Goal: Information Seeking & Learning: Learn about a topic

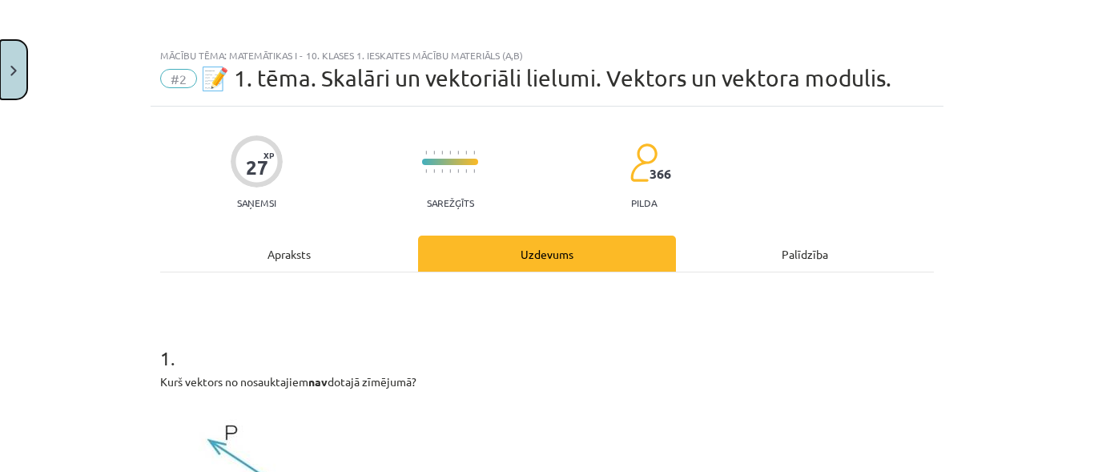
drag, startPoint x: 2, startPoint y: 74, endPoint x: 23, endPoint y: 66, distance: 22.3
click at [23, 66] on button "Close" at bounding box center [13, 69] width 27 height 59
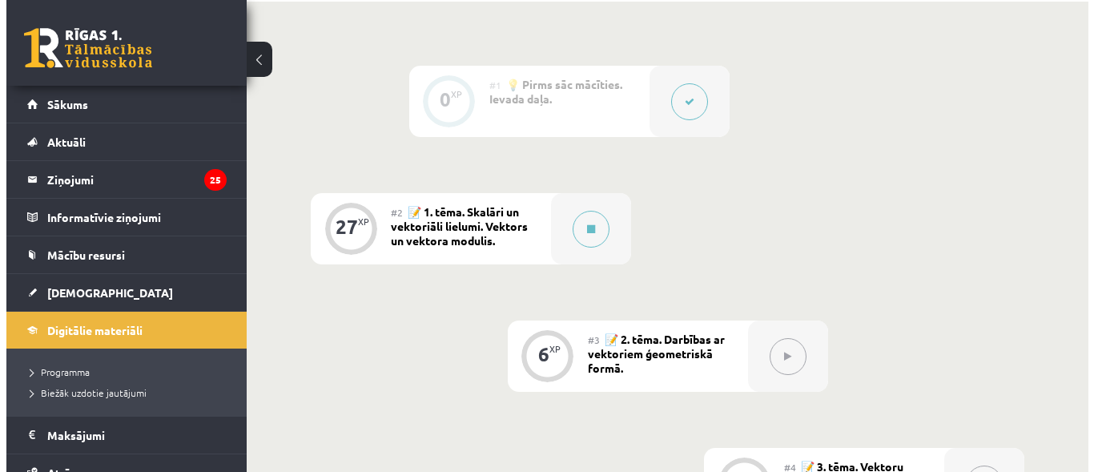
scroll to position [400, 0]
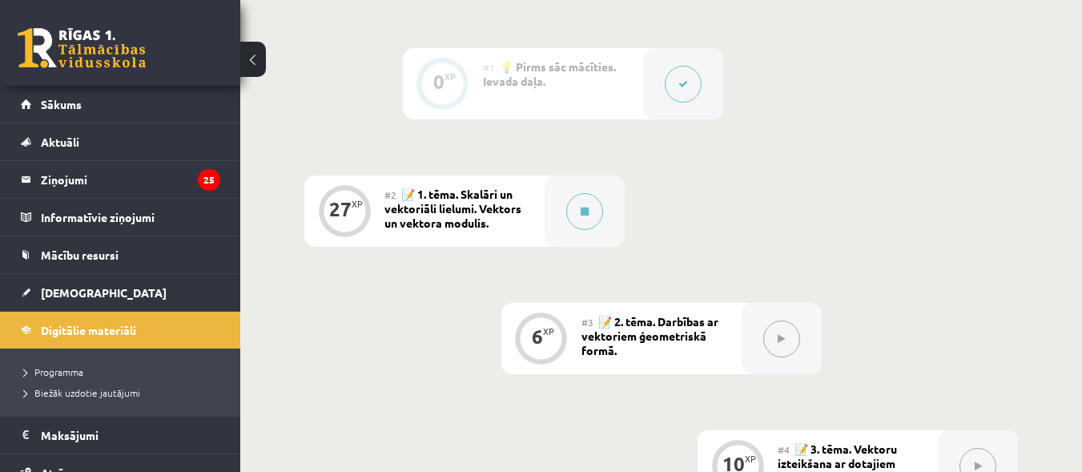
click at [594, 339] on span "📝 2. tēma. Darbības ar vektoriem ģeometriskā formā." at bounding box center [649, 335] width 137 height 43
click at [589, 216] on button at bounding box center [584, 211] width 37 height 37
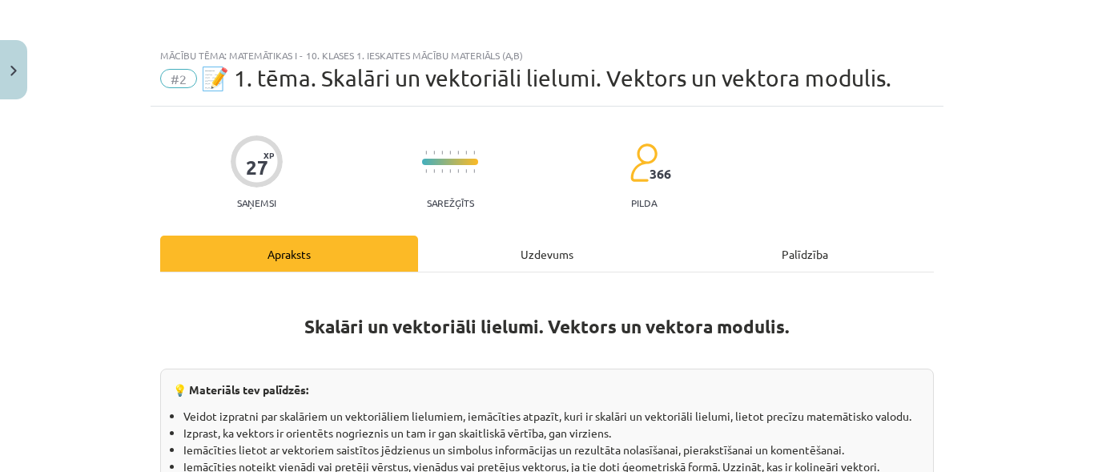
click at [569, 246] on div "Uzdevums" at bounding box center [547, 253] width 258 height 36
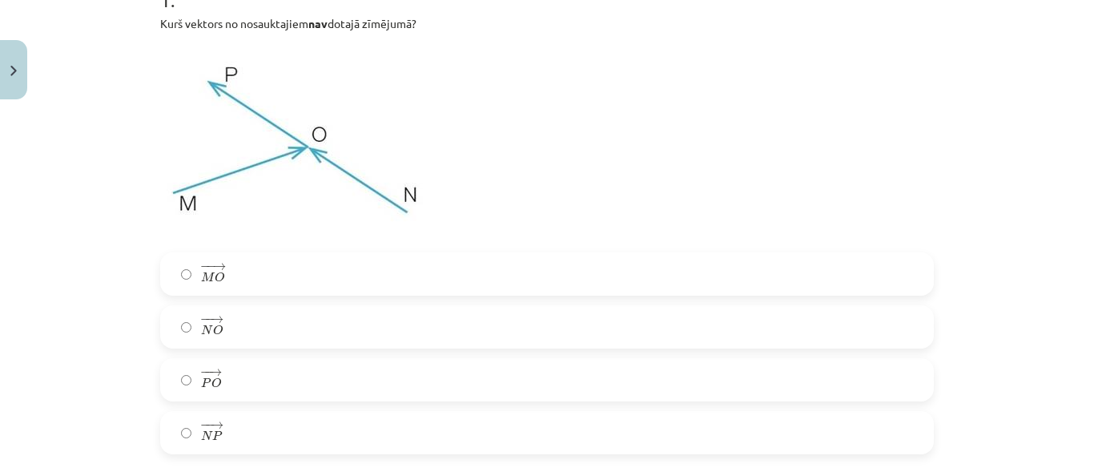
scroll to position [521, 0]
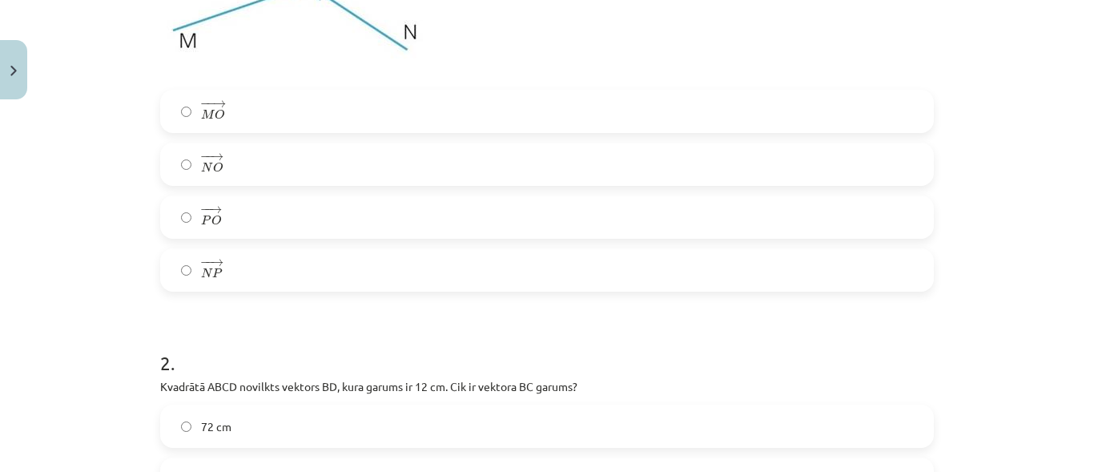
click at [216, 225] on label "− − → P O P O →" at bounding box center [547, 217] width 770 height 40
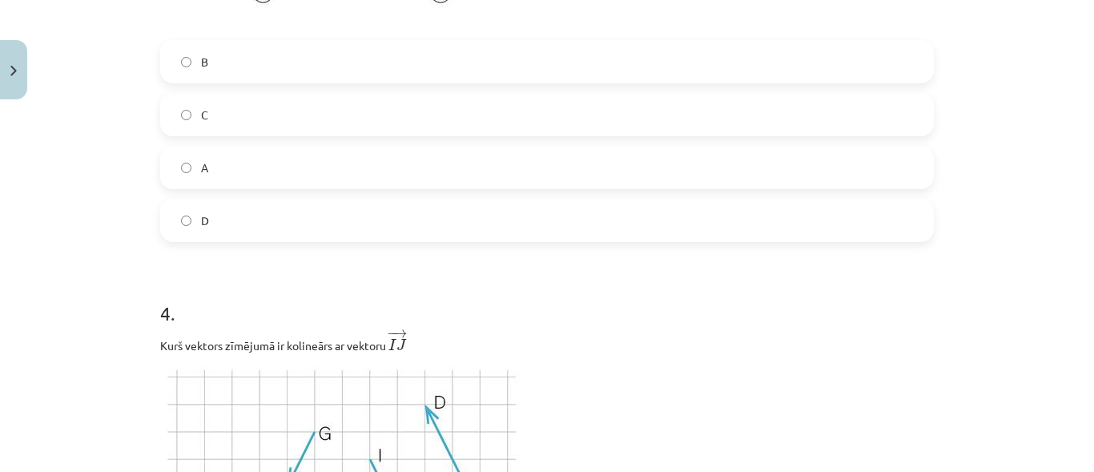
scroll to position [1161, 0]
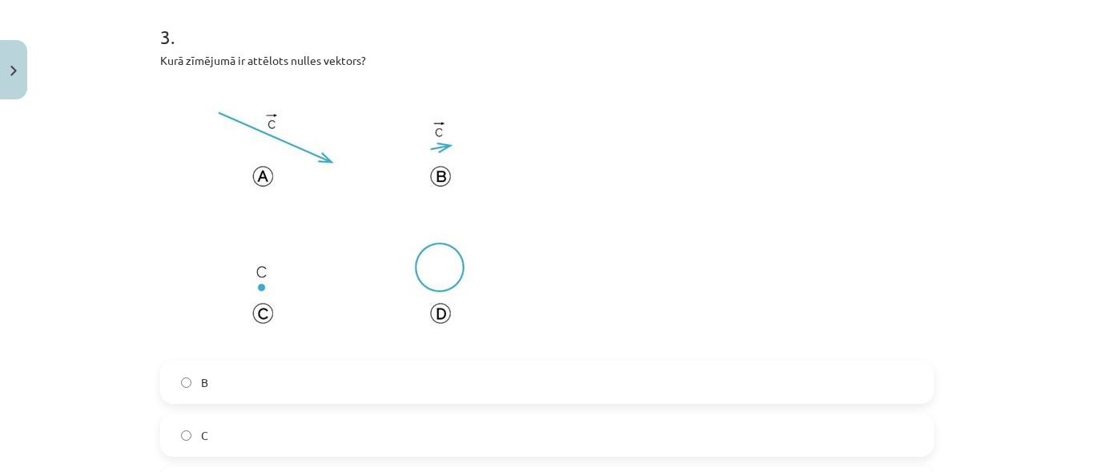
click at [207, 429] on label "C" at bounding box center [547, 435] width 770 height 40
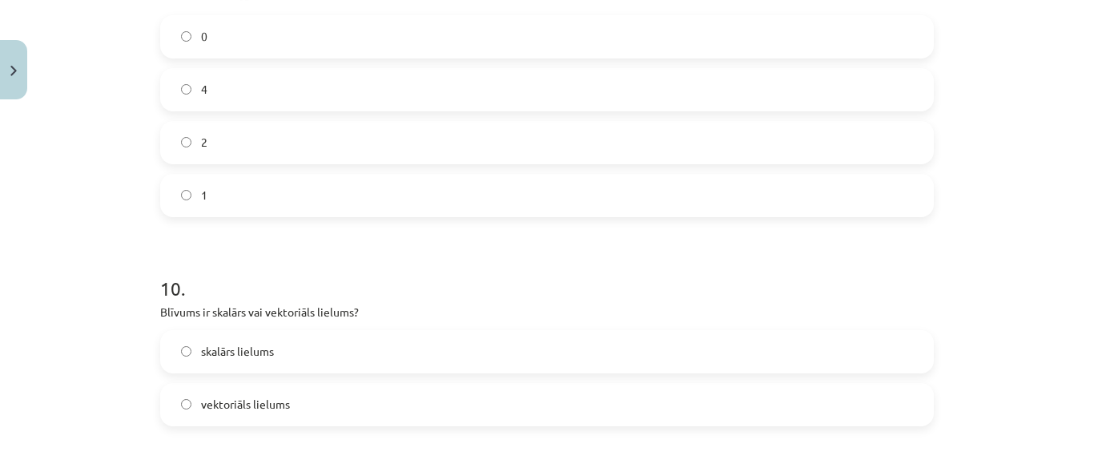
scroll to position [4859, 0]
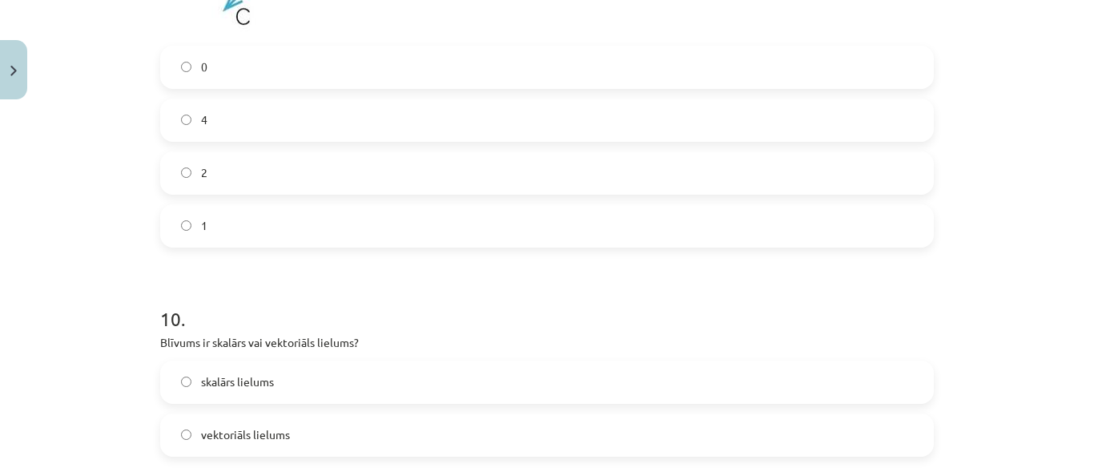
drag, startPoint x: 231, startPoint y: 391, endPoint x: 316, endPoint y: 343, distance: 96.9
click at [231, 388] on span "skalārs lielums" at bounding box center [237, 381] width 73 height 17
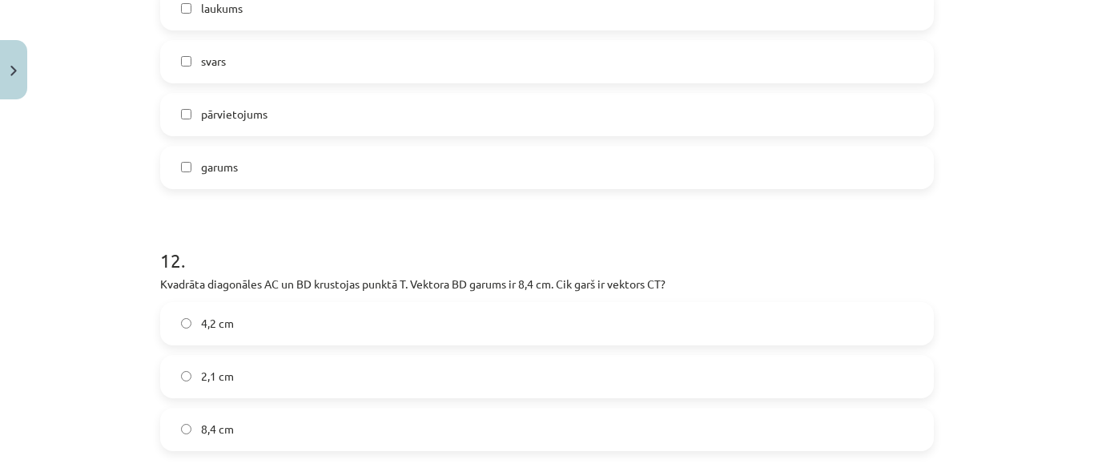
scroll to position [5580, 0]
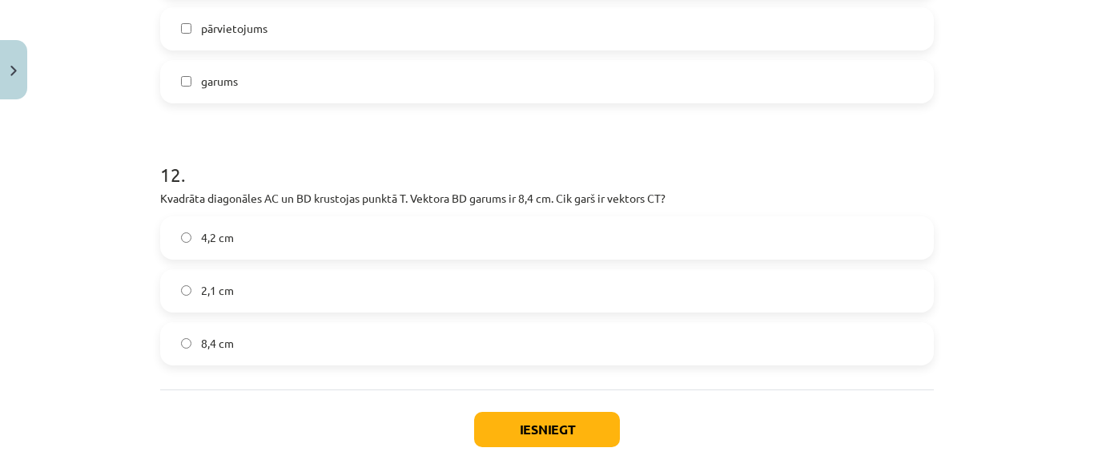
click at [269, 241] on label "4,2 cm" at bounding box center [547, 238] width 770 height 40
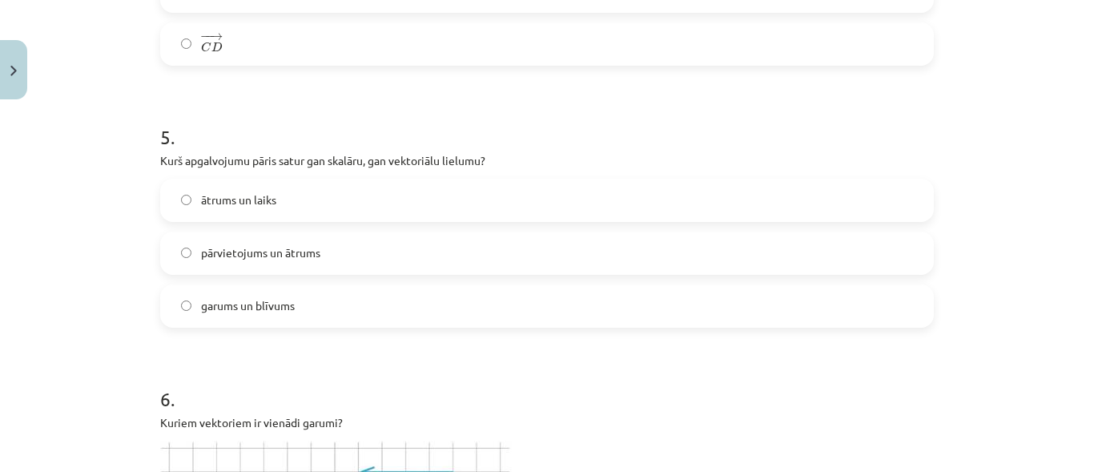
scroll to position [2296, 0]
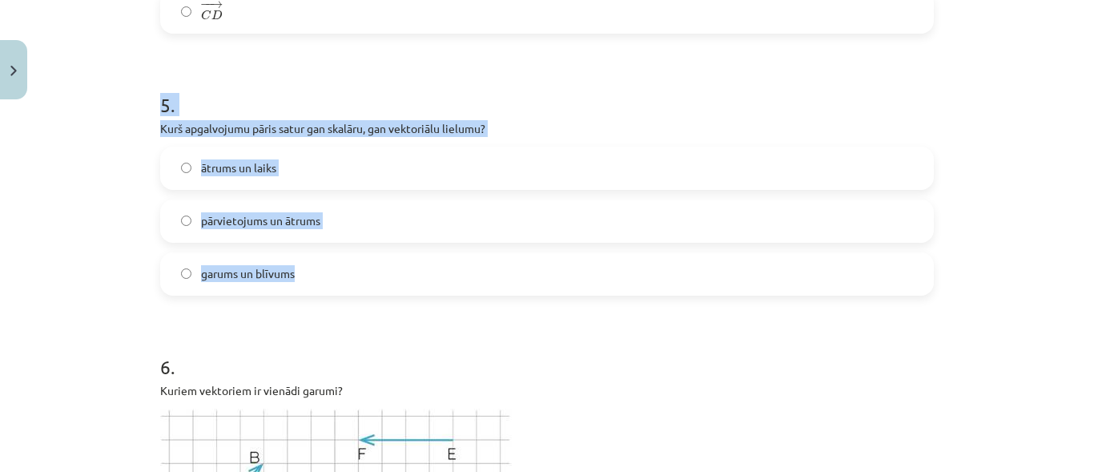
drag, startPoint x: 157, startPoint y: 110, endPoint x: 325, endPoint y: 294, distance: 249.4
click at [325, 294] on div "5 . Kurš apgalvojumu pāris satur gan skalāru, gan vektoriālu lielumu? ātrums un…" at bounding box center [547, 181] width 774 height 230
copy div "5 . Kurš apgalvojumu pāris satur gan skalāru, gan vektoriālu lielumu? ātrums un…"
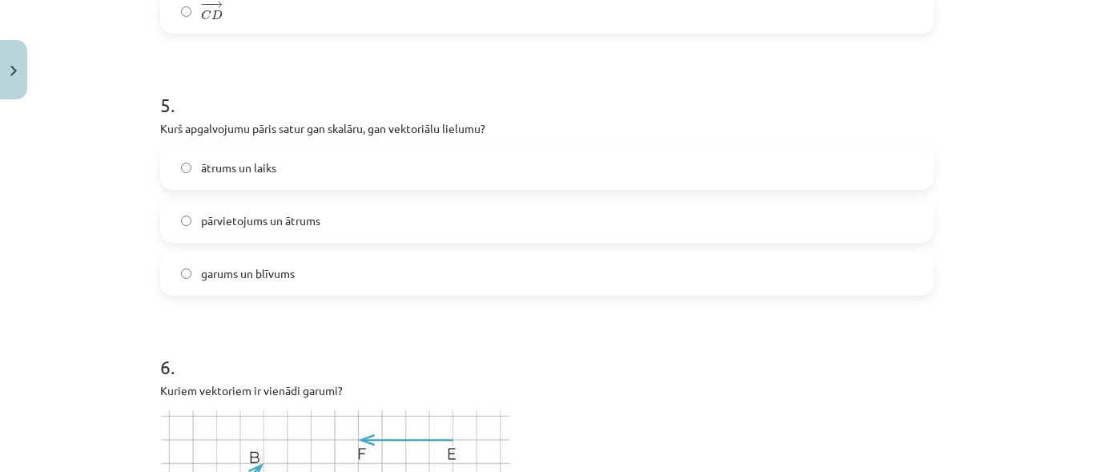
click at [477, 348] on h1 "6 ." at bounding box center [547, 353] width 774 height 50
click at [243, 166] on span "ātrums un laiks" at bounding box center [238, 167] width 75 height 17
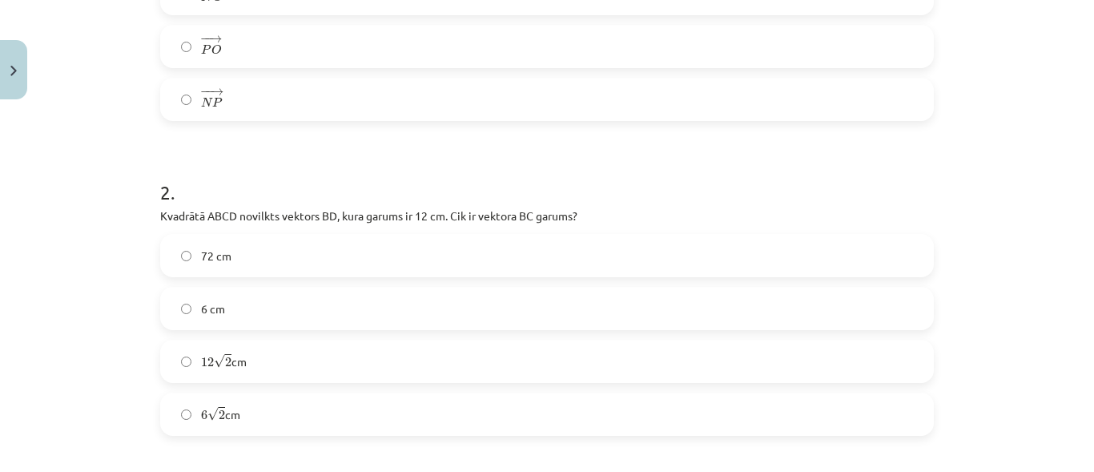
scroll to position [694, 0]
click at [219, 411] on span "2" at bounding box center [222, 411] width 6 height 10
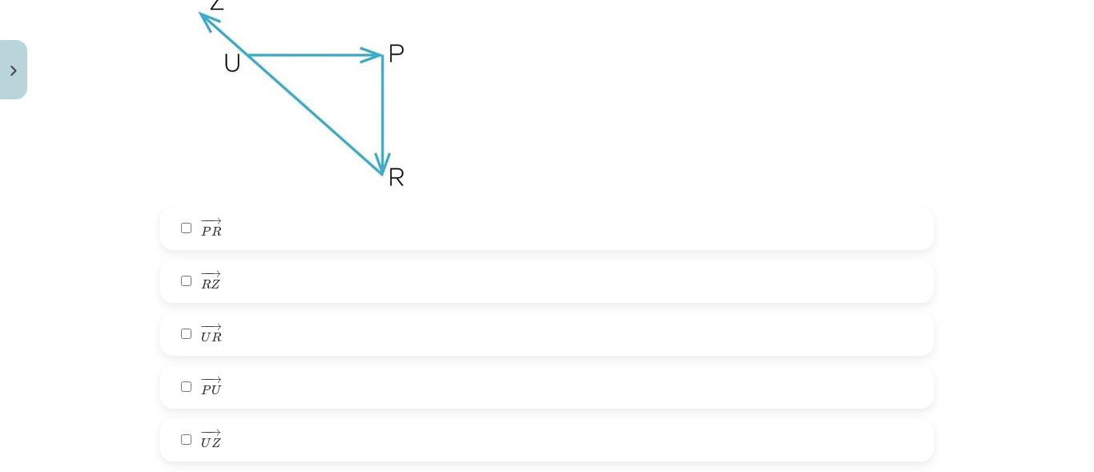
scroll to position [4085, 0]
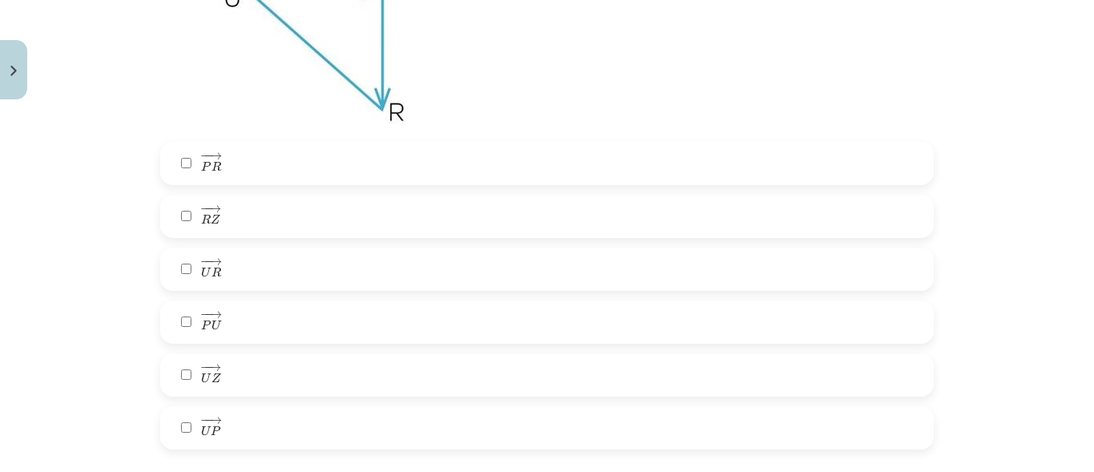
click at [215, 377] on label "− − → U Z U Z →" at bounding box center [547, 375] width 770 height 40
click at [208, 212] on span "→" at bounding box center [214, 208] width 13 height 7
click at [211, 171] on span "R" at bounding box center [216, 166] width 10 height 10
click at [219, 440] on label "− − → U P U P →" at bounding box center [547, 428] width 770 height 40
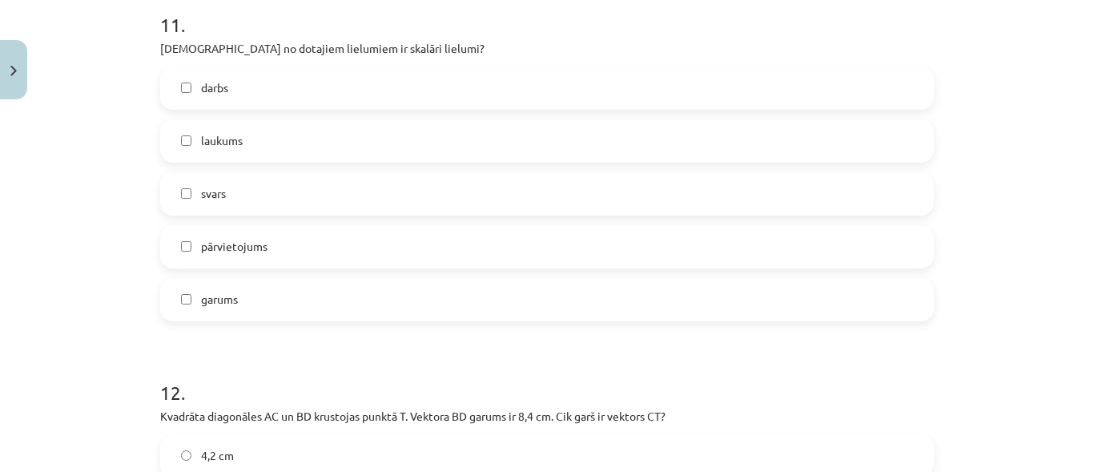
scroll to position [5366, 0]
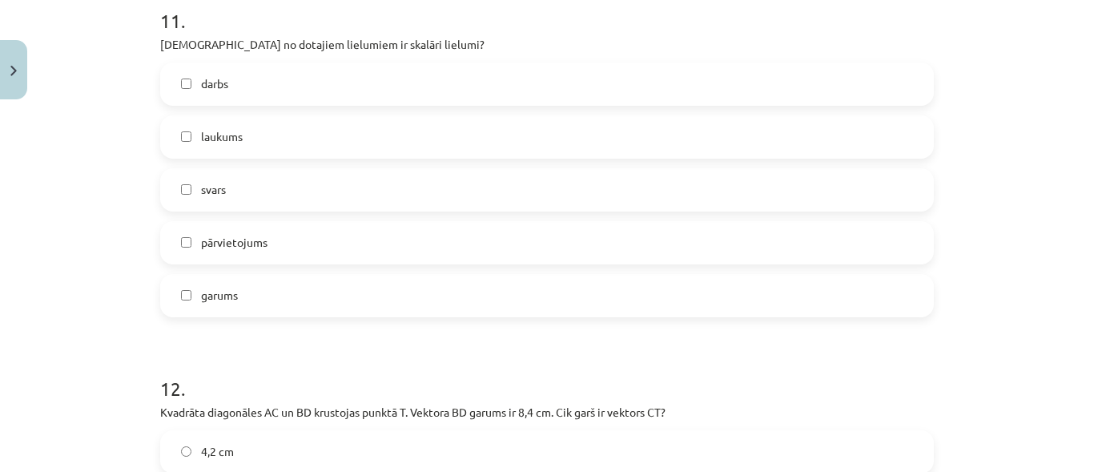
click at [221, 300] on span "garums" at bounding box center [219, 295] width 37 height 17
click at [214, 135] on span "laukums" at bounding box center [222, 136] width 42 height 17
click at [204, 82] on span "darbs" at bounding box center [214, 83] width 27 height 17
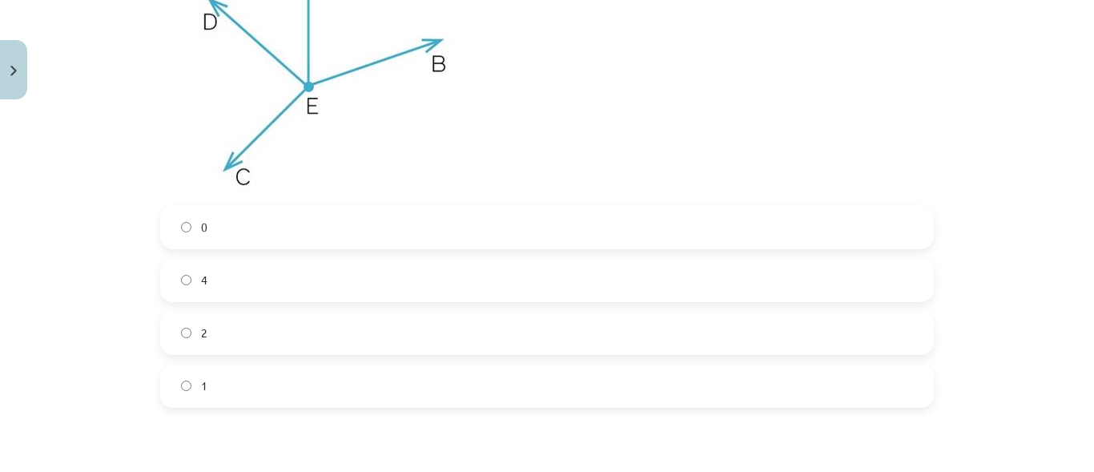
scroll to position [4619, 0]
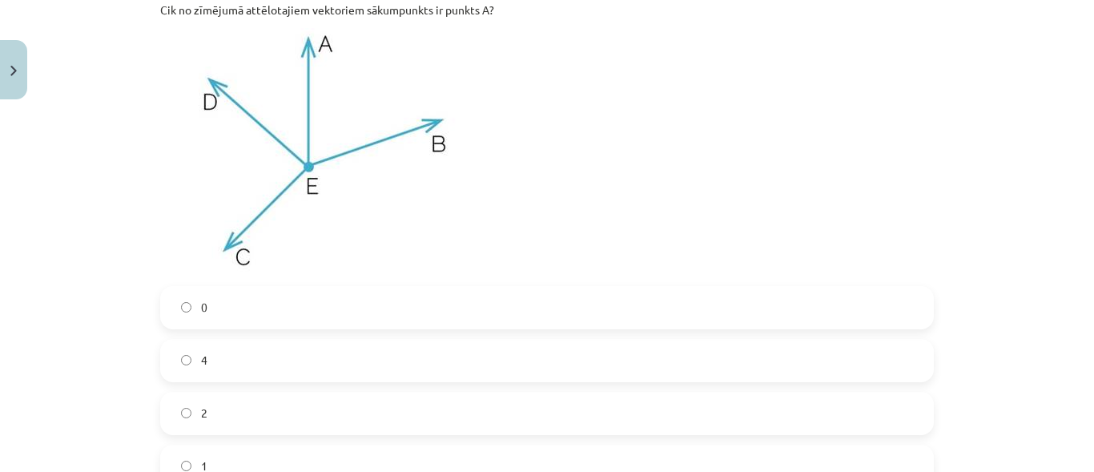
click at [286, 314] on label "0" at bounding box center [547, 308] width 770 height 40
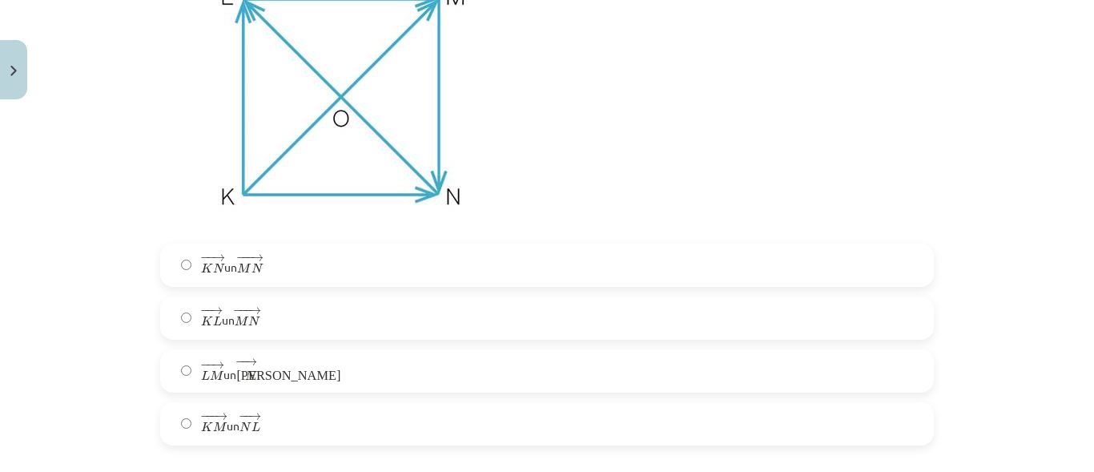
scroll to position [3418, 0]
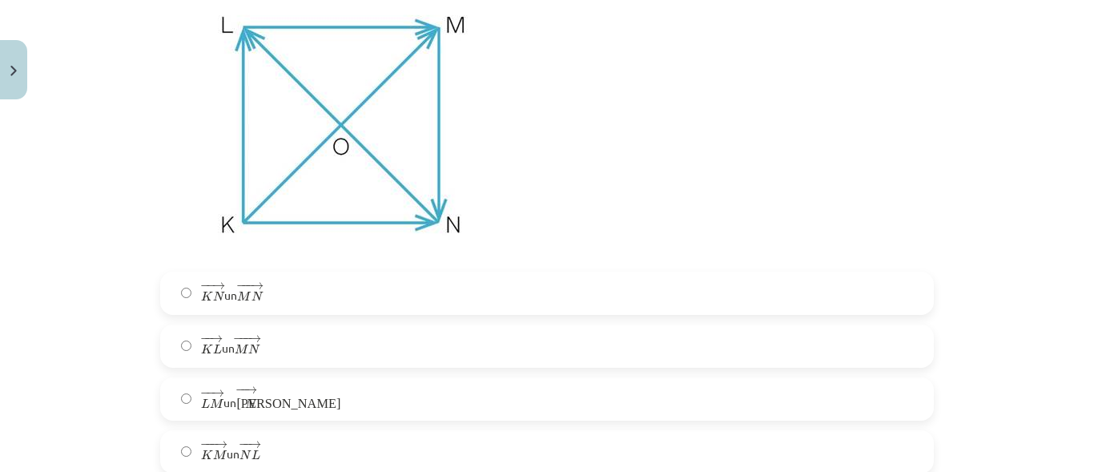
drag, startPoint x: 245, startPoint y: 393, endPoint x: 284, endPoint y: 366, distance: 47.1
click at [245, 392] on span "→" at bounding box center [250, 389] width 13 height 7
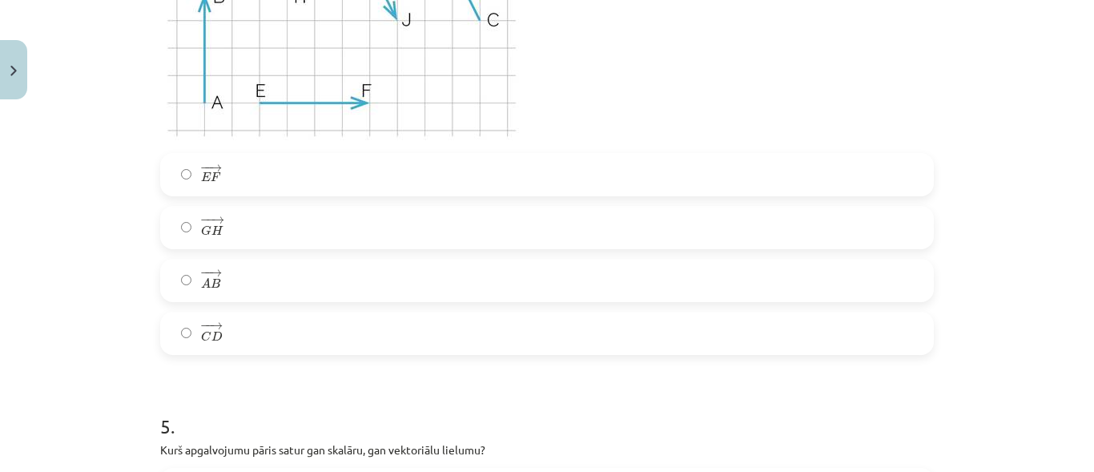
scroll to position [1976, 0]
click at [242, 337] on label "− − → C D C D →" at bounding box center [547, 332] width 770 height 40
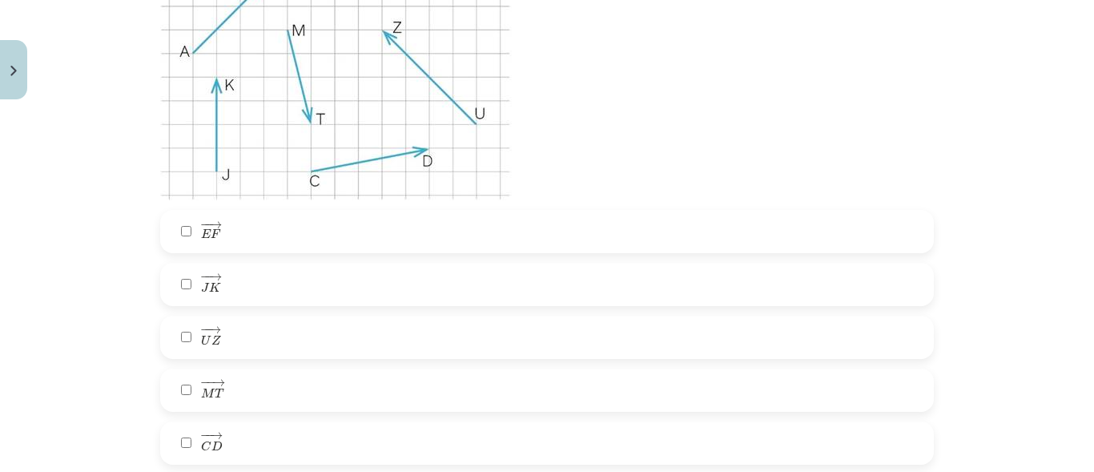
scroll to position [2857, 0]
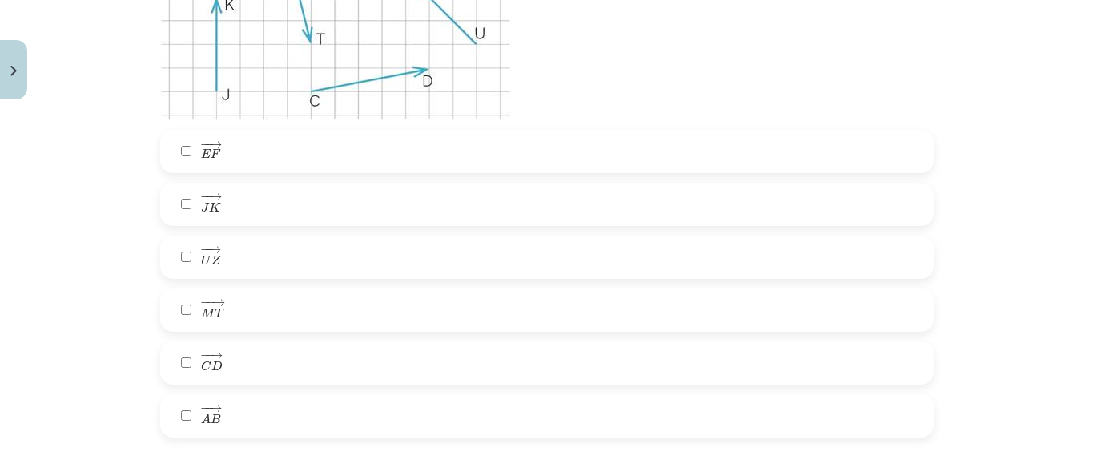
click at [188, 256] on label "− − → U Z U Z →" at bounding box center [547, 257] width 770 height 40
click at [200, 352] on span "−" at bounding box center [205, 355] width 10 height 7
click at [187, 291] on label "− − → M T M T →" at bounding box center [547, 310] width 770 height 40
click at [176, 215] on label "− − → J K J K →" at bounding box center [547, 204] width 770 height 40
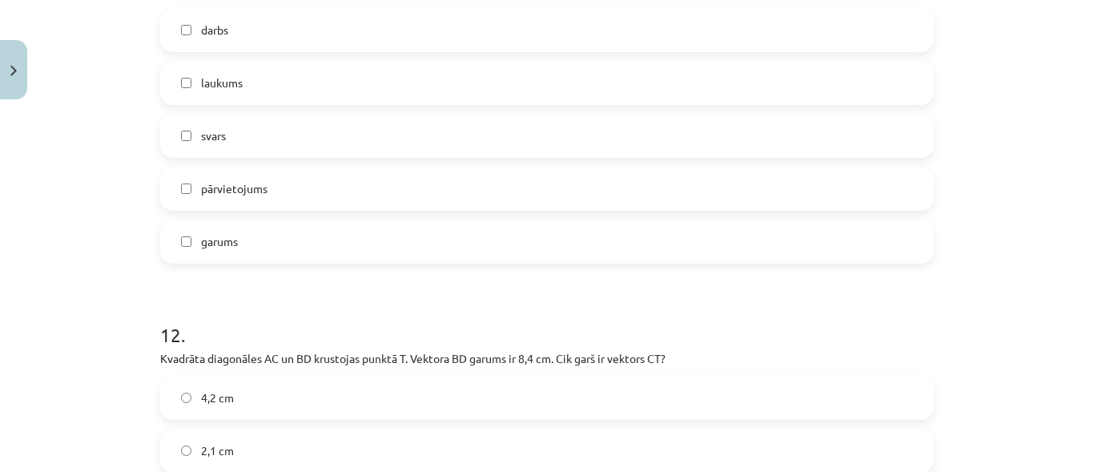
scroll to position [5660, 0]
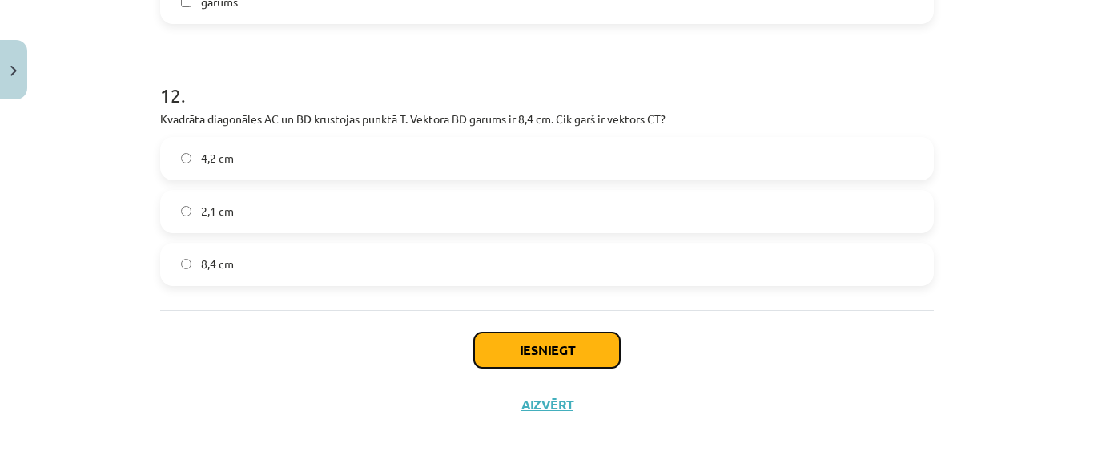
click at [540, 352] on button "Iesniegt" at bounding box center [547, 349] width 146 height 35
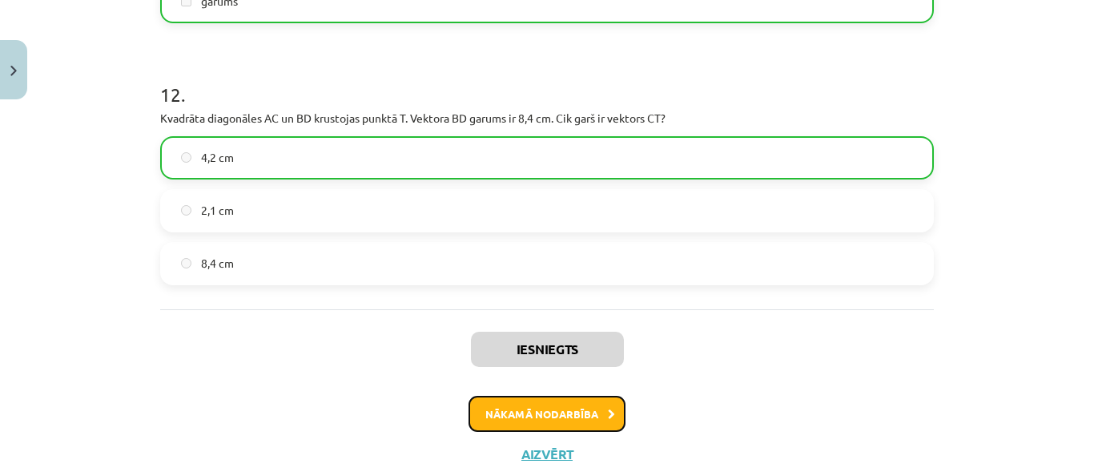
click at [549, 410] on button "Nākamā nodarbība" at bounding box center [547, 414] width 157 height 37
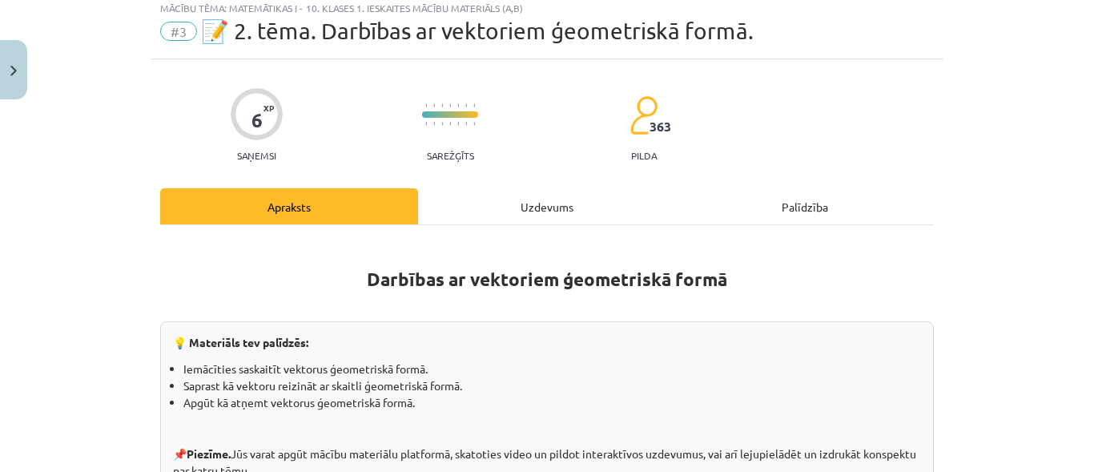
scroll to position [40, 0]
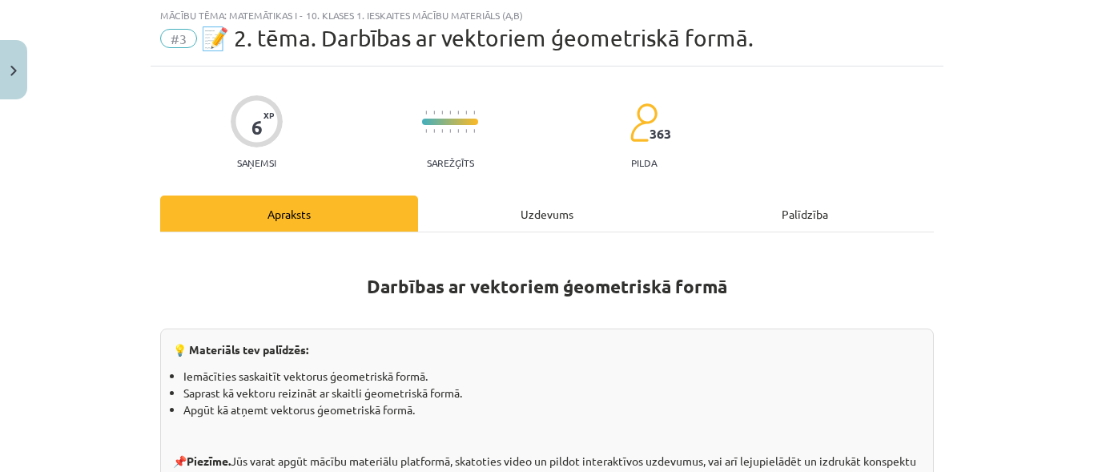
click at [528, 206] on div "Uzdevums" at bounding box center [547, 213] width 258 height 36
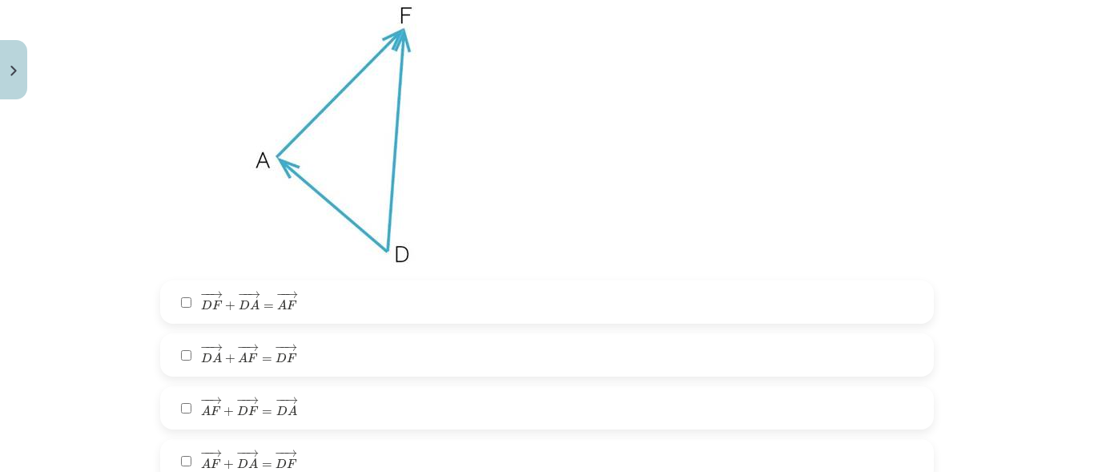
scroll to position [441, 0]
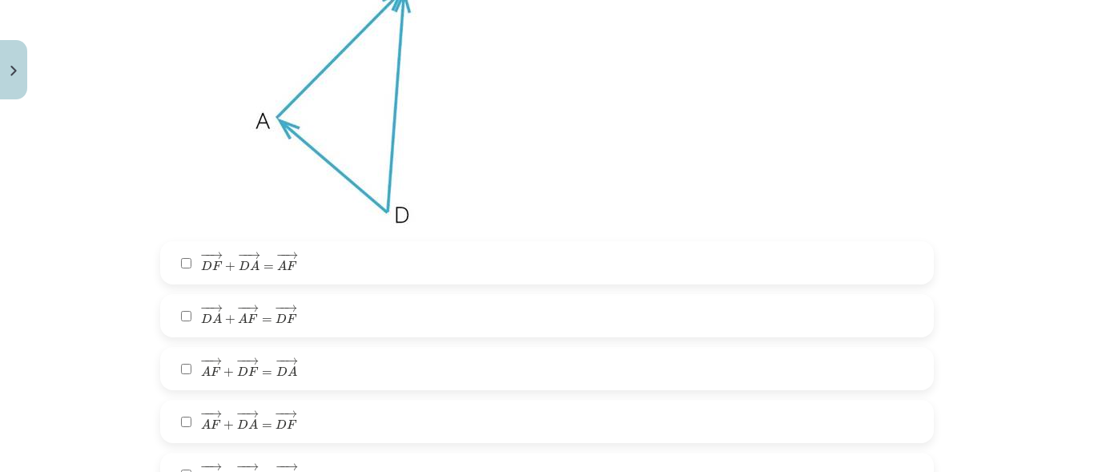
click at [309, 320] on label "− − → D A + − − → A F = − − → D F D A → + A F → = D F →" at bounding box center [547, 316] width 770 height 40
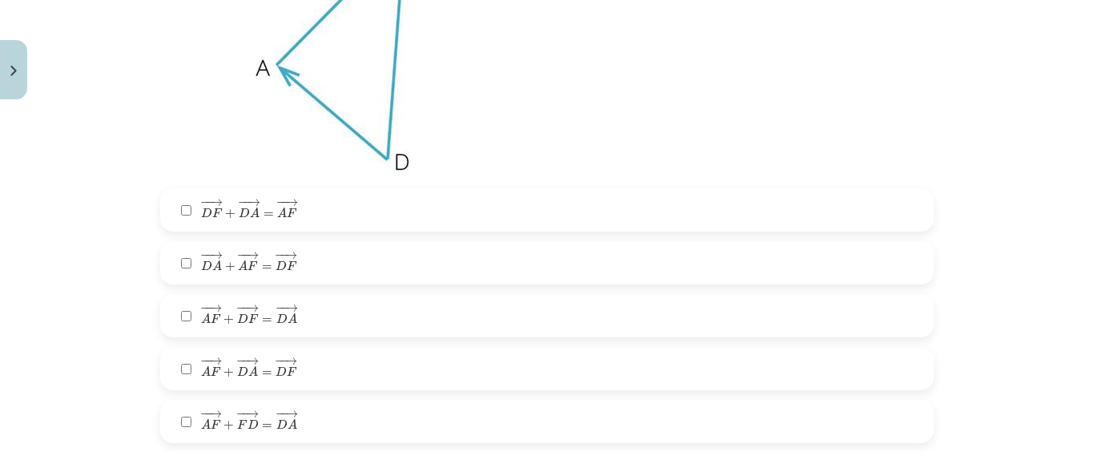
scroll to position [521, 0]
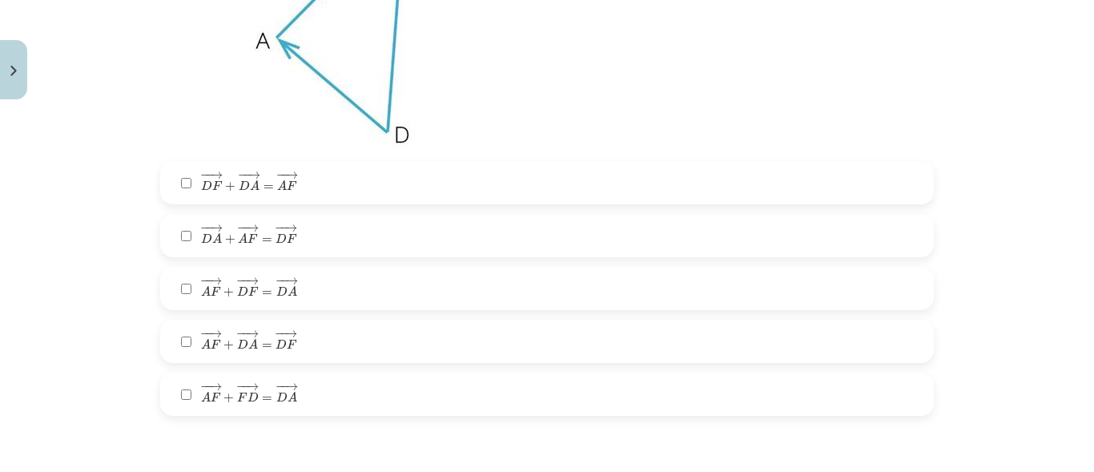
click at [280, 175] on span "−" at bounding box center [281, 175] width 2 height 7
click at [304, 175] on label "− − → D F + − − → D A = − − → A F D F → + D A → = A F →" at bounding box center [547, 183] width 770 height 40
click at [321, 343] on label "− − → A F + − − → D A = − − → D F A F → + D A → = D F →" at bounding box center [547, 341] width 770 height 40
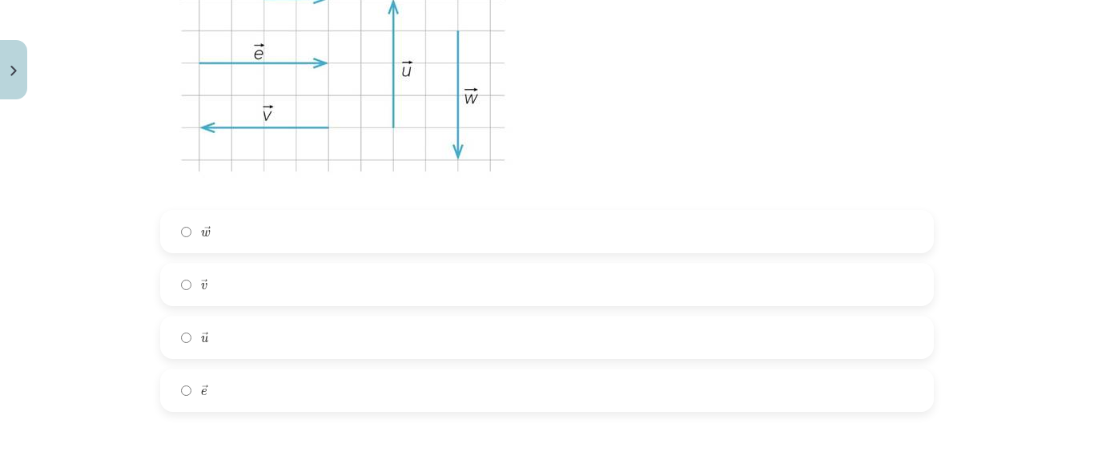
scroll to position [1734, 0]
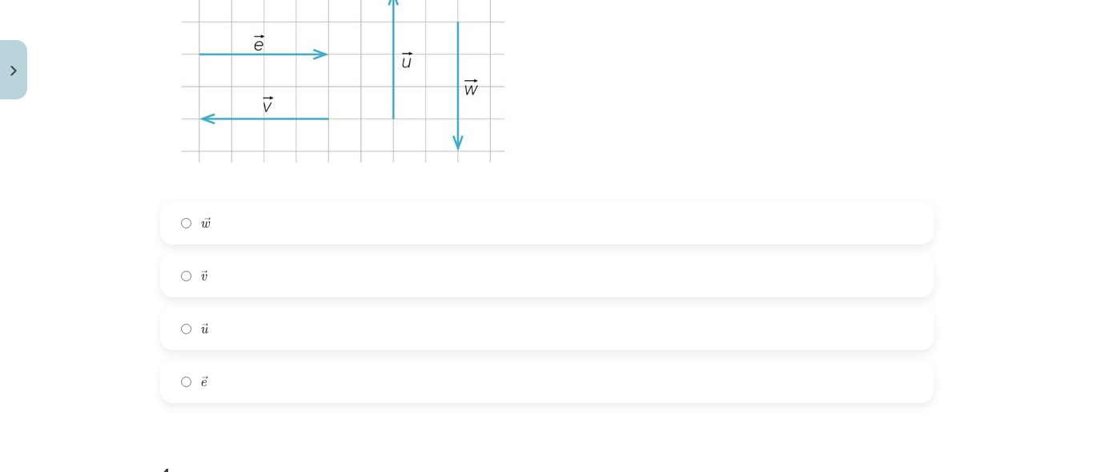
drag, startPoint x: 211, startPoint y: 384, endPoint x: 277, endPoint y: 339, distance: 80.2
click at [213, 382] on label "→ e e →" at bounding box center [547, 381] width 770 height 40
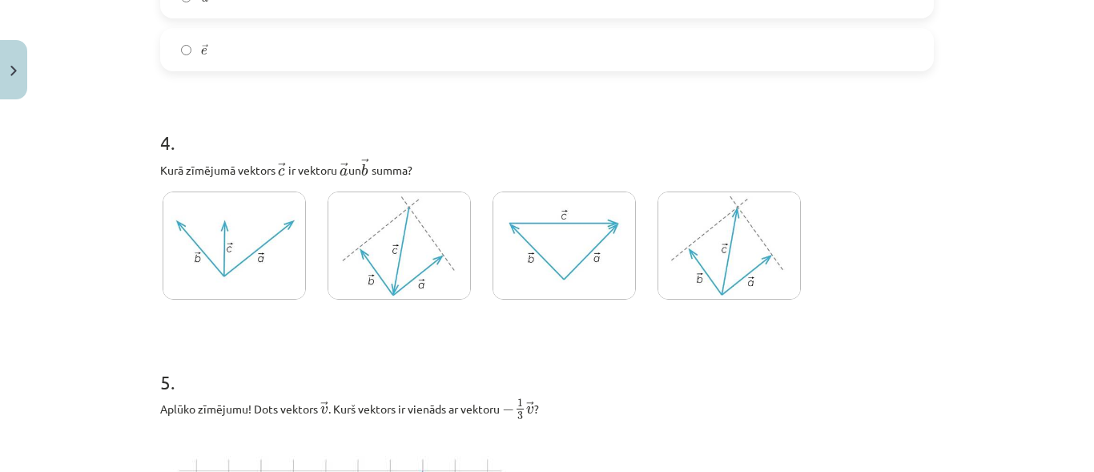
scroll to position [2054, 0]
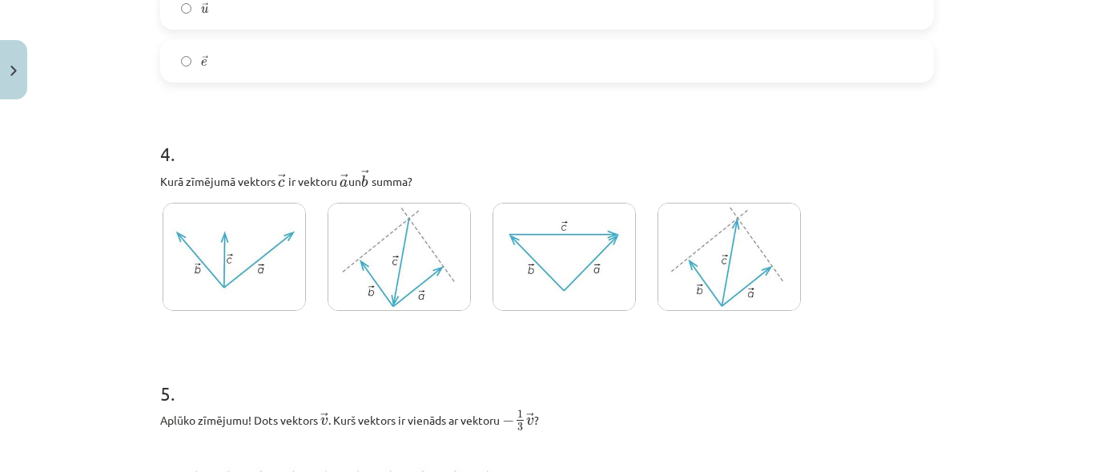
click at [391, 268] on img at bounding box center [399, 257] width 143 height 108
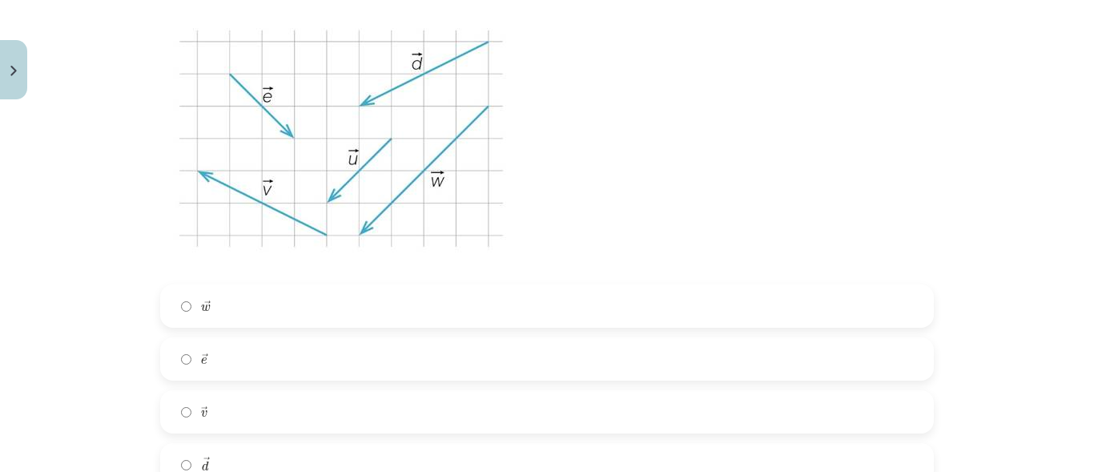
scroll to position [1013, 0]
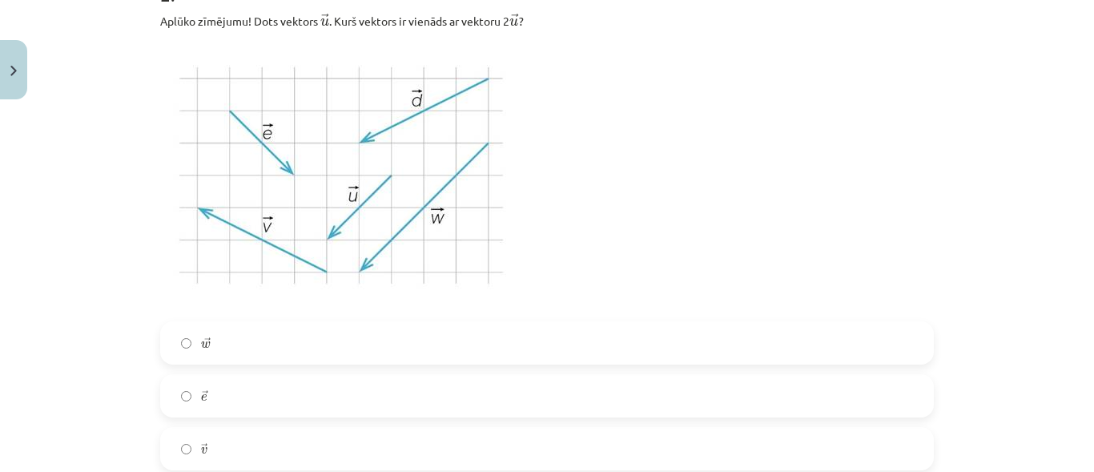
click at [223, 342] on label "→ w w →" at bounding box center [547, 343] width 770 height 40
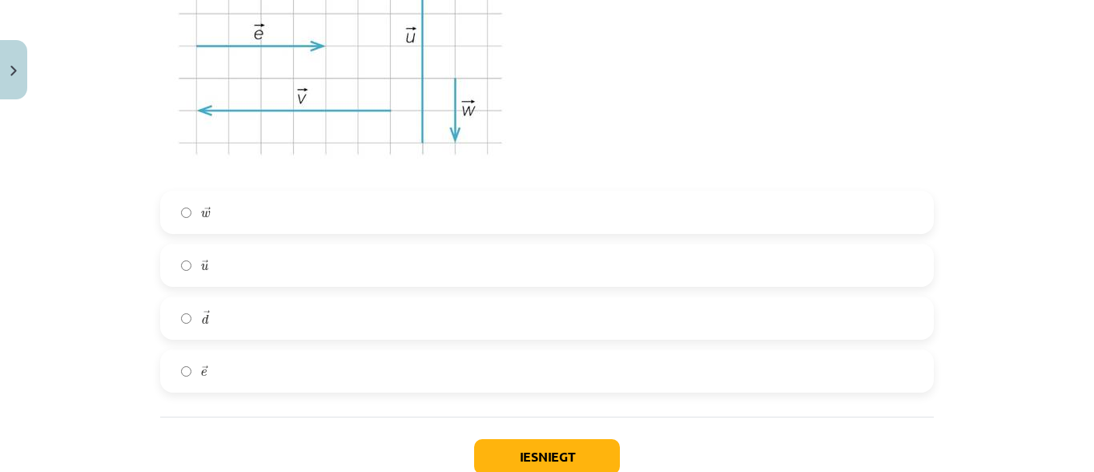
scroll to position [2615, 0]
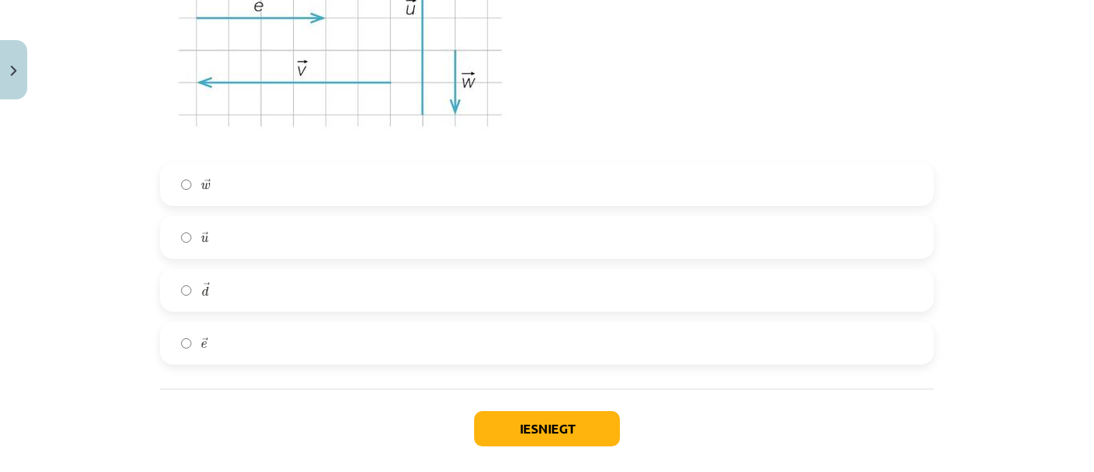
click at [229, 343] on label "→ e e →" at bounding box center [547, 343] width 770 height 40
click at [548, 422] on button "Iesniegt" at bounding box center [547, 428] width 146 height 35
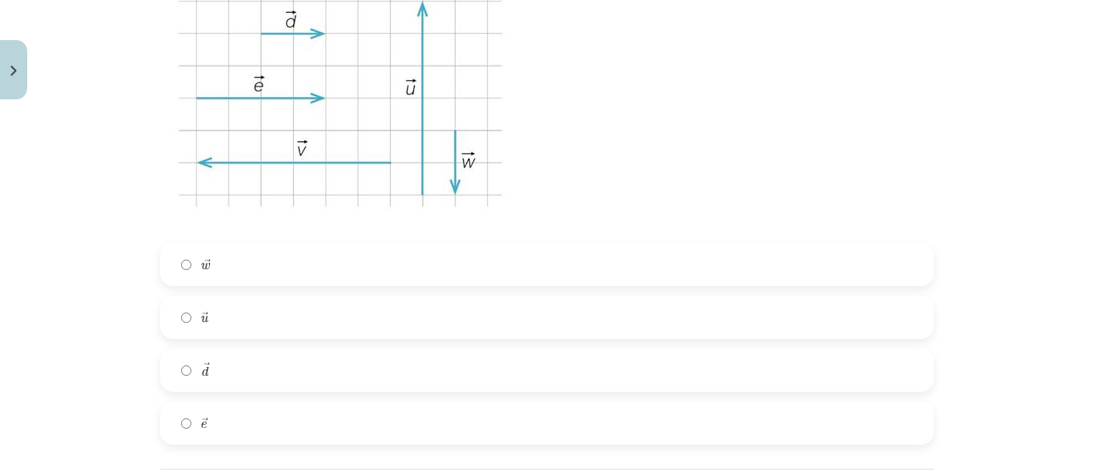
scroll to position [2695, 0]
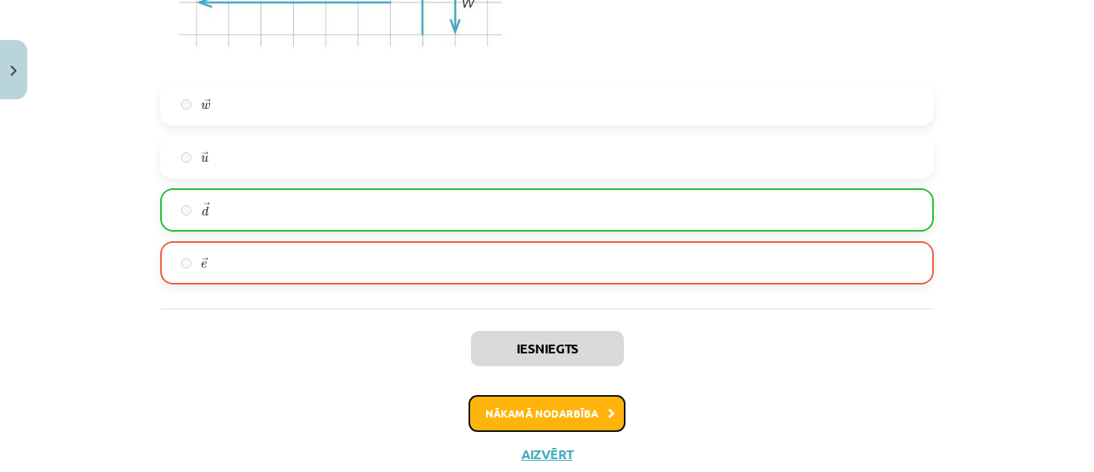
click at [518, 418] on button "Nākamā nodarbība" at bounding box center [547, 413] width 157 height 37
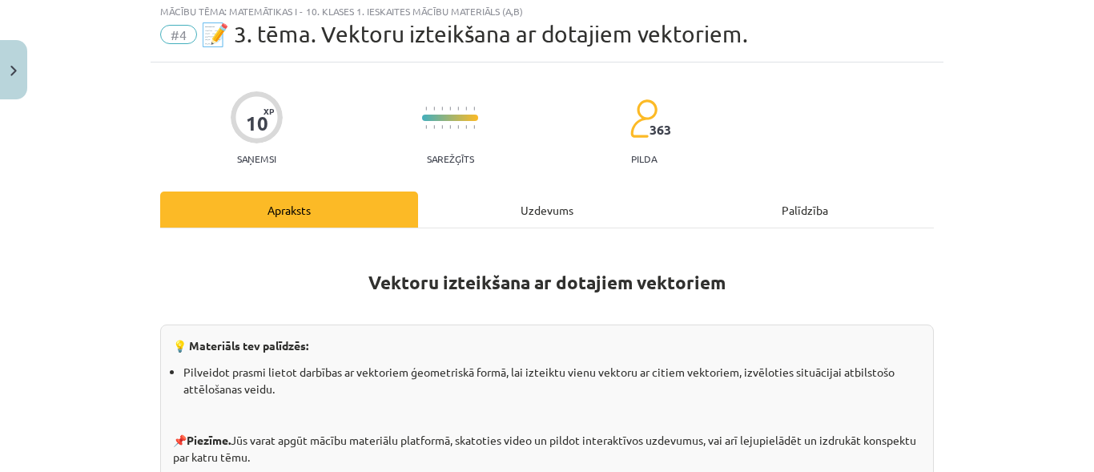
scroll to position [40, 0]
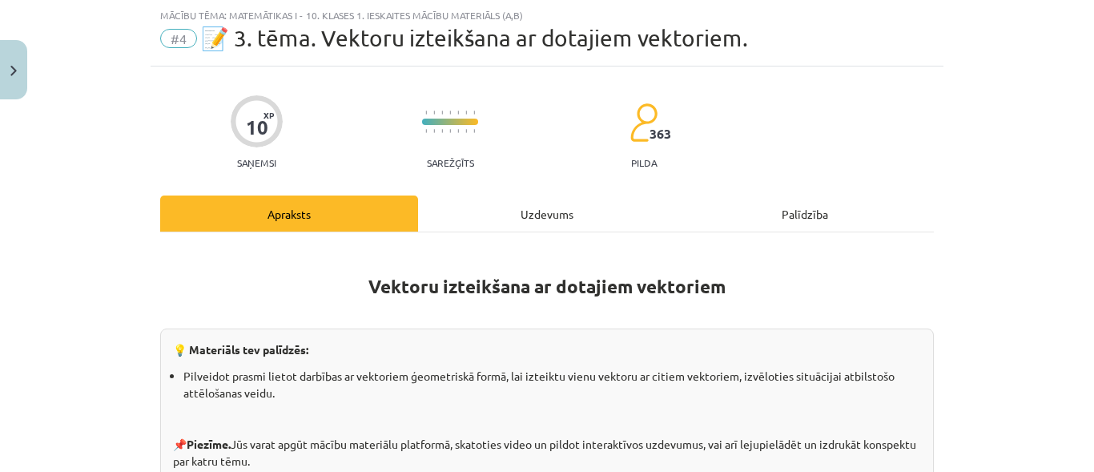
click at [538, 209] on div "Uzdevums" at bounding box center [547, 213] width 258 height 36
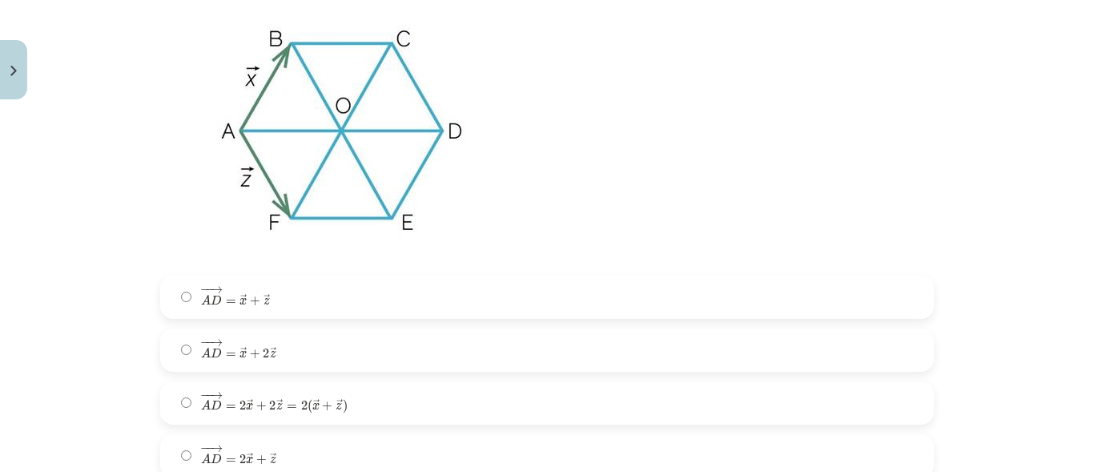
scroll to position [441, 0]
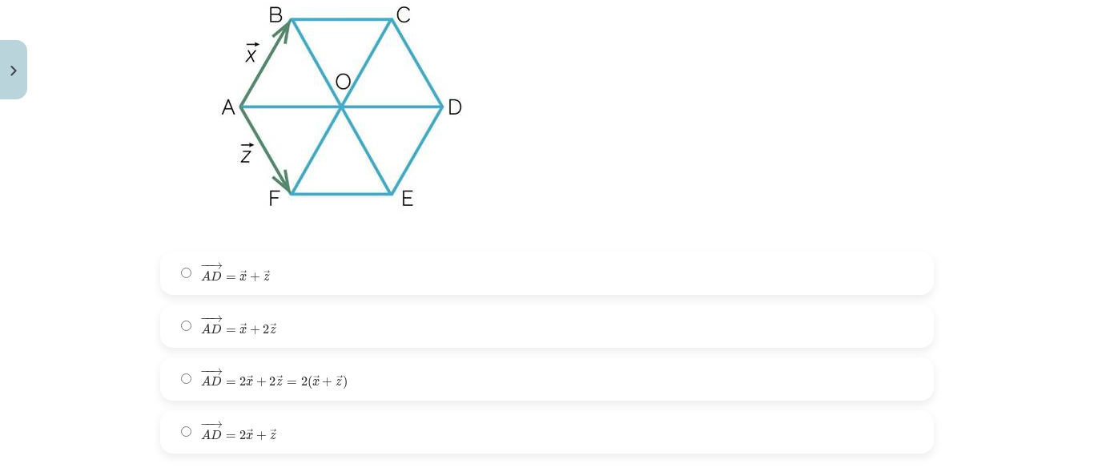
click at [287, 380] on span "=" at bounding box center [292, 382] width 10 height 5
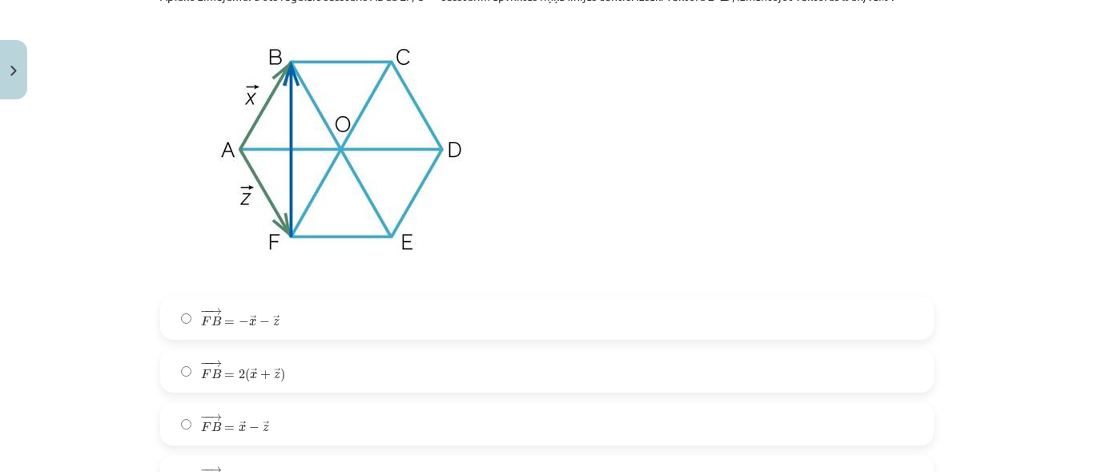
scroll to position [1081, 0]
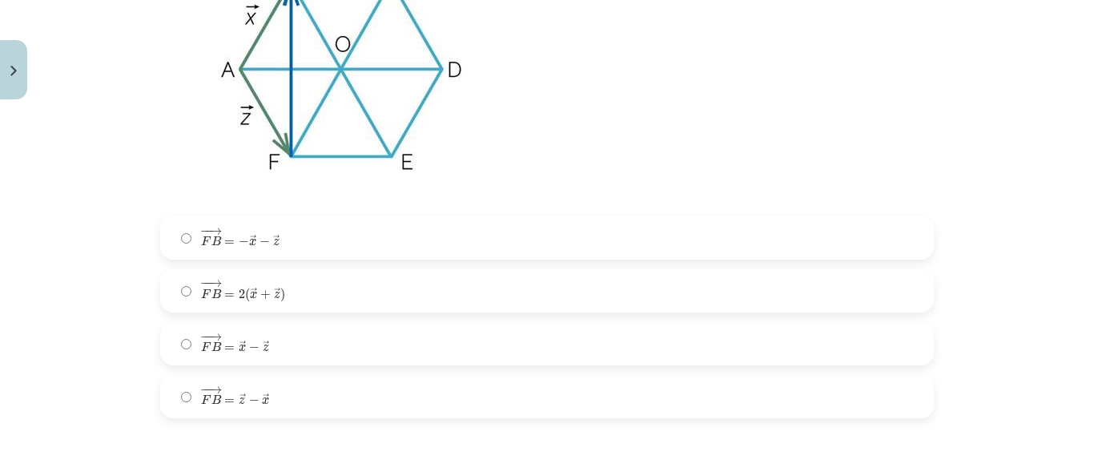
click at [270, 340] on label "− − → F B = → x − → z F B → = x → − z →" at bounding box center [547, 344] width 770 height 40
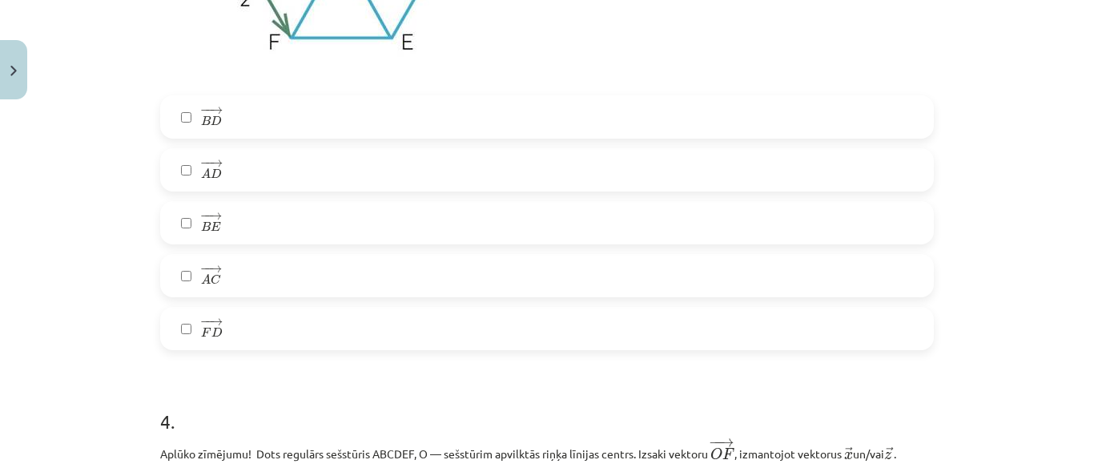
scroll to position [1722, 0]
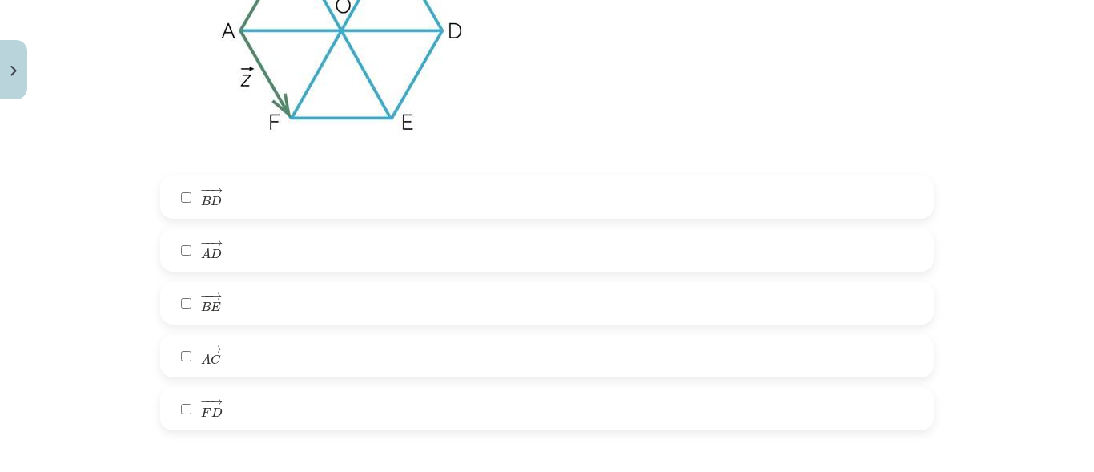
click at [216, 205] on label "− − → B D B D →" at bounding box center [547, 197] width 770 height 40
click at [246, 253] on label "− − → A D A D →" at bounding box center [547, 250] width 770 height 40
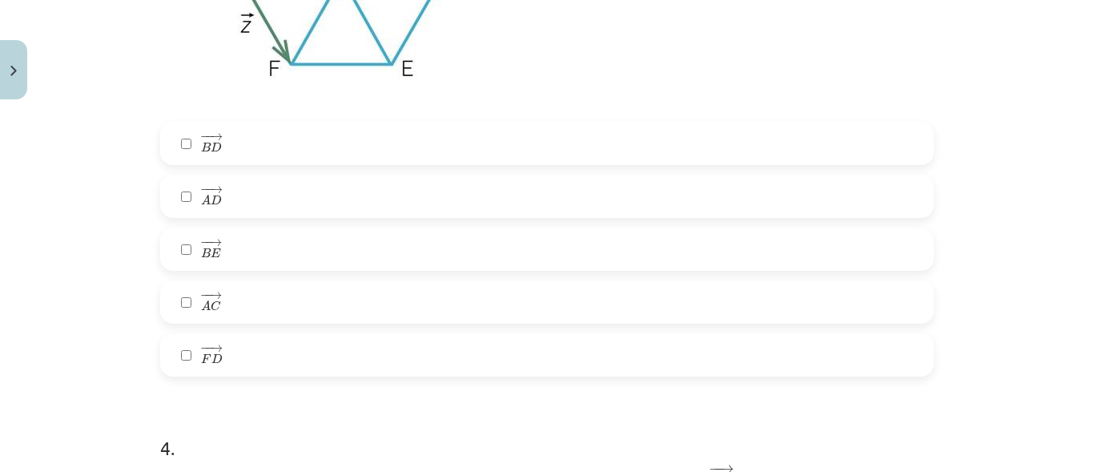
scroll to position [1802, 0]
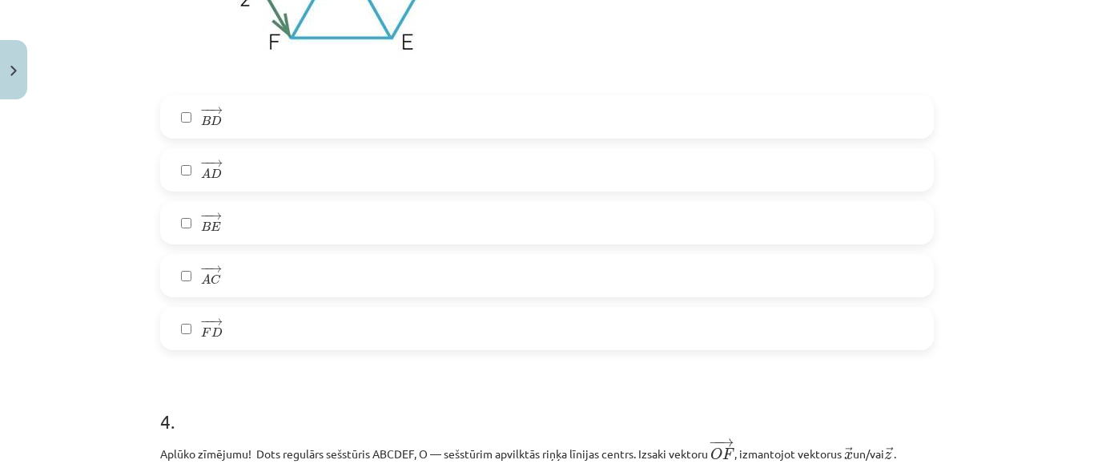
click at [211, 176] on span "D" at bounding box center [216, 173] width 11 height 10
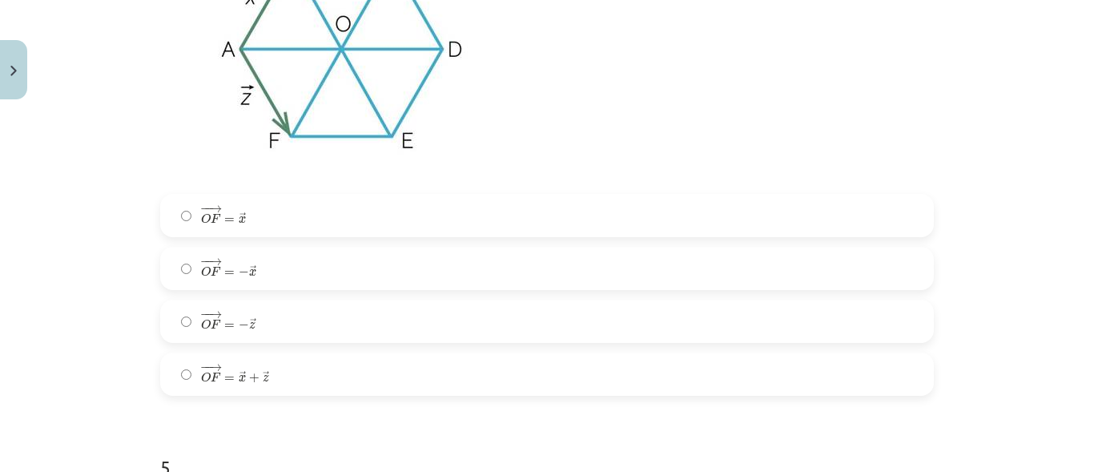
scroll to position [2443, 0]
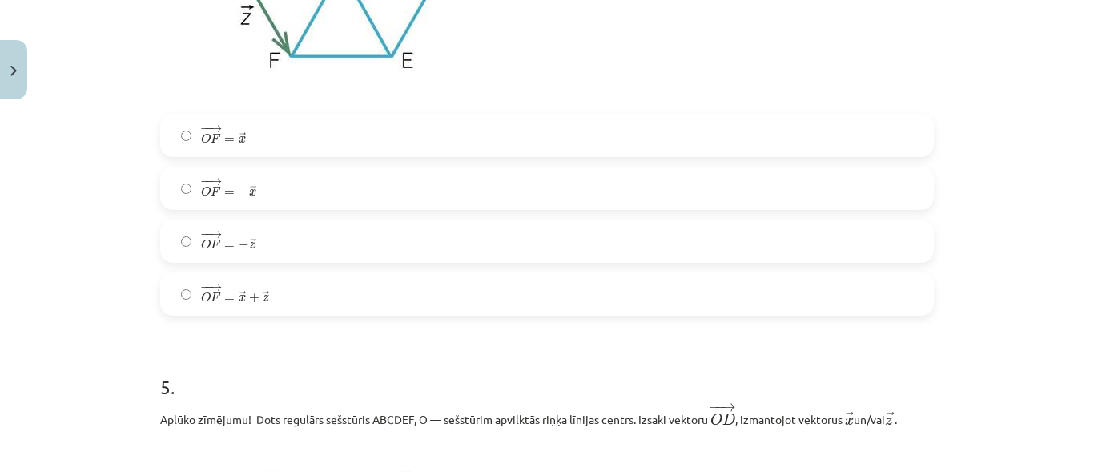
click at [276, 192] on label "− − → O F = − → x O F → = − x →" at bounding box center [547, 188] width 770 height 40
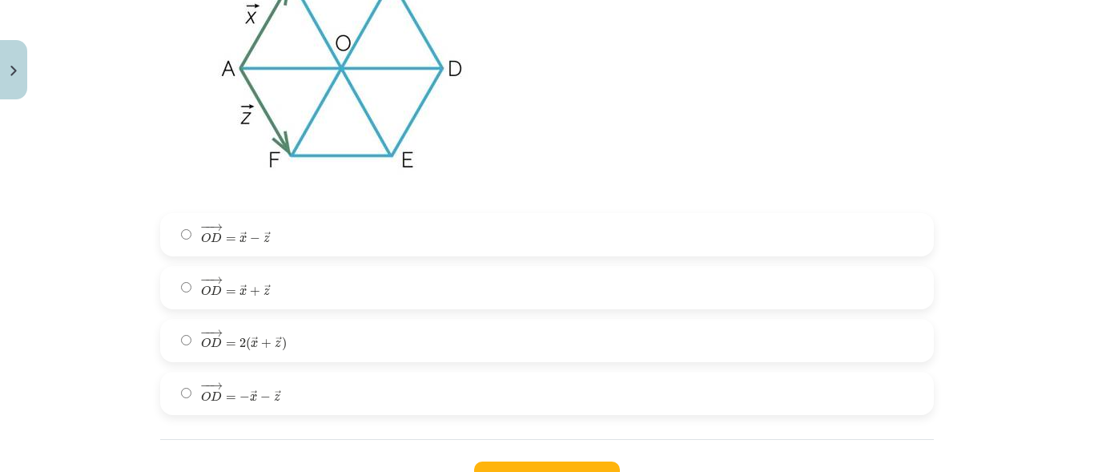
scroll to position [2922, 0]
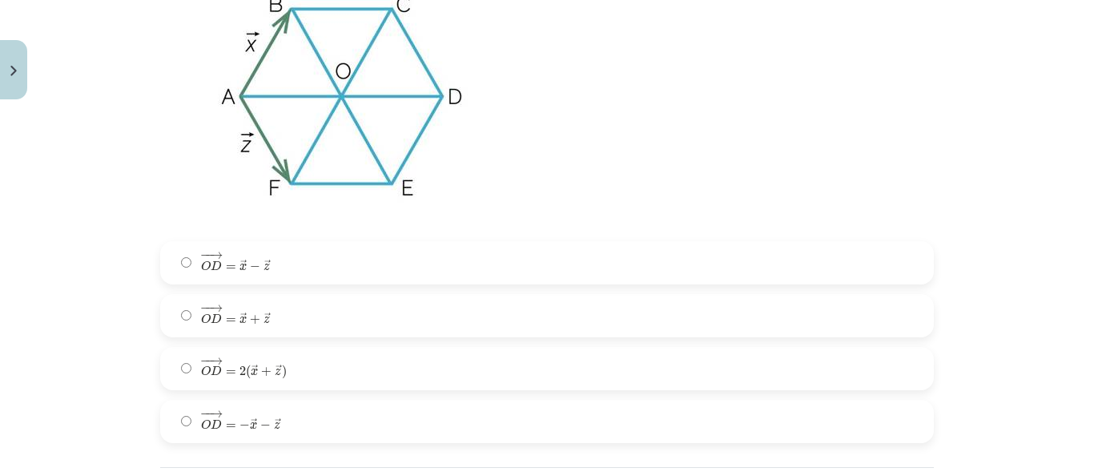
click at [309, 322] on label "− − → O D = → x + → z O D → = x → + z →" at bounding box center [547, 316] width 770 height 40
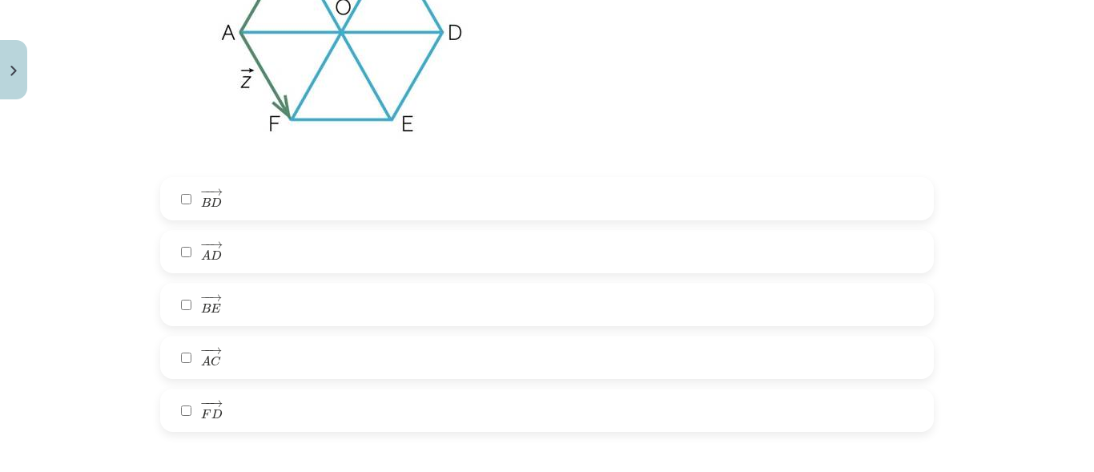
scroll to position [1640, 0]
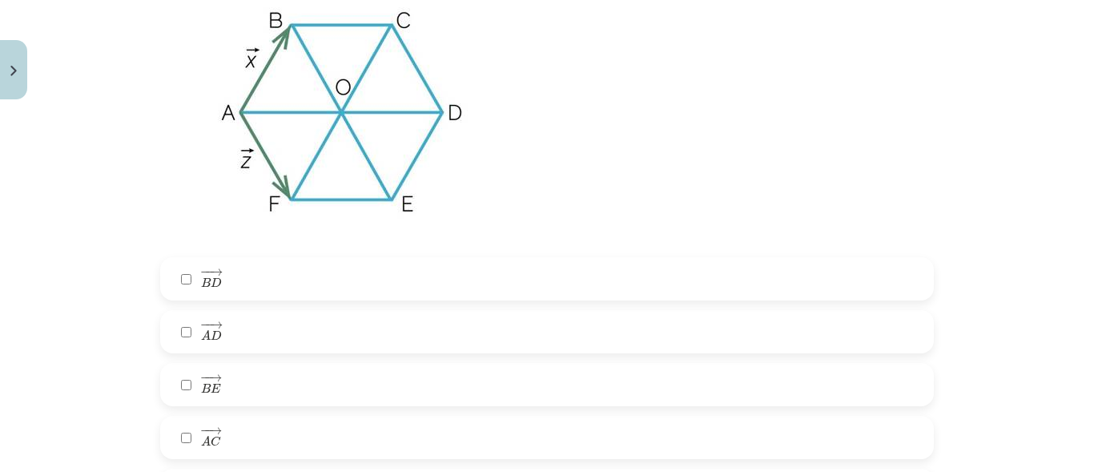
click at [265, 328] on label "− − → A D A D →" at bounding box center [547, 332] width 770 height 40
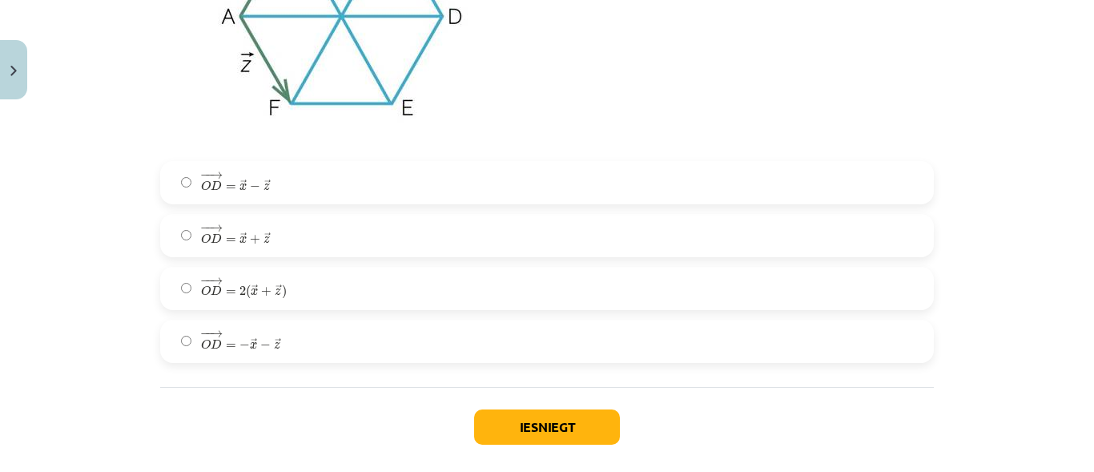
scroll to position [3082, 0]
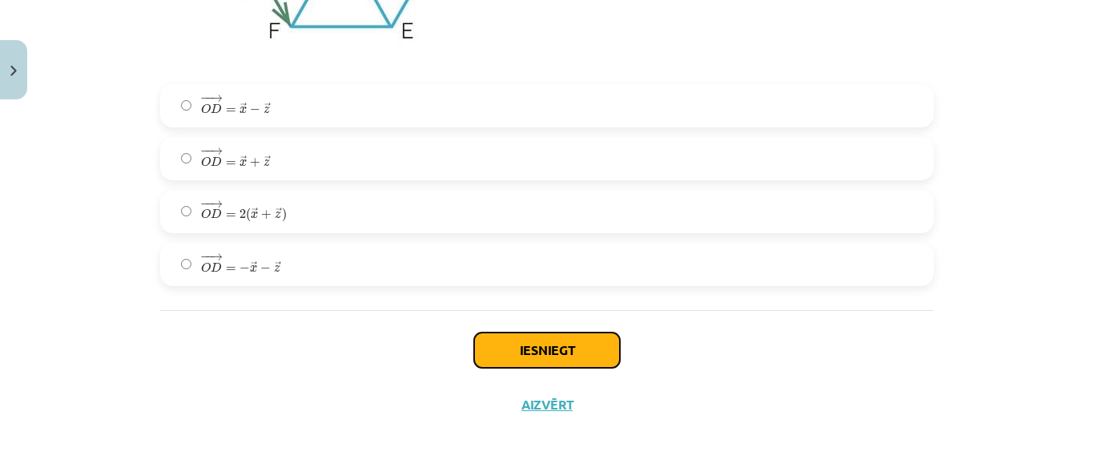
click at [522, 348] on button "Iesniegt" at bounding box center [547, 349] width 146 height 35
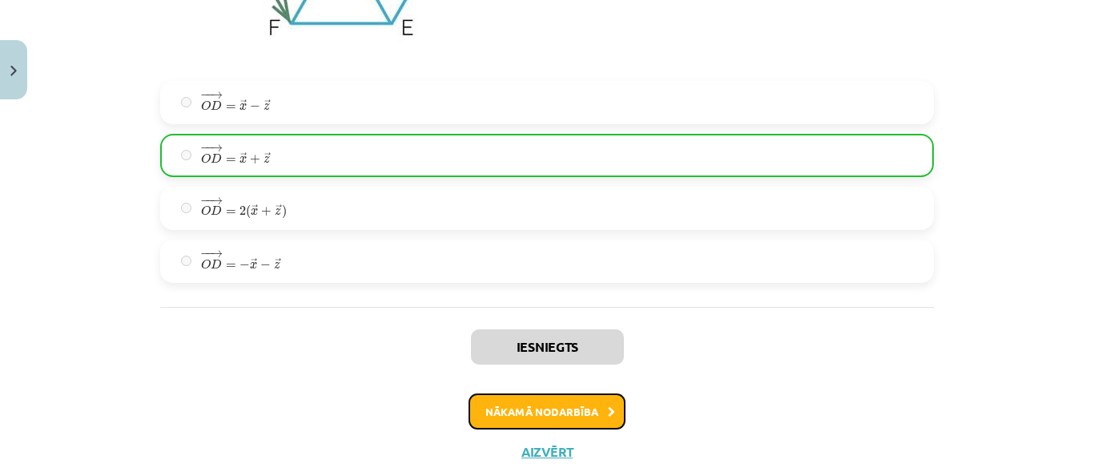
click at [532, 420] on button "Nākamā nodarbība" at bounding box center [547, 411] width 157 height 37
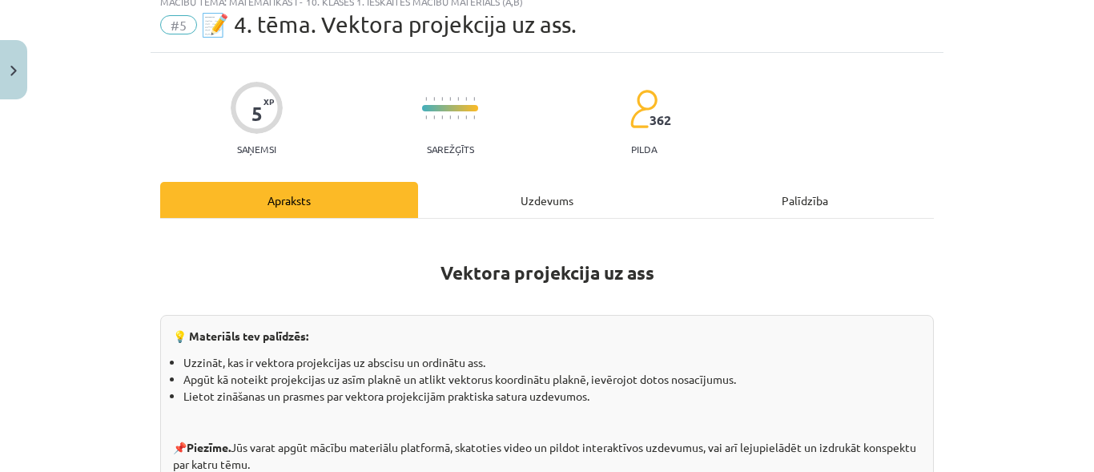
scroll to position [40, 0]
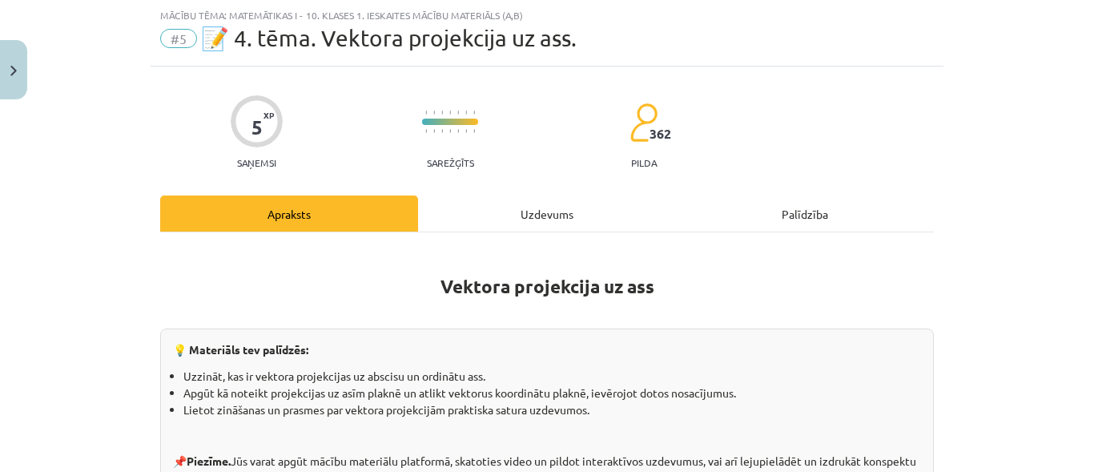
click at [537, 202] on div "Uzdevums" at bounding box center [547, 213] width 258 height 36
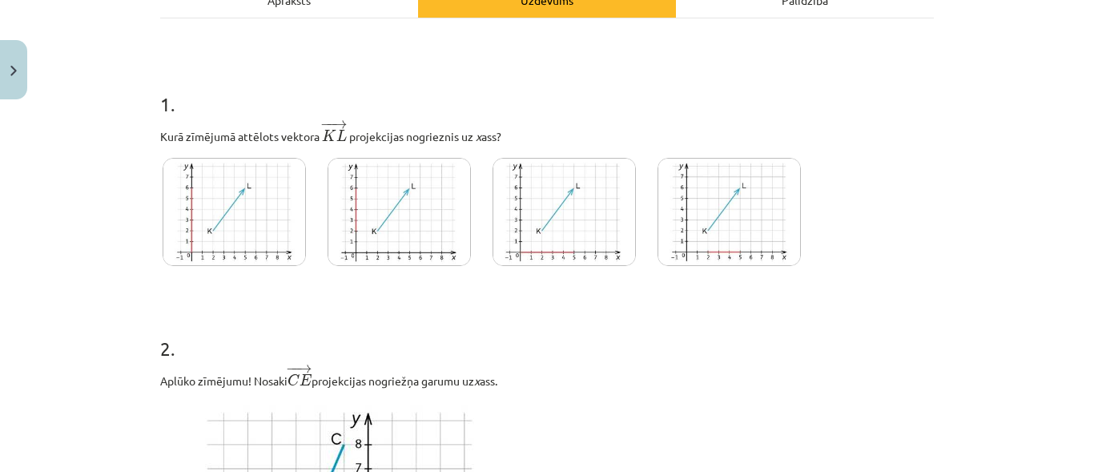
scroll to position [280, 0]
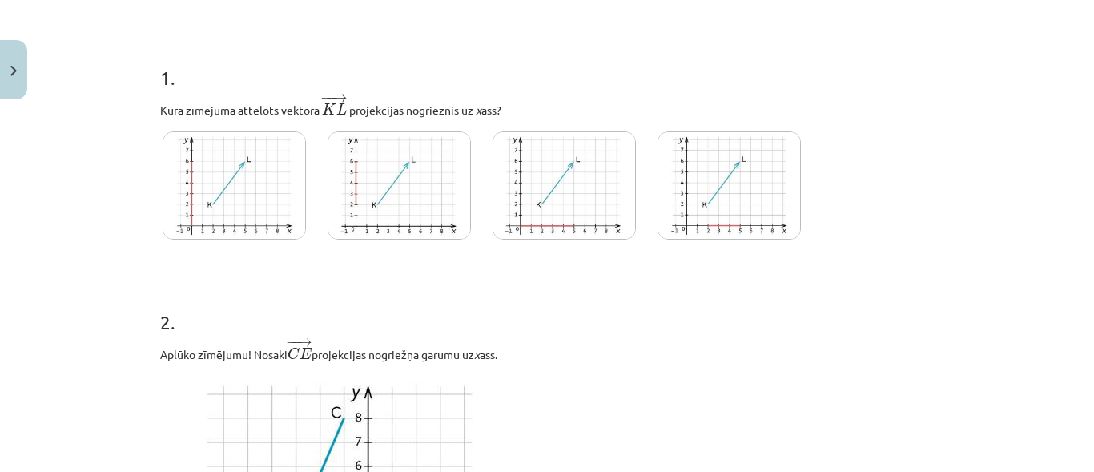
click at [402, 191] on img at bounding box center [399, 185] width 143 height 108
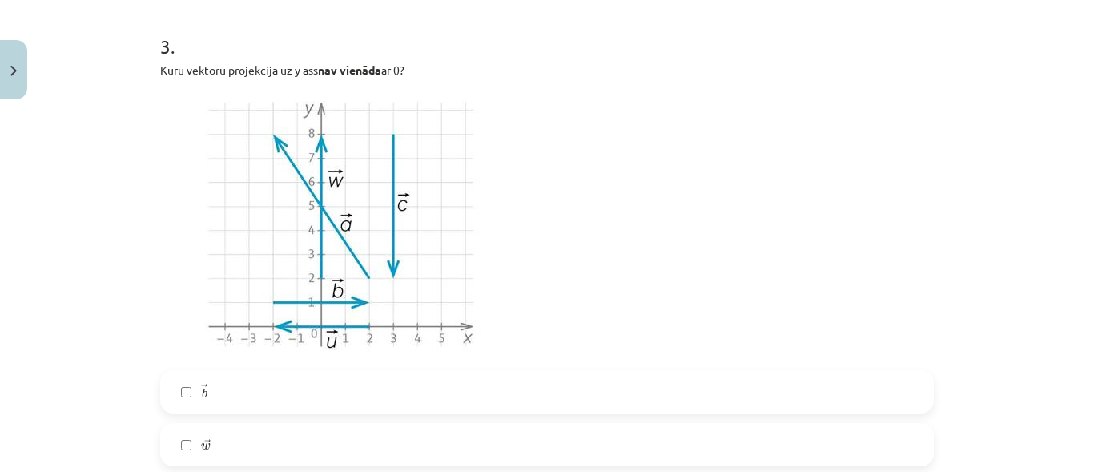
scroll to position [1241, 0]
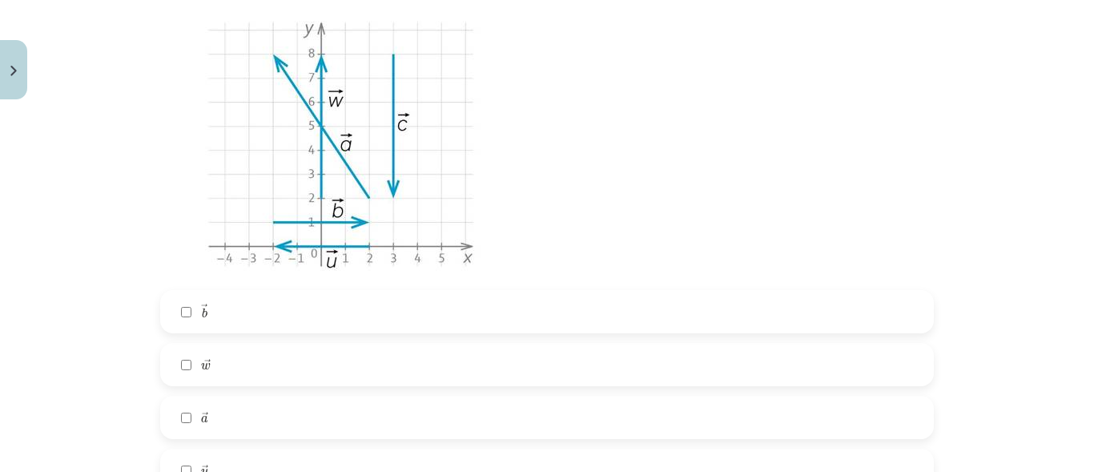
click at [201, 365] on span "w" at bounding box center [206, 366] width 10 height 7
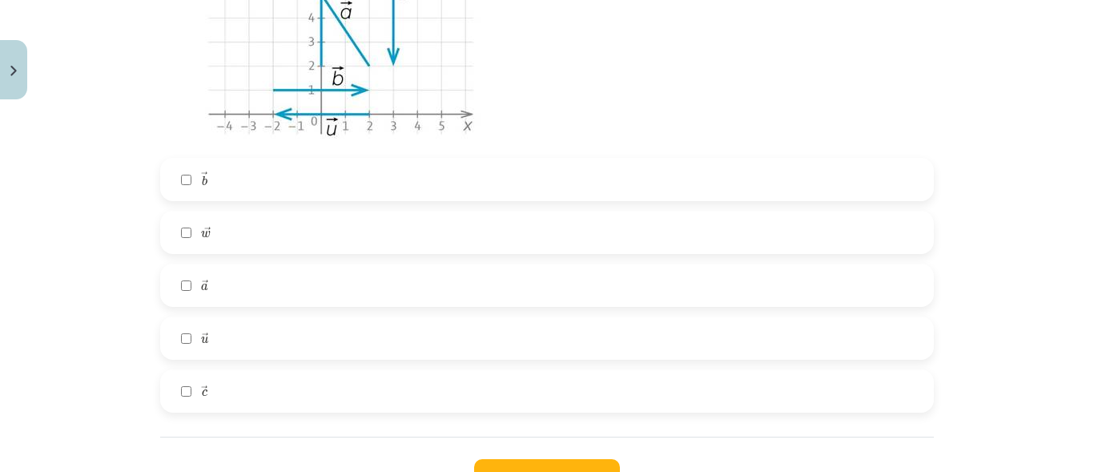
scroll to position [1402, 0]
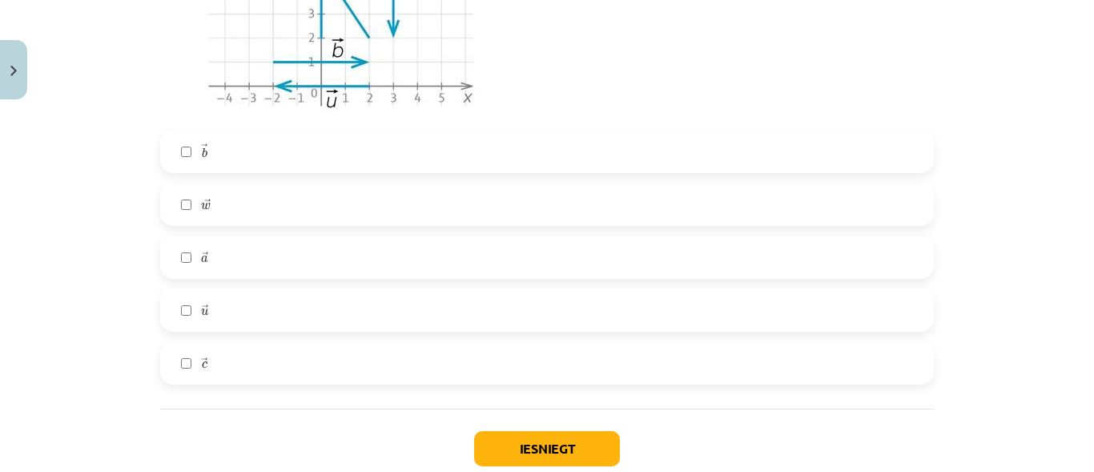
click at [209, 261] on label "→ a a →" at bounding box center [547, 257] width 770 height 40
drag, startPoint x: 209, startPoint y: 373, endPoint x: 223, endPoint y: 352, distance: 24.9
click at [210, 371] on label "→ c c →" at bounding box center [547, 363] width 770 height 40
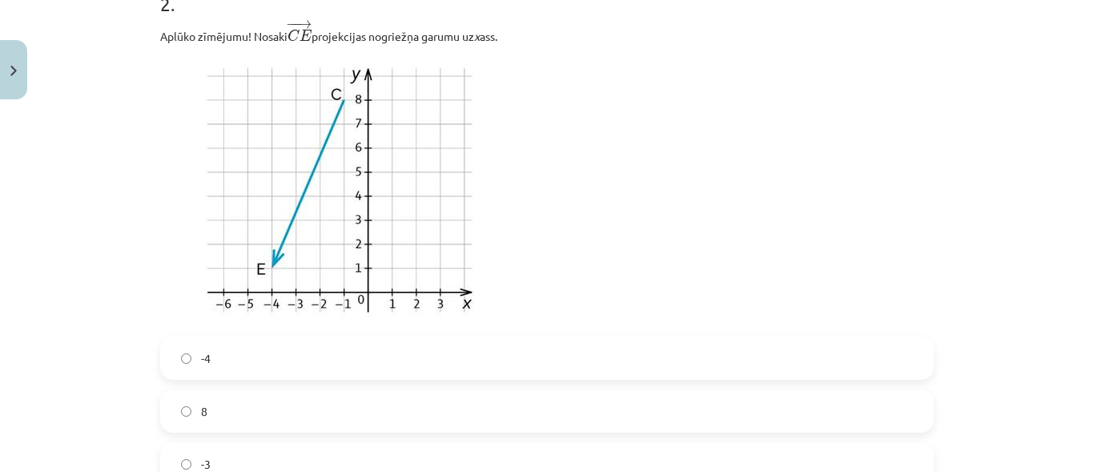
scroll to position [622, 0]
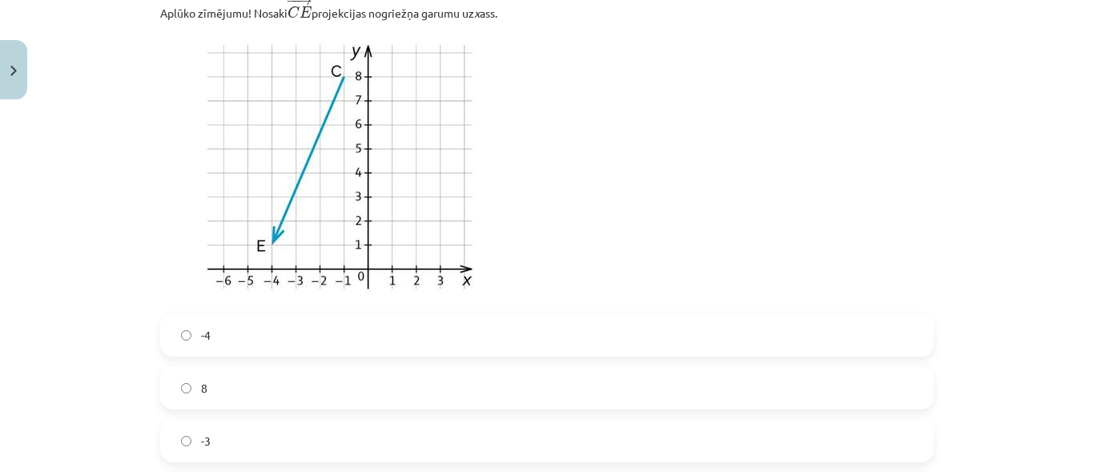
click at [213, 441] on label "-3" at bounding box center [547, 440] width 770 height 40
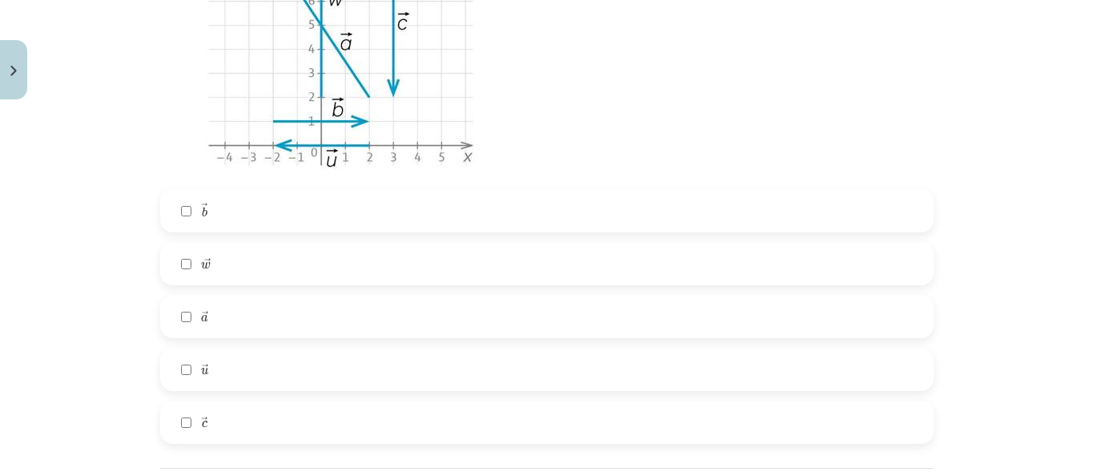
scroll to position [1503, 0]
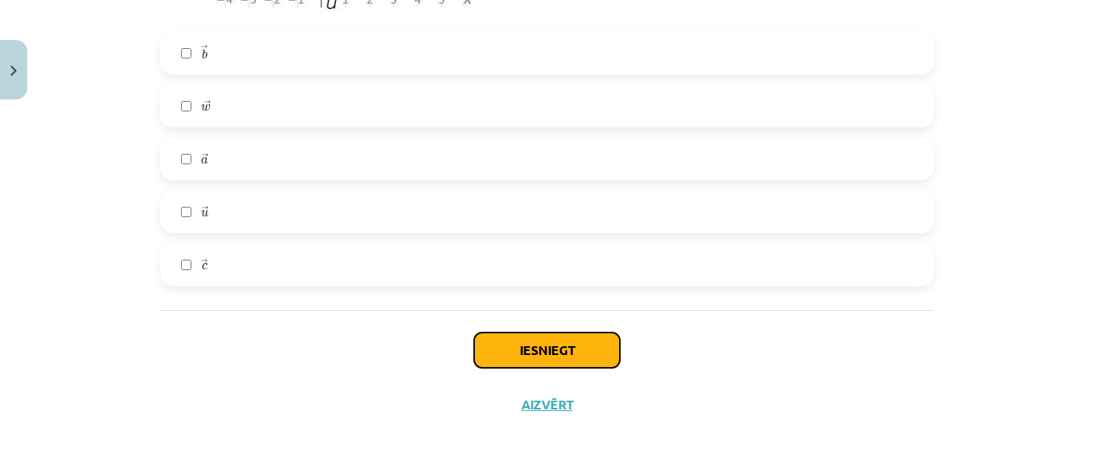
click at [521, 342] on button "Iesniegt" at bounding box center [547, 349] width 146 height 35
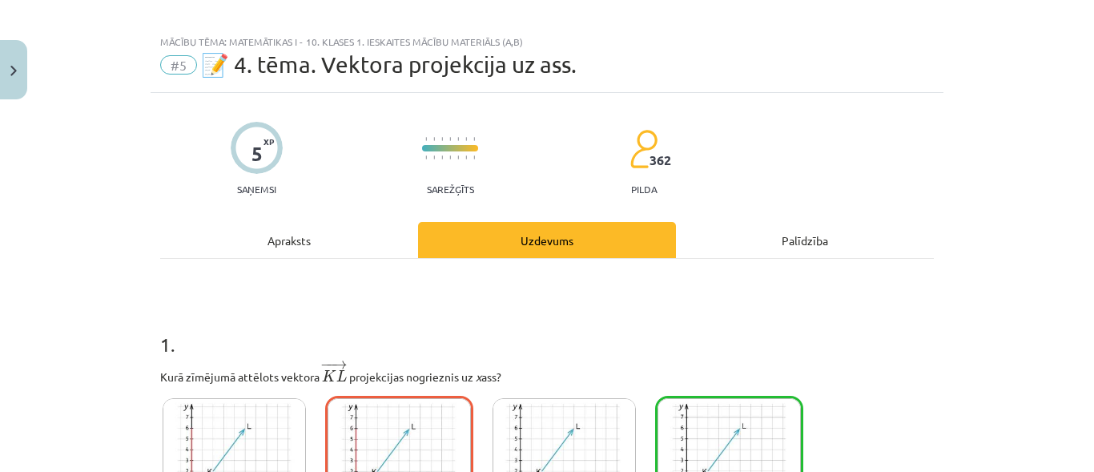
scroll to position [240, 0]
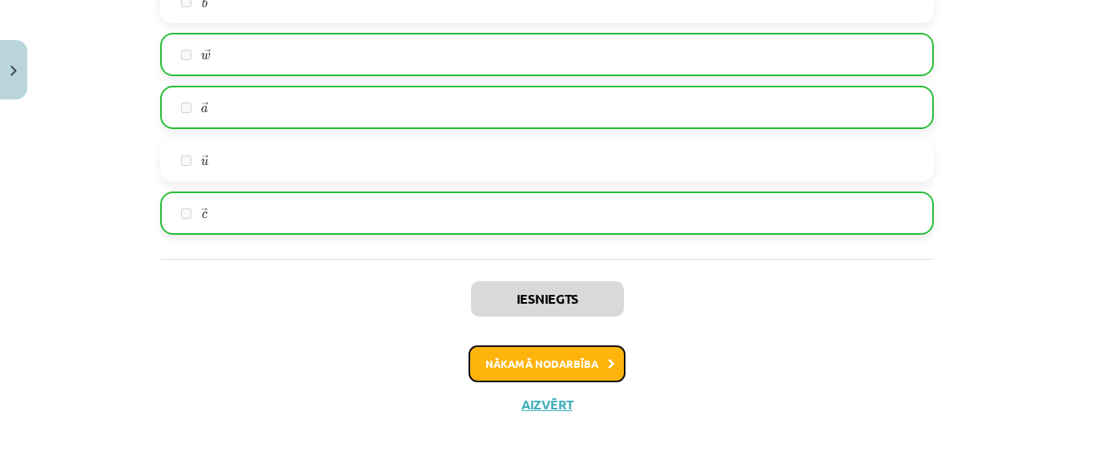
click at [549, 366] on button "Nākamā nodarbība" at bounding box center [547, 363] width 157 height 37
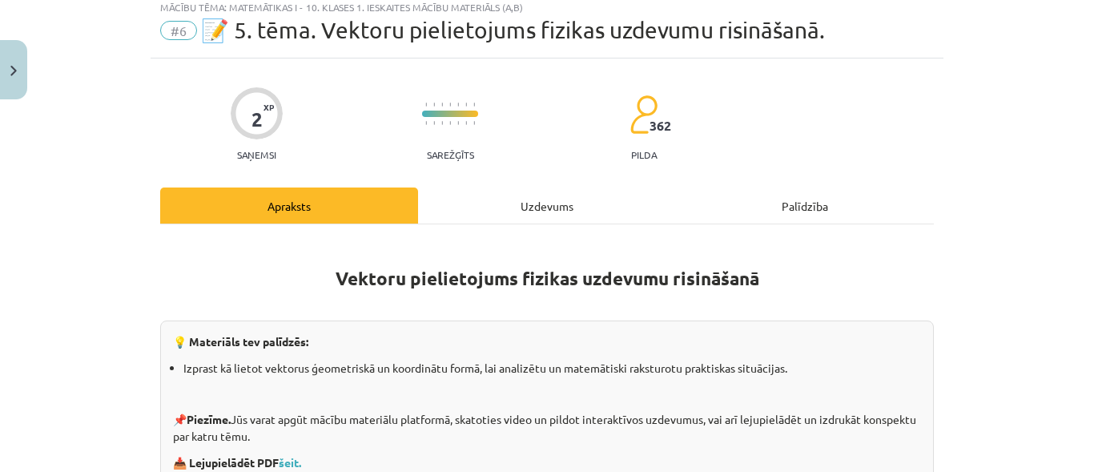
scroll to position [40, 0]
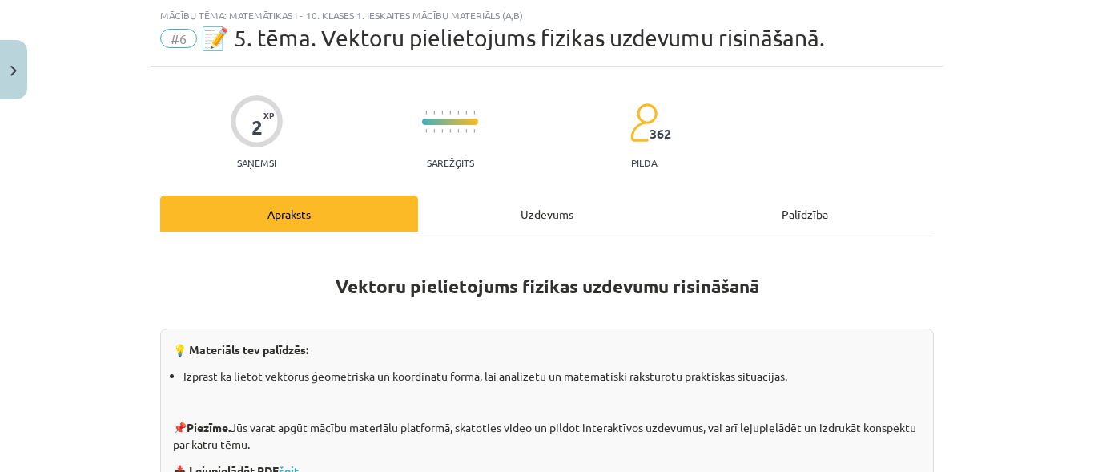
click at [537, 213] on div "Uzdevums" at bounding box center [547, 213] width 258 height 36
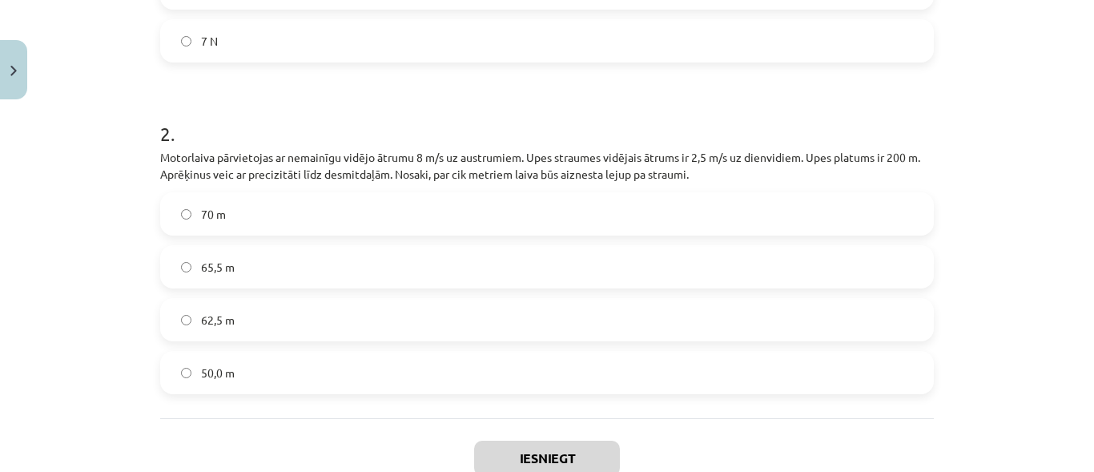
scroll to position [927, 0]
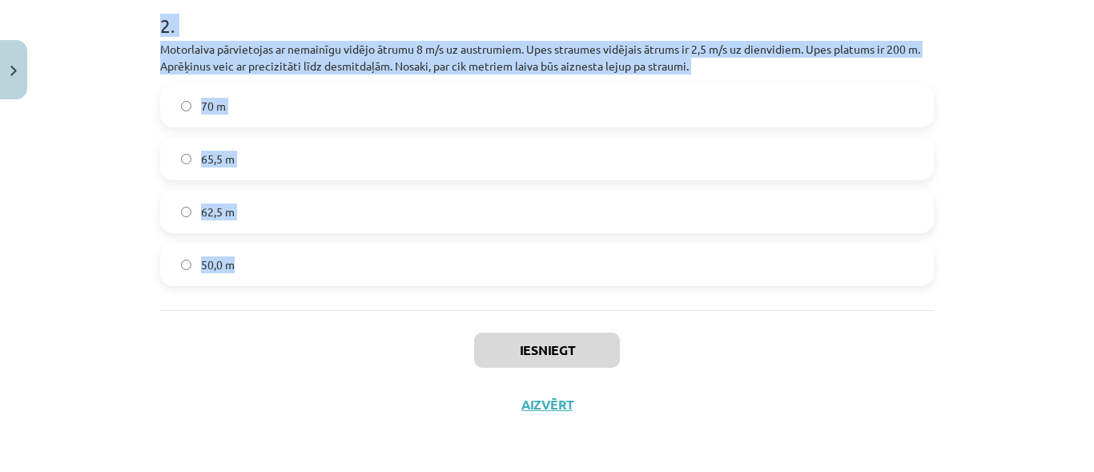
drag, startPoint x: 157, startPoint y: 147, endPoint x: 321, endPoint y: 291, distance: 218.5
copy form "1 . Uz reaktīvo lidmašīnu vertikālajā virzienā darbojas 550kN liels smaguma spē…"
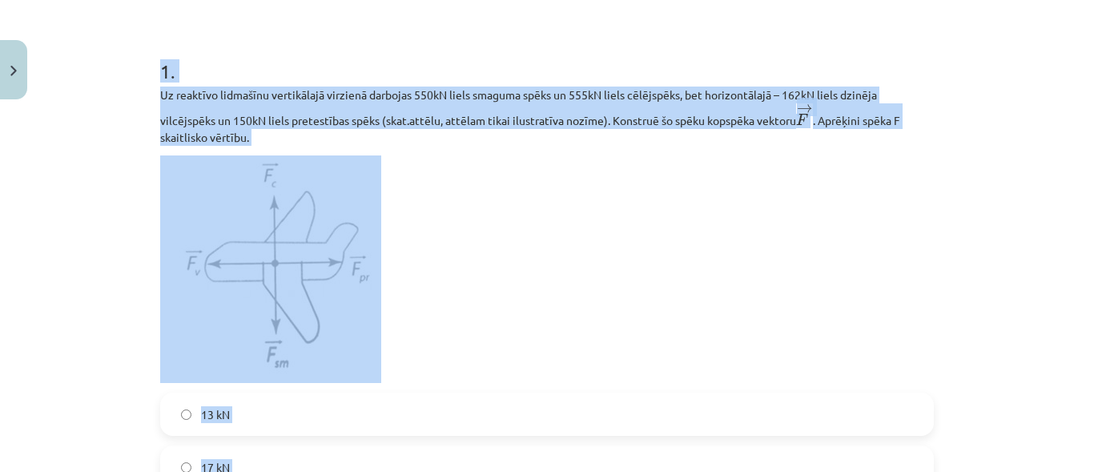
click at [112, 315] on div "Mācību tēma: Matemātikas i - 10. klases 1. ieskaites mācību materiāls (a,b) #6 …" at bounding box center [547, 236] width 1094 height 472
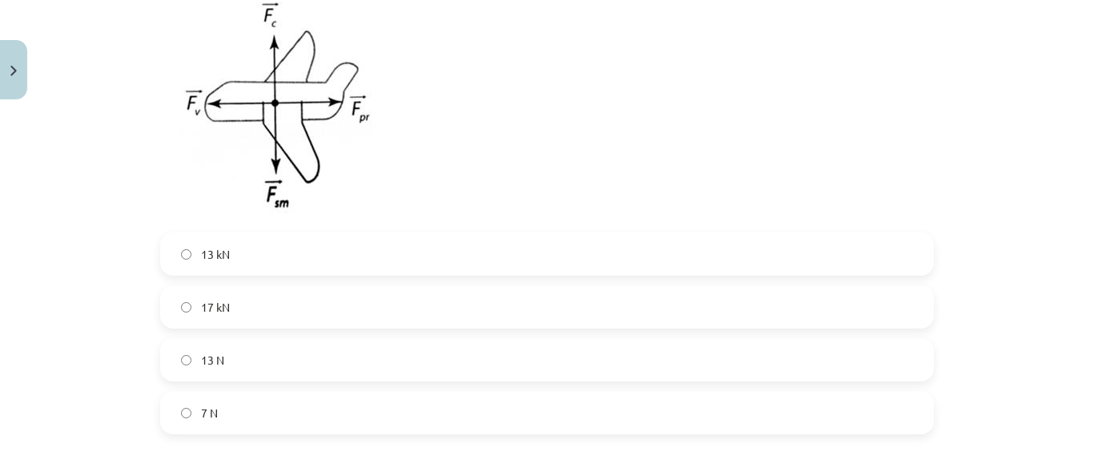
click at [255, 255] on label "13 kN" at bounding box center [547, 254] width 770 height 40
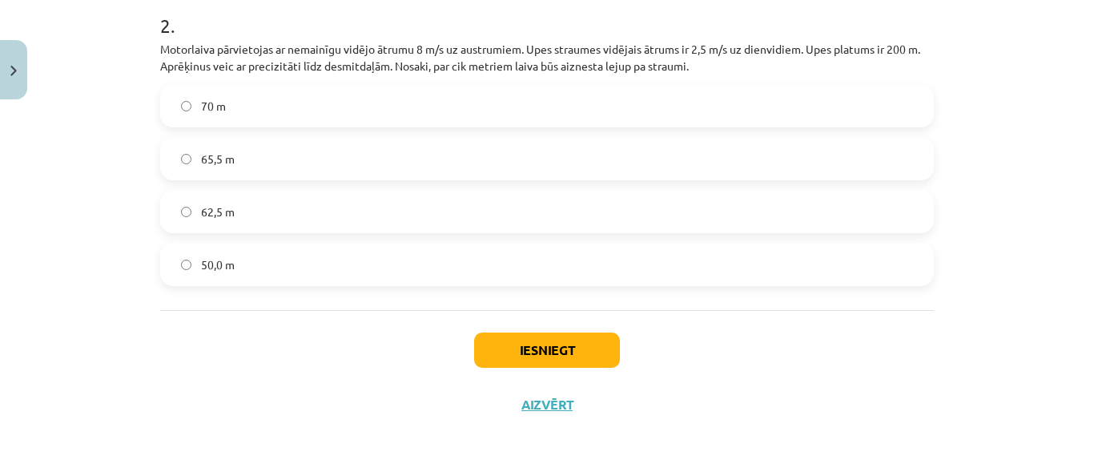
click at [239, 200] on label "62,5 m" at bounding box center [547, 211] width 770 height 40
click at [537, 346] on button "Iesniegt" at bounding box center [547, 349] width 146 height 35
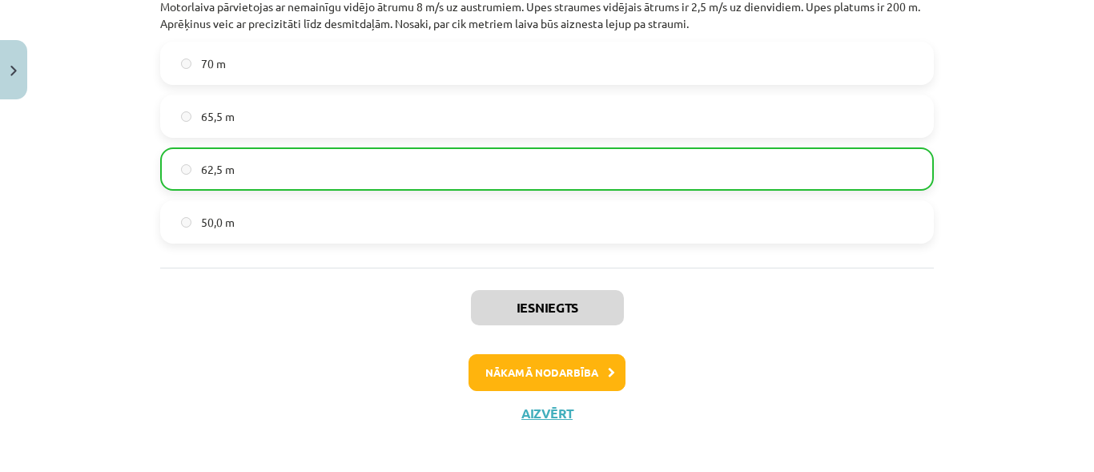
scroll to position [979, 0]
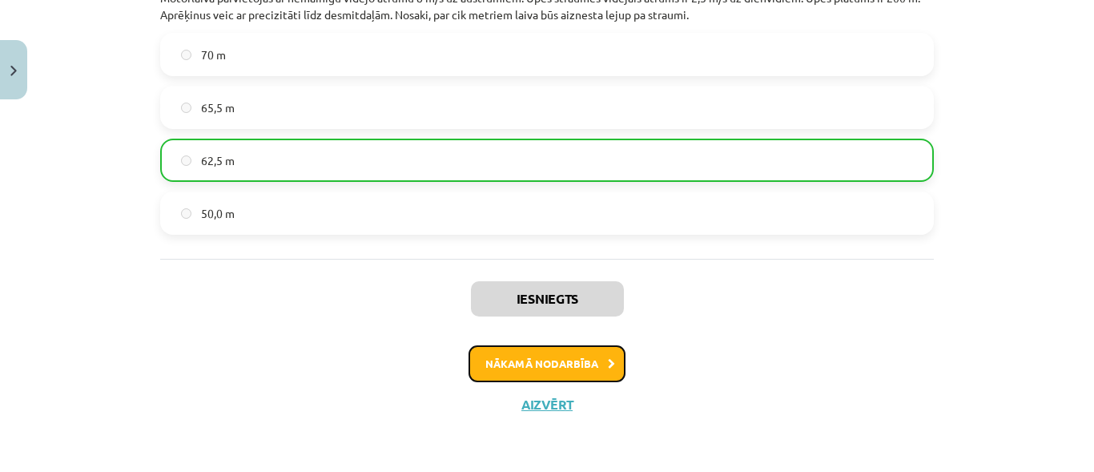
click at [550, 365] on button "Nākamā nodarbība" at bounding box center [547, 363] width 157 height 37
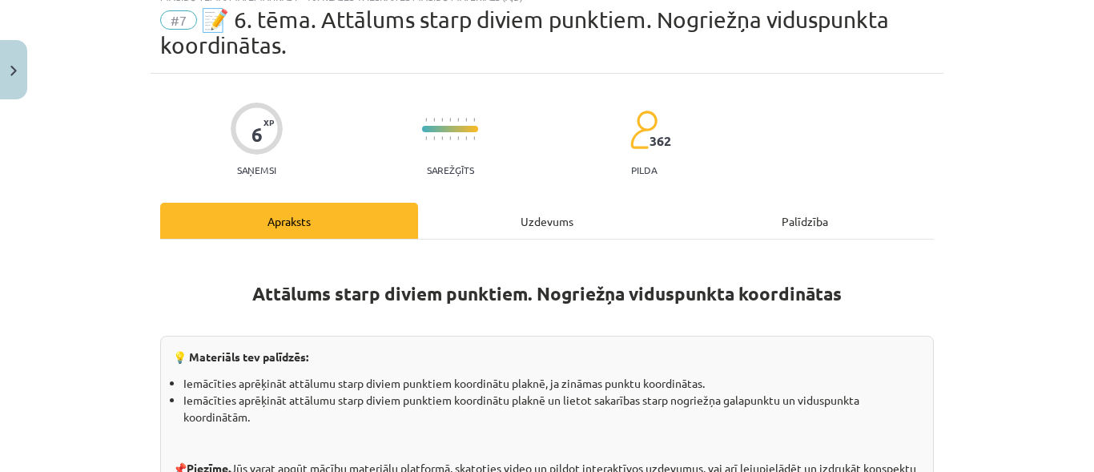
scroll to position [40, 0]
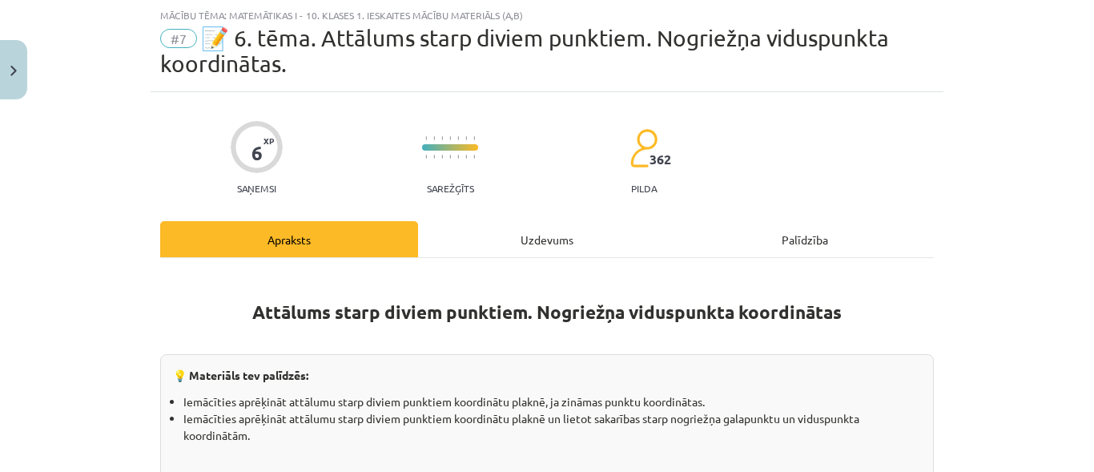
click at [517, 246] on div "Uzdevums" at bounding box center [547, 239] width 258 height 36
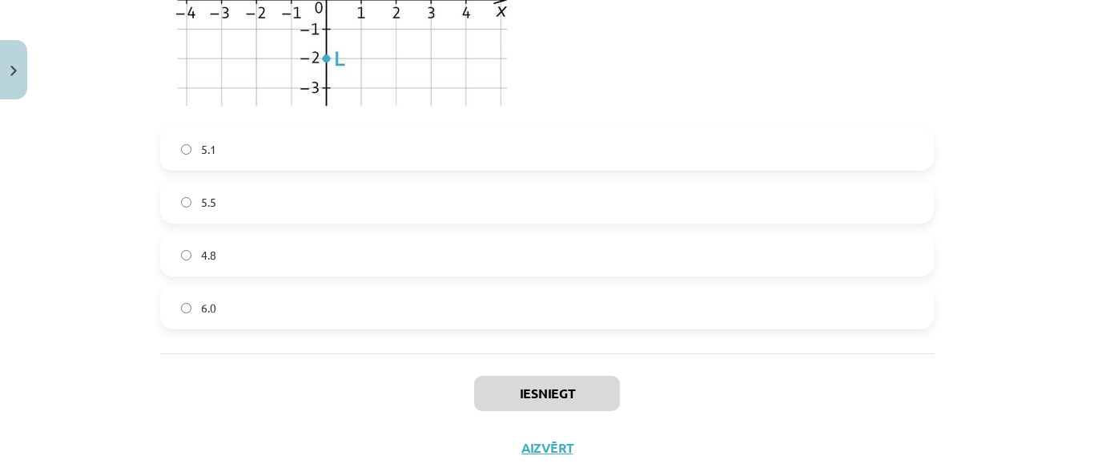
scroll to position [2479, 0]
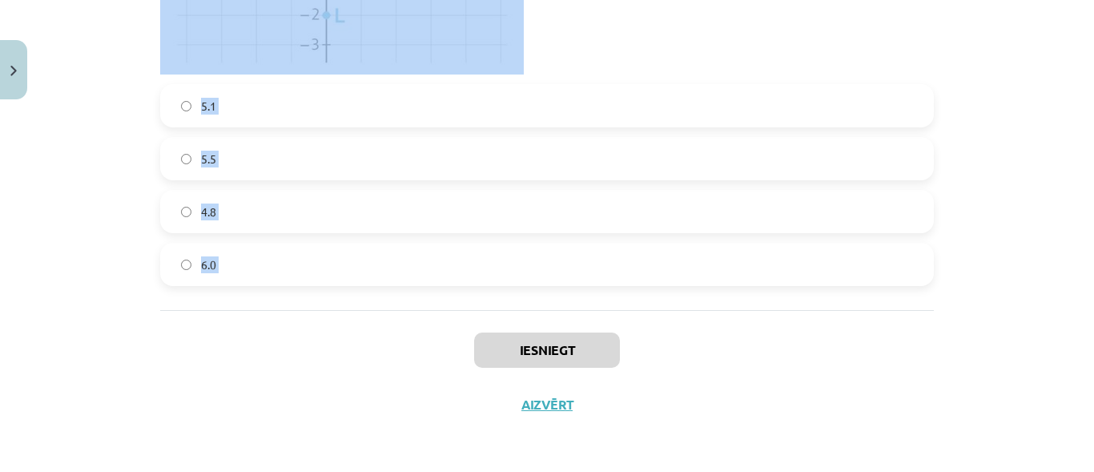
drag, startPoint x: 158, startPoint y: 218, endPoint x: 167, endPoint y: 249, distance: 32.5
copy form "6 . Loremips dolorsit ametc adipisci, elit seddoeiusmo te ﻿(−7;6) in ﻿(8;3). Ut…"
click at [127, 249] on div "Mācību tēma: Matemātikas i - 10. klases 1. ieskaites mācību materiāls (a,b) #7 …" at bounding box center [547, 236] width 1094 height 472
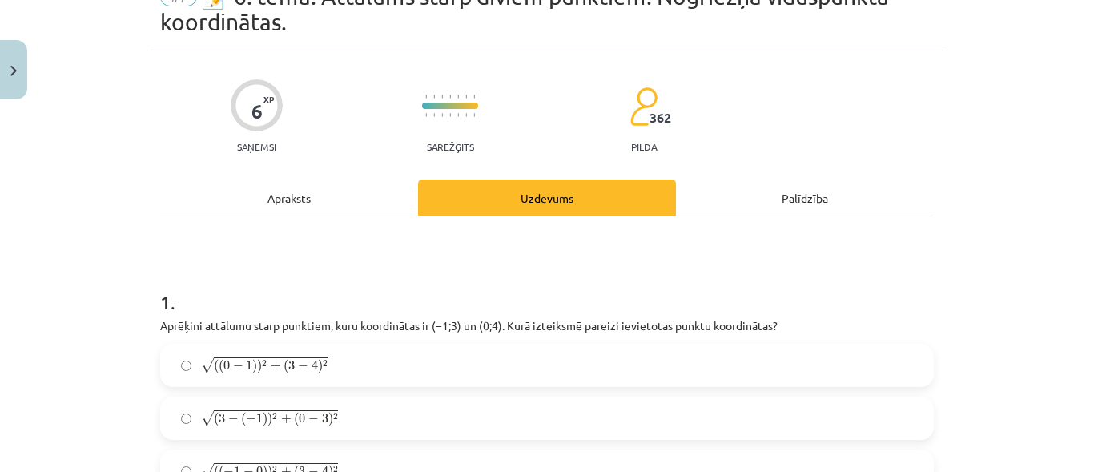
scroll to position [240, 0]
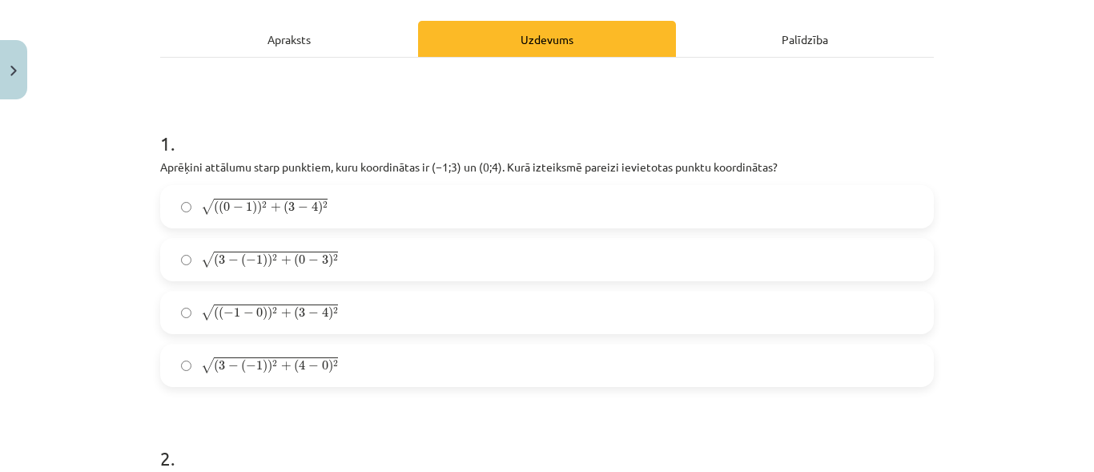
click at [256, 316] on span "0" at bounding box center [259, 313] width 6 height 10
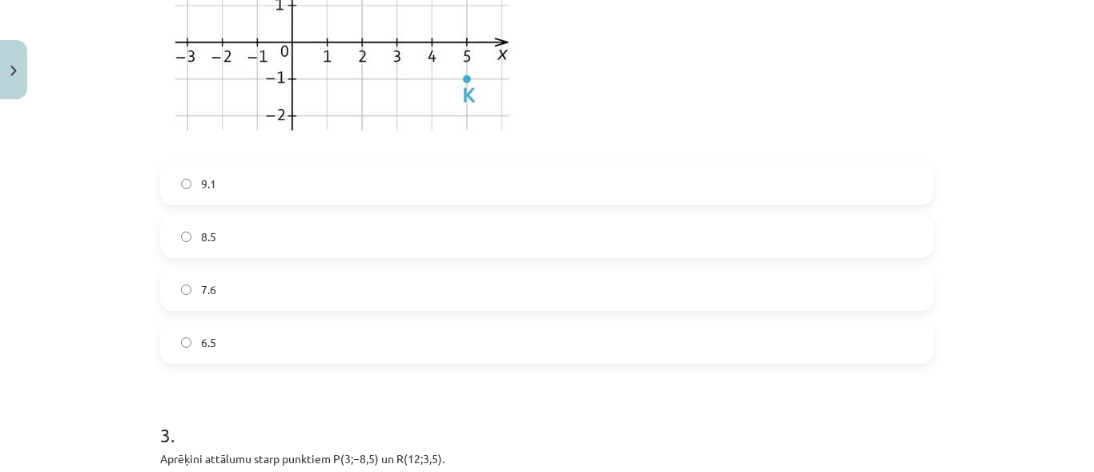
scroll to position [881, 0]
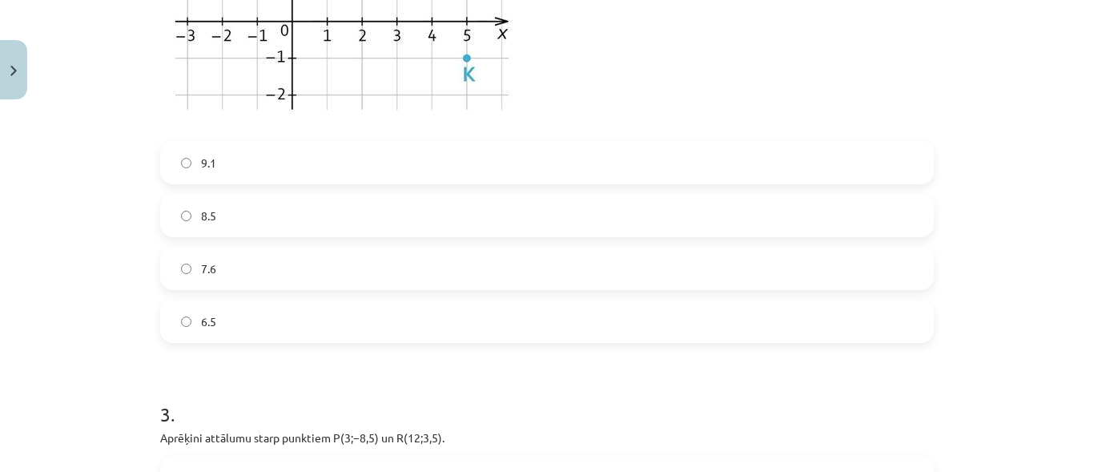
click at [203, 216] on span "8.5" at bounding box center [208, 215] width 15 height 17
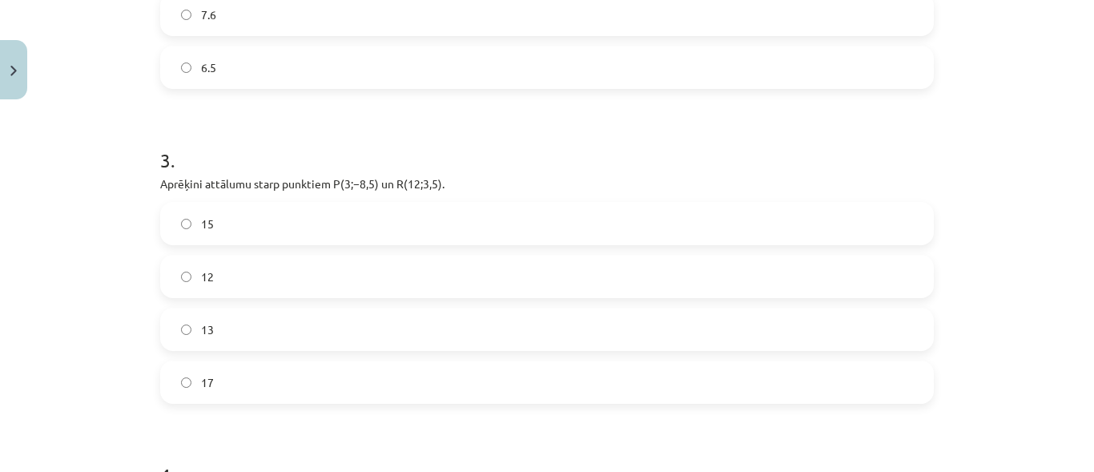
scroll to position [961, 0]
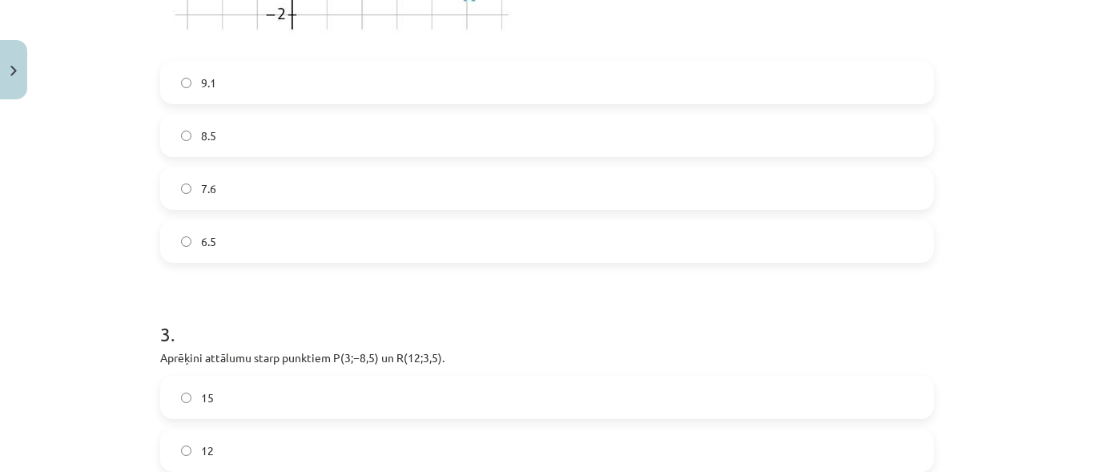
click at [231, 186] on label "7.6" at bounding box center [547, 188] width 770 height 40
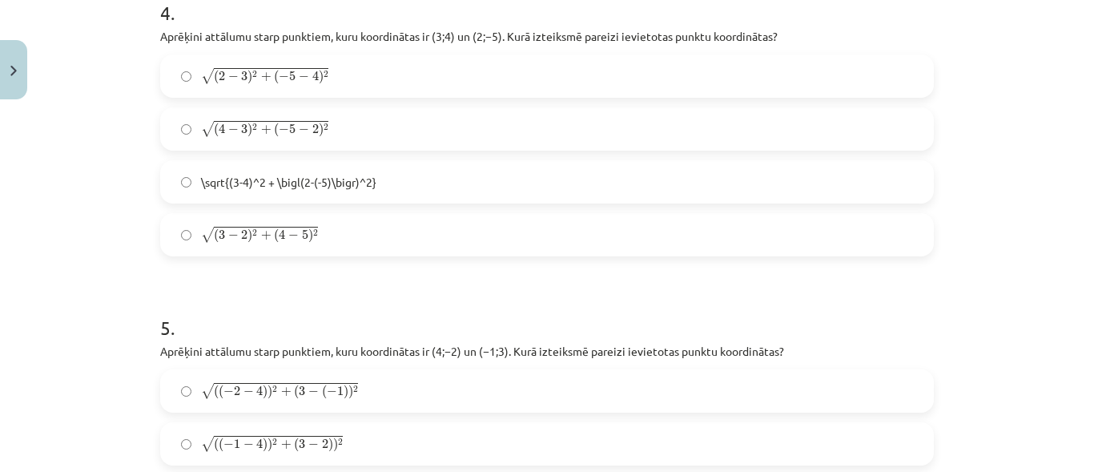
scroll to position [1522, 0]
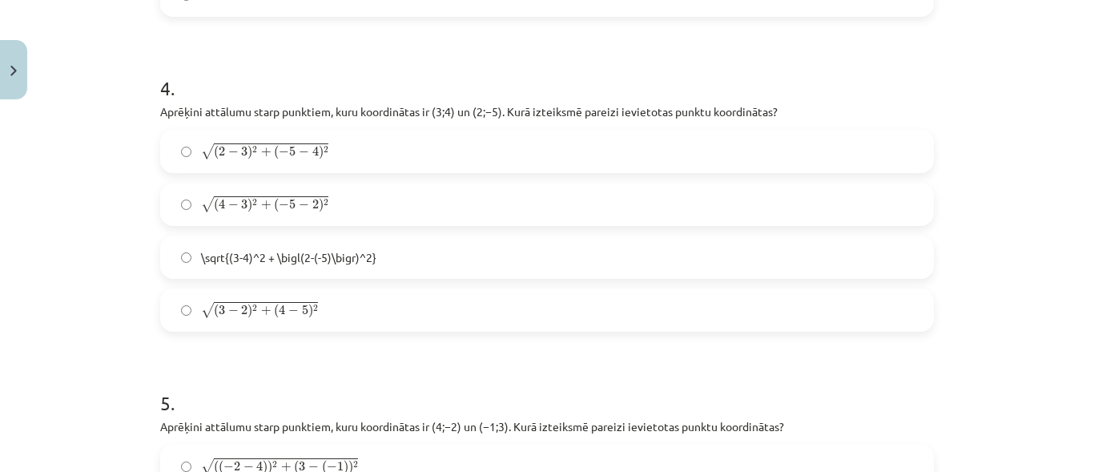
click at [268, 145] on span "( 2 − 3 ) 2 + ( − 5 − 4 ) 2" at bounding box center [271, 152] width 115 height 14
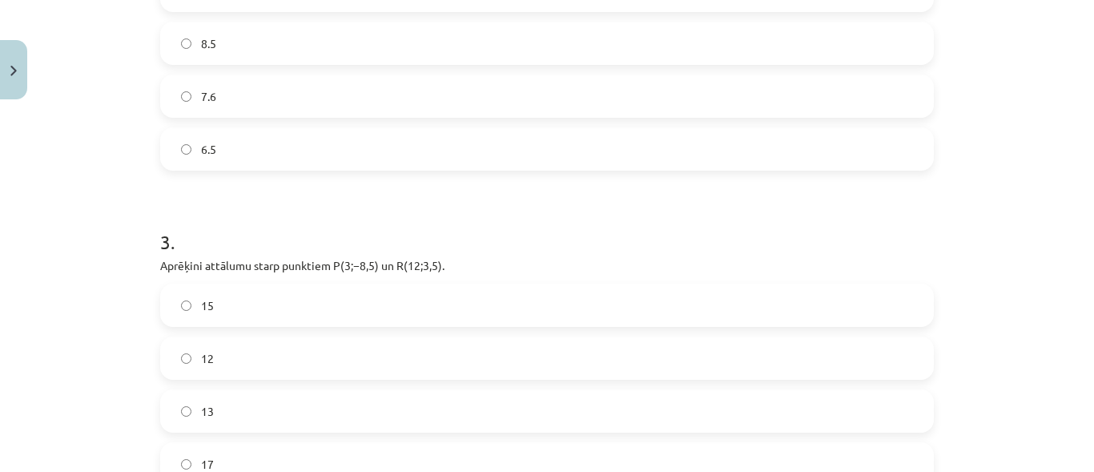
scroll to position [1197, 0]
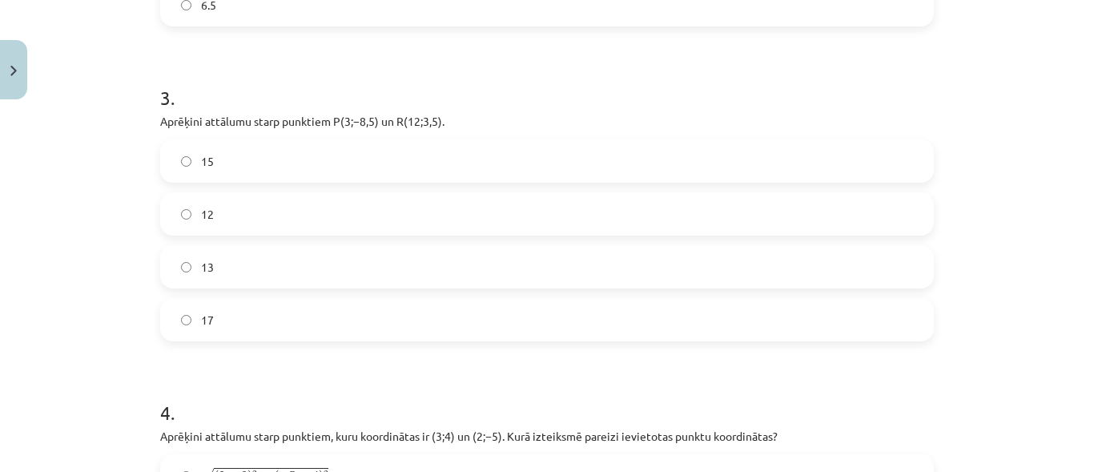
drag, startPoint x: 208, startPoint y: 168, endPoint x: 286, endPoint y: 5, distance: 180.9
click at [208, 165] on label "15" at bounding box center [547, 161] width 770 height 40
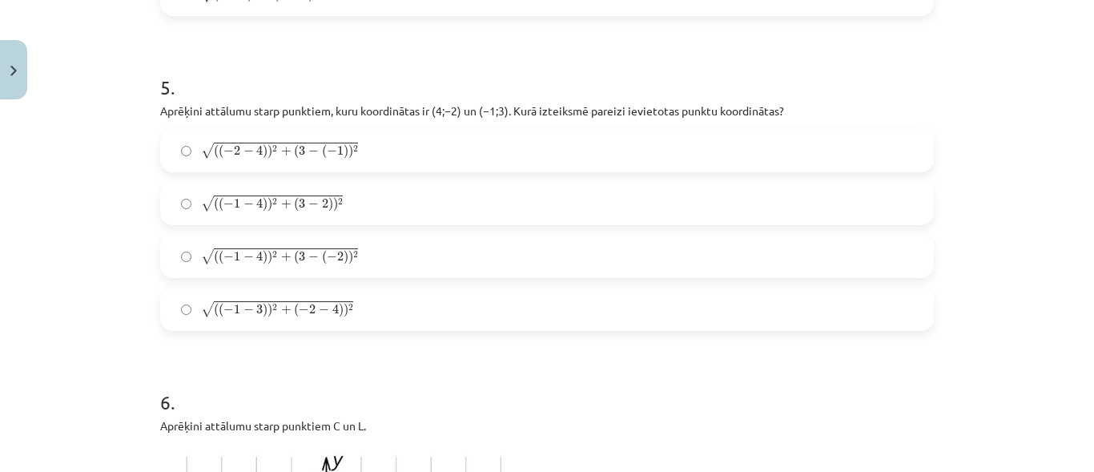
scroll to position [1838, 0]
click at [353, 256] on span "2" at bounding box center [355, 253] width 5 height 7
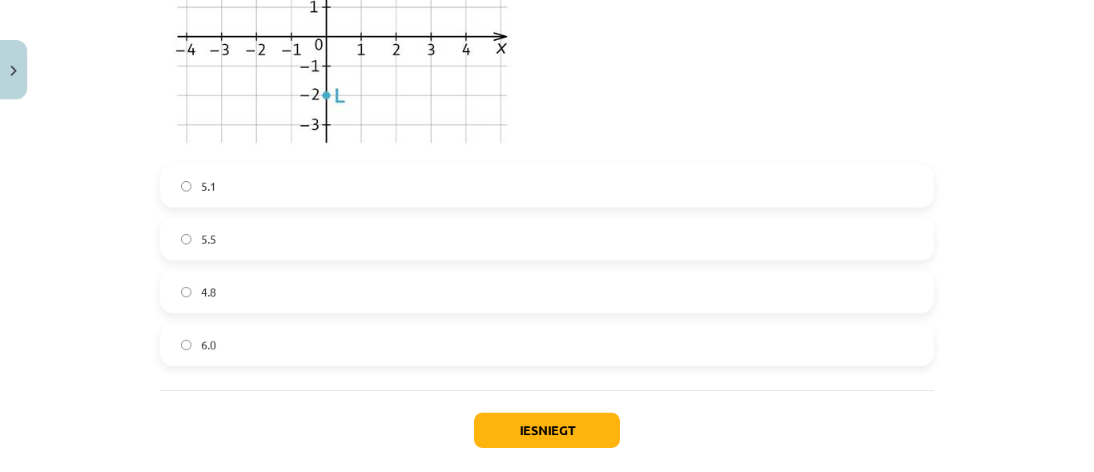
scroll to position [2479, 0]
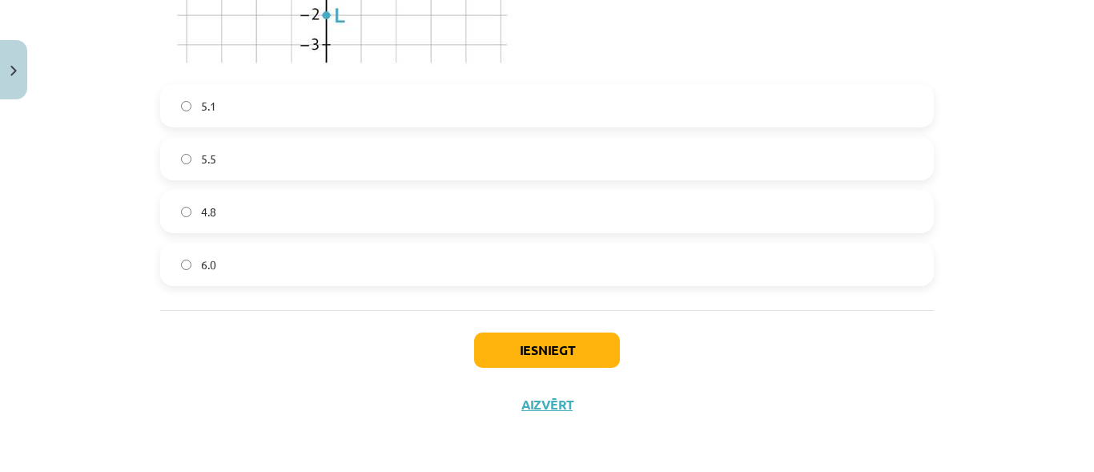
drag, startPoint x: 217, startPoint y: 159, endPoint x: 259, endPoint y: 176, distance: 45.2
click at [219, 159] on label "5.5" at bounding box center [547, 159] width 770 height 40
click at [534, 346] on button "Iesniegt" at bounding box center [547, 349] width 146 height 35
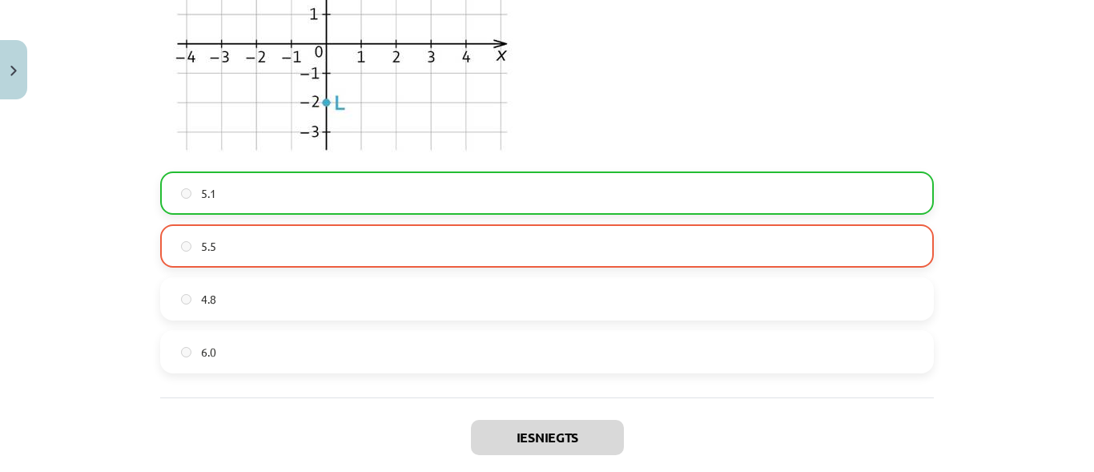
scroll to position [2239, 0]
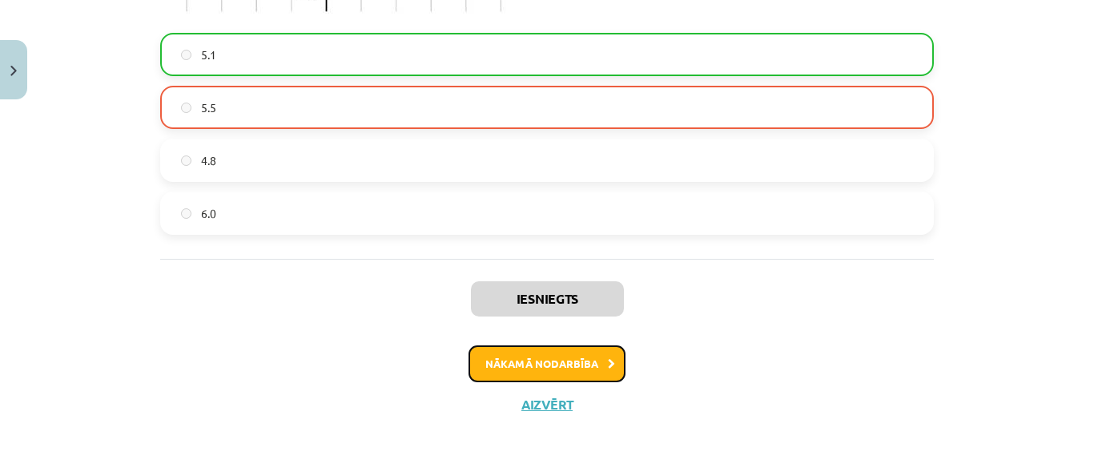
click at [517, 368] on button "Nākamā nodarbība" at bounding box center [547, 363] width 157 height 37
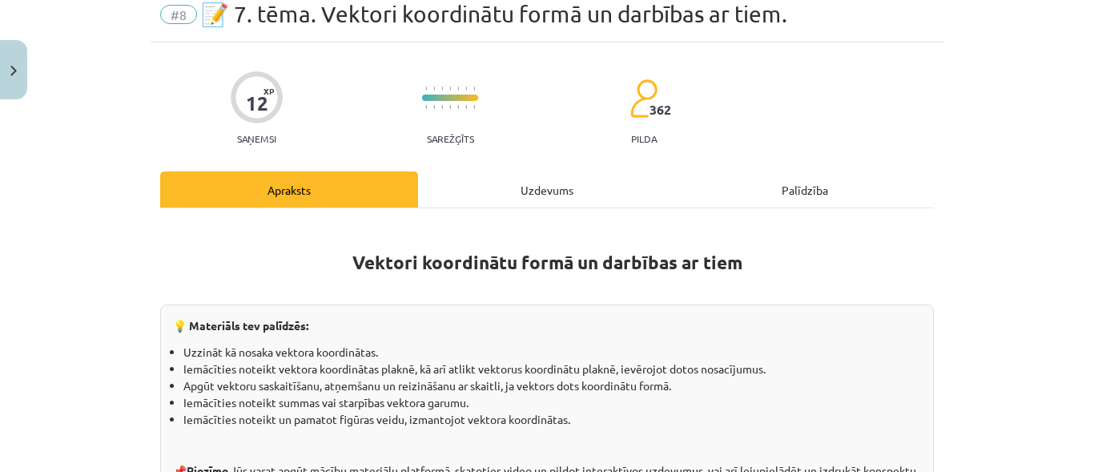
scroll to position [40, 0]
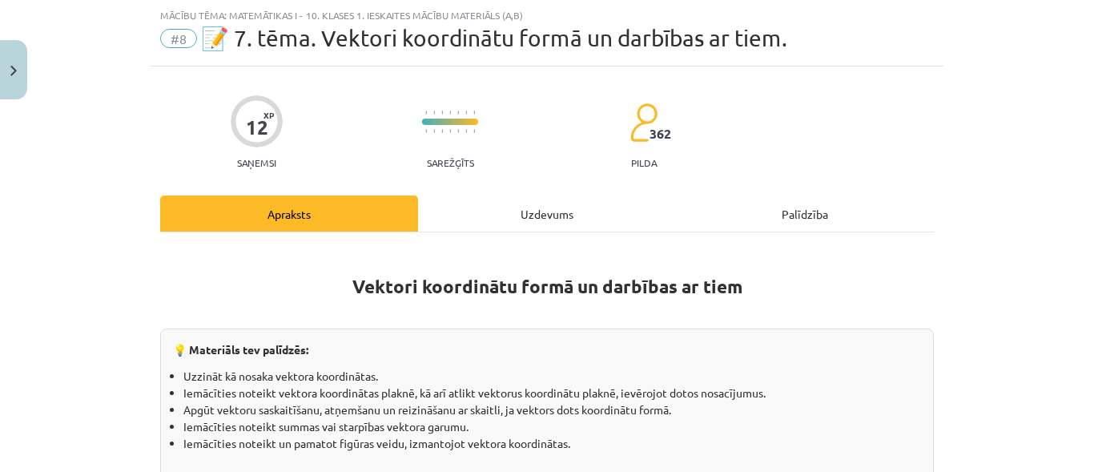
click at [540, 215] on div "Uzdevums" at bounding box center [547, 213] width 258 height 36
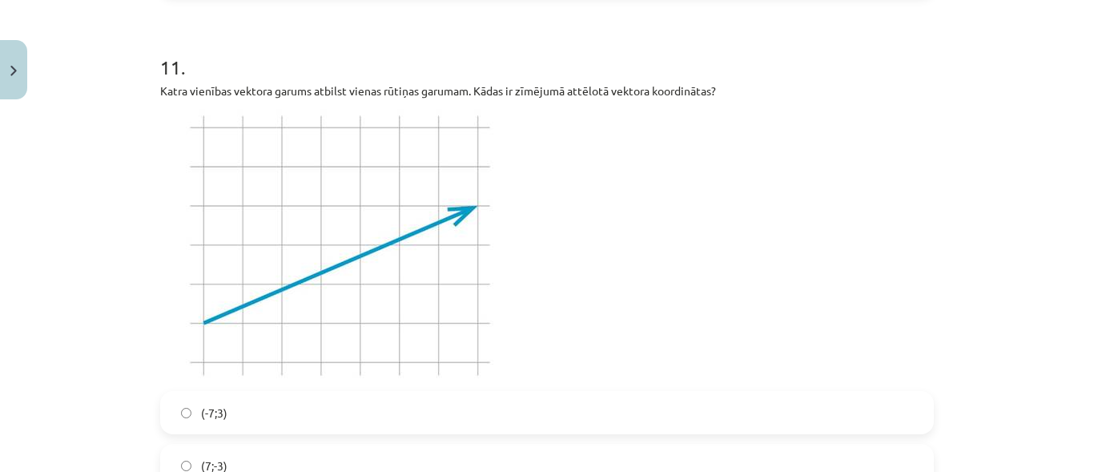
scroll to position [4977, 0]
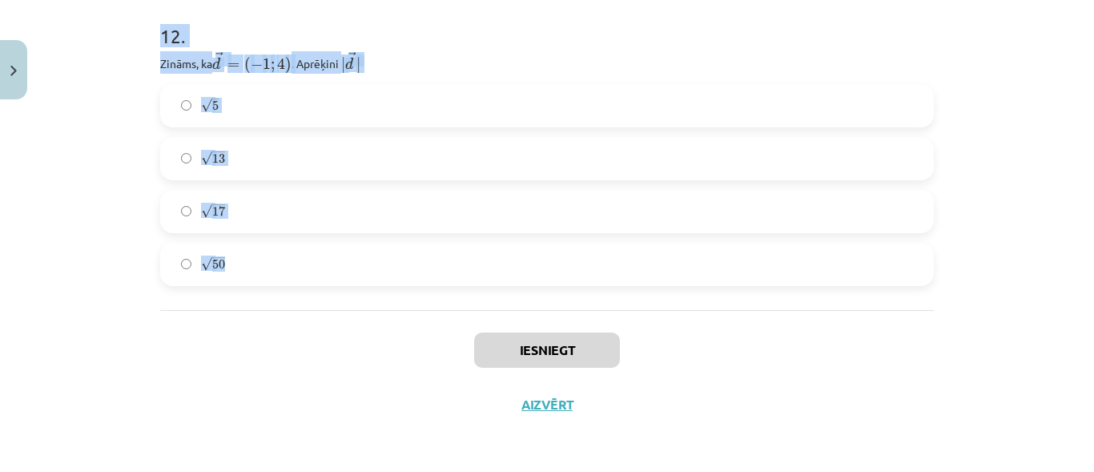
drag, startPoint x: 154, startPoint y: 75, endPoint x: 241, endPoint y: 277, distance: 219.9
drag, startPoint x: 195, startPoint y: 254, endPoint x: 218, endPoint y: 263, distance: 24.1
copy form "4 . Loremi, do S(1; 2) am C(0; 9). Adipisci elitsed ﻿ − − → D E T I → ﻿ utlabor…"
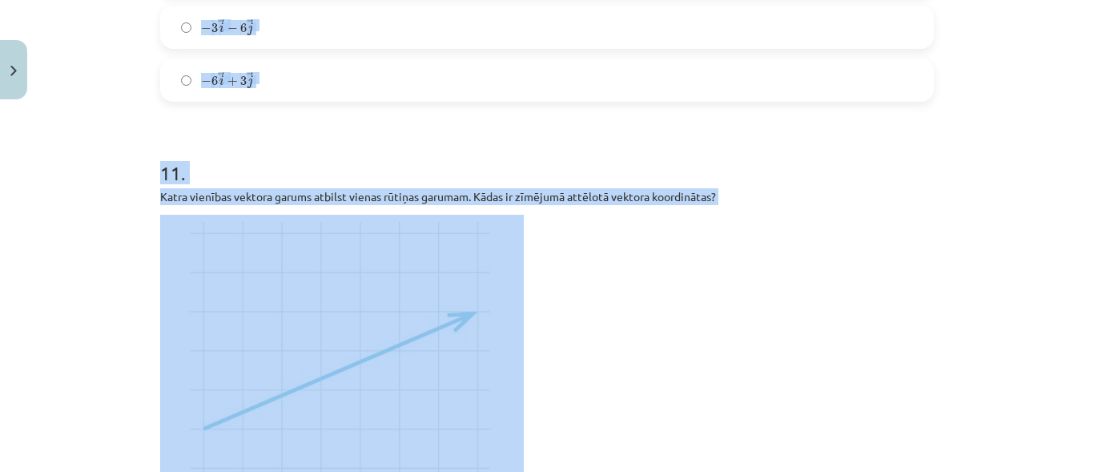
scroll to position [4096, 0]
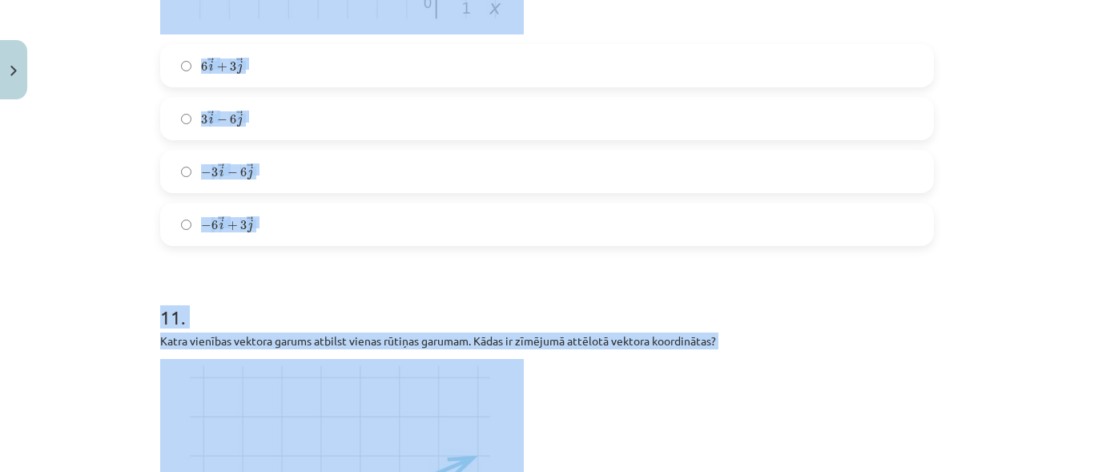
click at [1020, 55] on div "Mācību tēma: Matemātikas i - 10. klases 1. ieskaites mācību materiāls (a,b) #8 …" at bounding box center [547, 236] width 1094 height 472
click at [43, 195] on div "Mācību tēma: Matemātikas i - 10. klases 1. ieskaites mācību materiāls (a,b) #8 …" at bounding box center [547, 236] width 1094 height 472
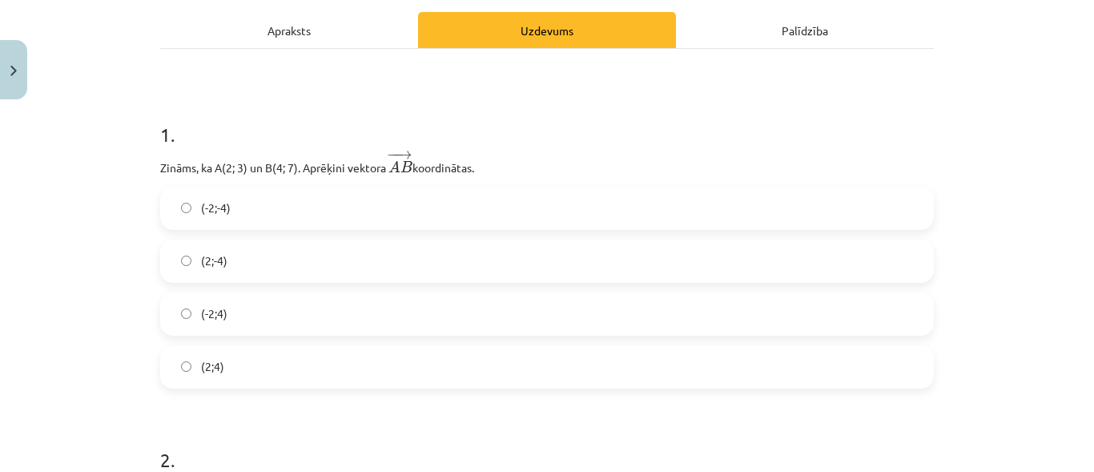
scroll to position [251, 0]
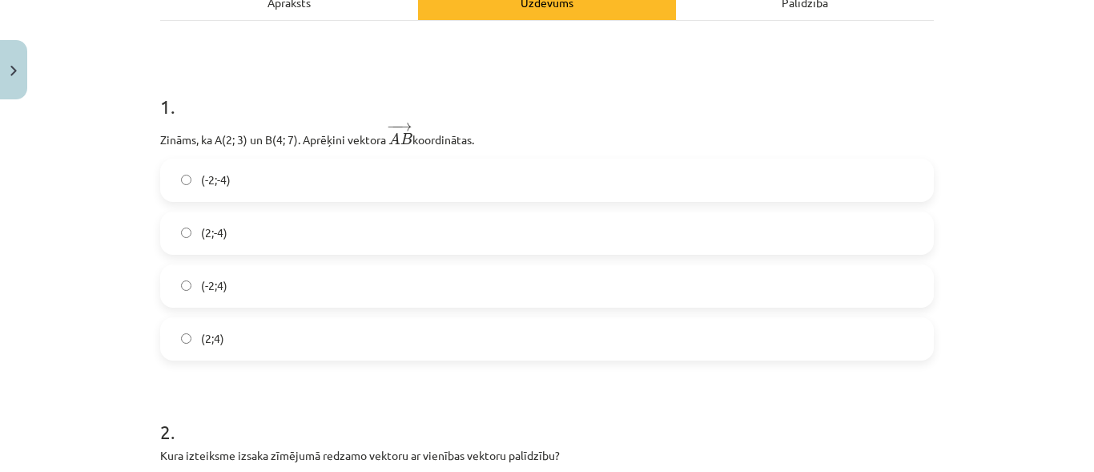
click at [223, 325] on label "(2;4)" at bounding box center [547, 339] width 770 height 40
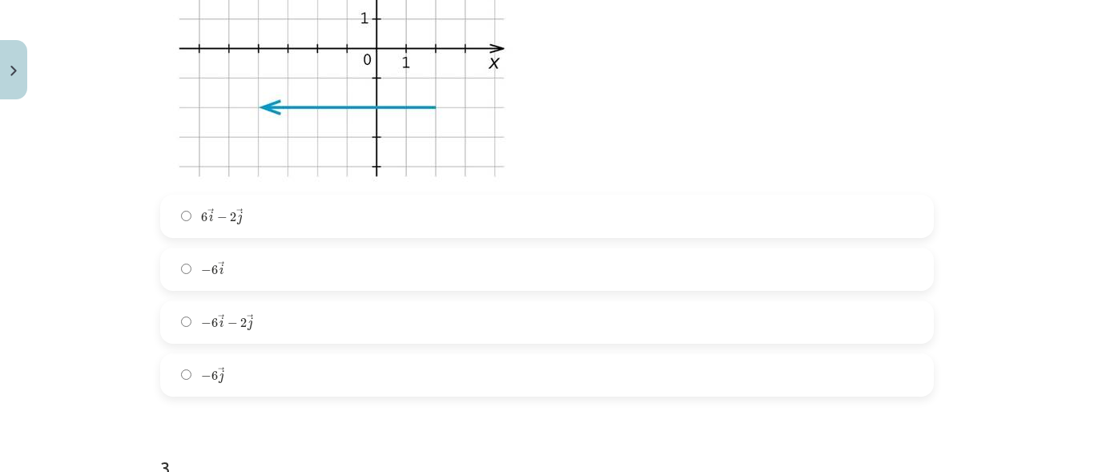
scroll to position [892, 0]
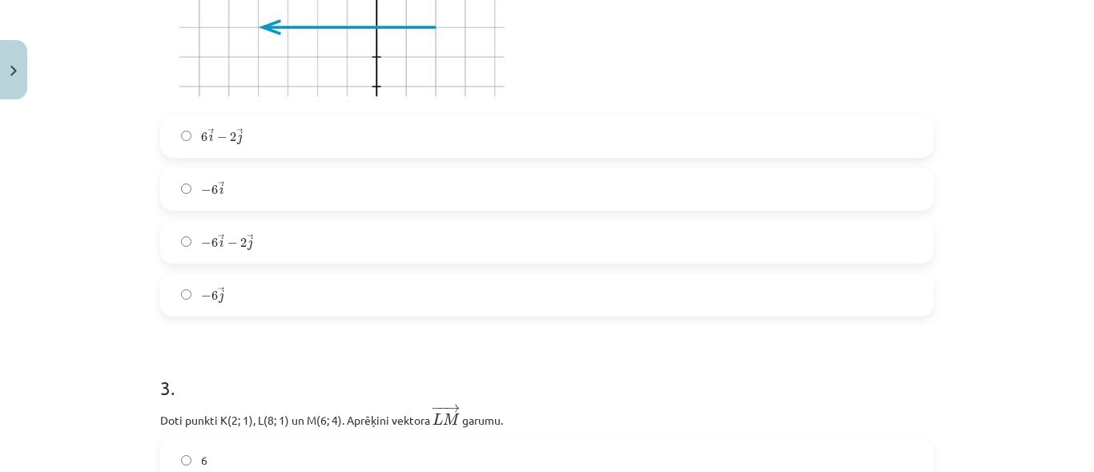
click at [258, 138] on label "6 → i − 2 → j 6 i → − 2 j →" at bounding box center [547, 136] width 770 height 40
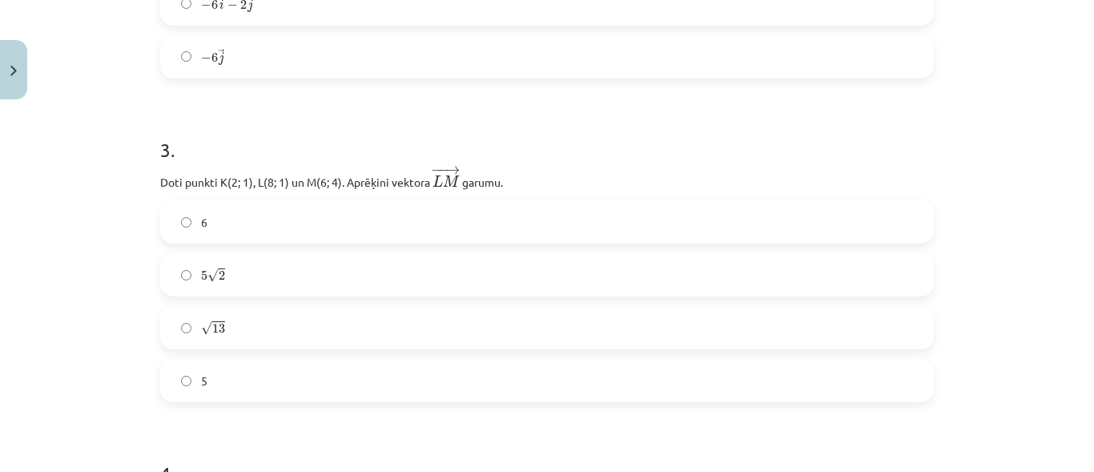
scroll to position [1213, 0]
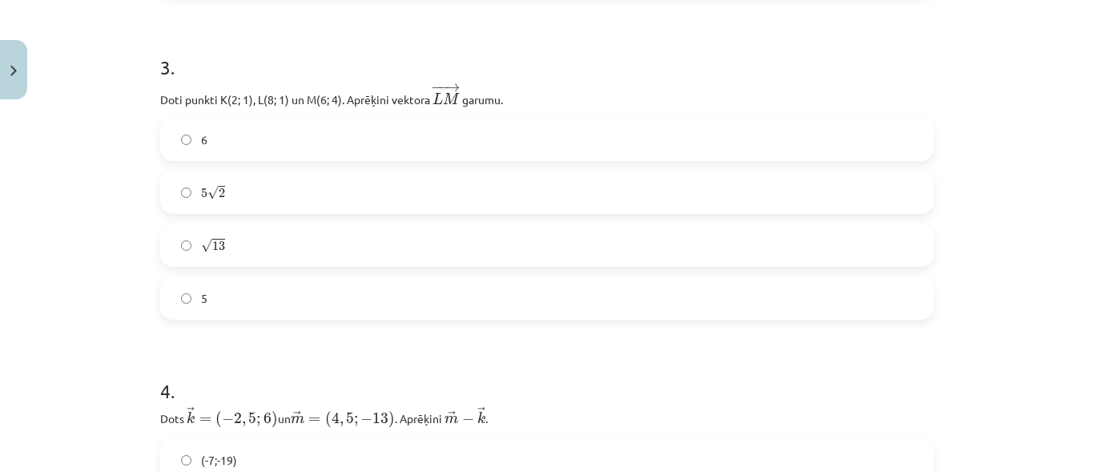
click at [223, 250] on label "√ 13 13" at bounding box center [547, 245] width 770 height 40
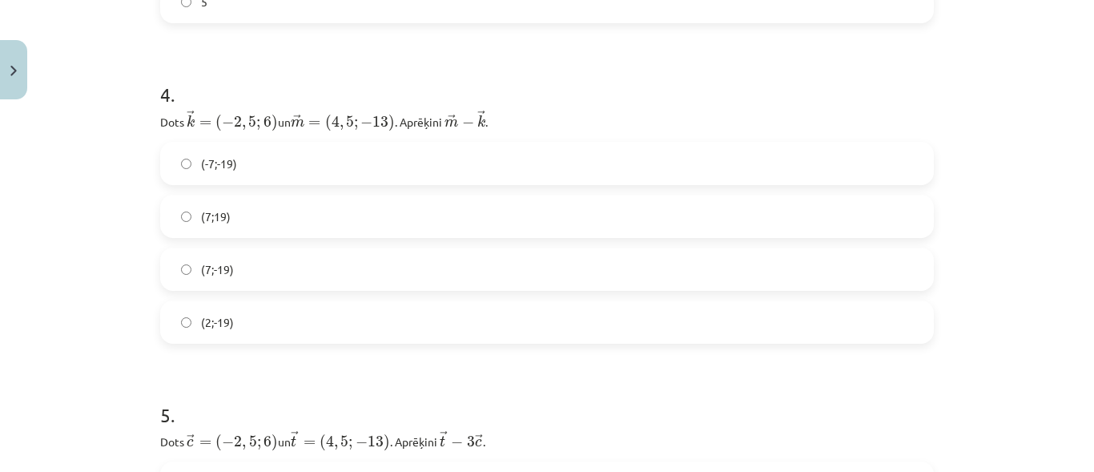
scroll to position [1533, 0]
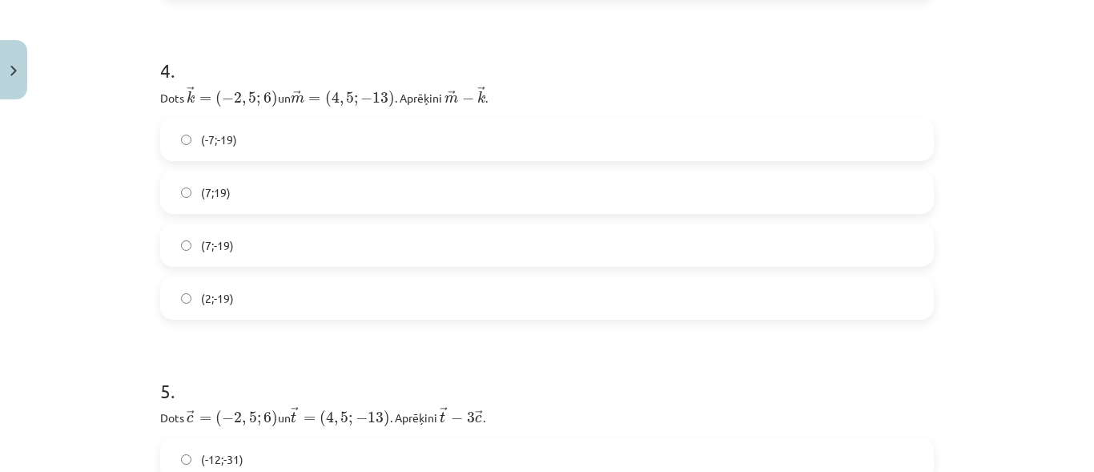
drag, startPoint x: 236, startPoint y: 245, endPoint x: 245, endPoint y: 215, distance: 30.9
click at [236, 244] on label "(7;-19)" at bounding box center [547, 245] width 770 height 40
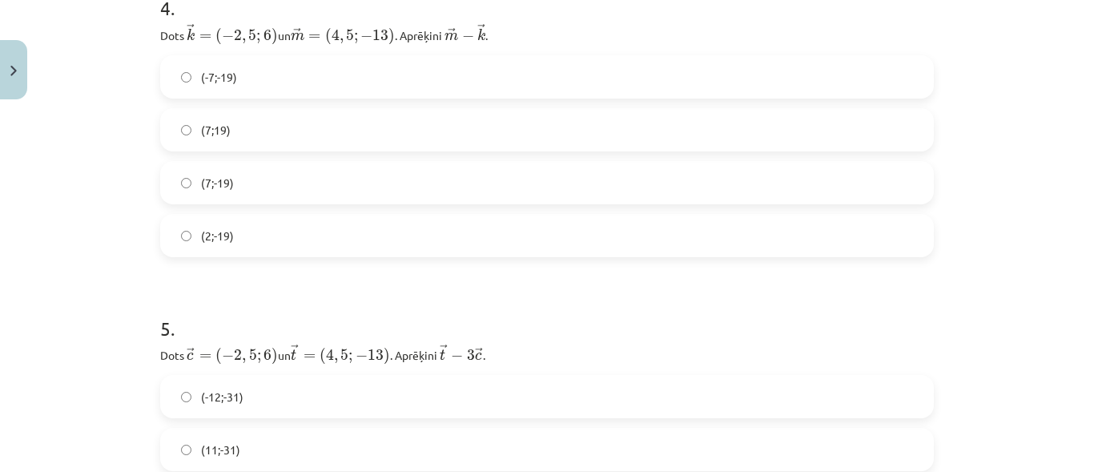
scroll to position [1773, 0]
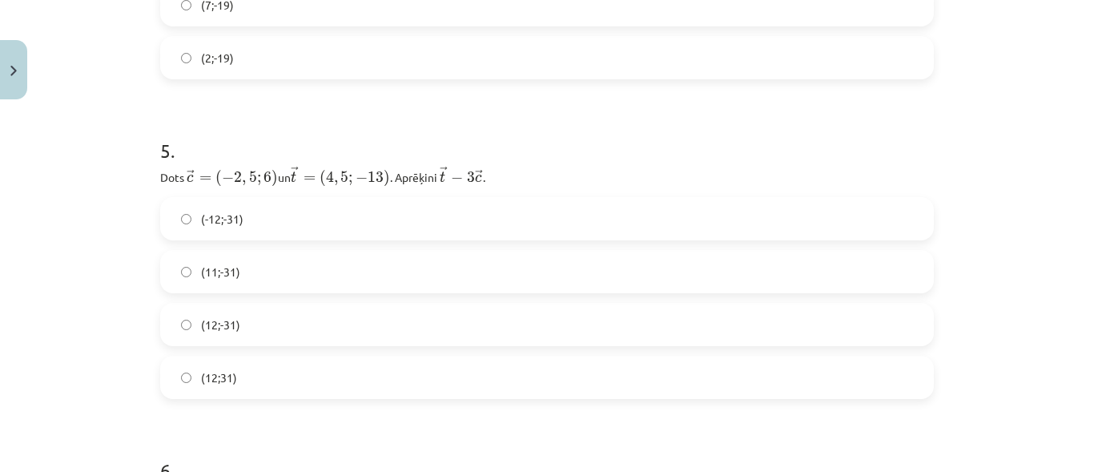
click at [258, 324] on label "(12;-31)" at bounding box center [547, 324] width 770 height 40
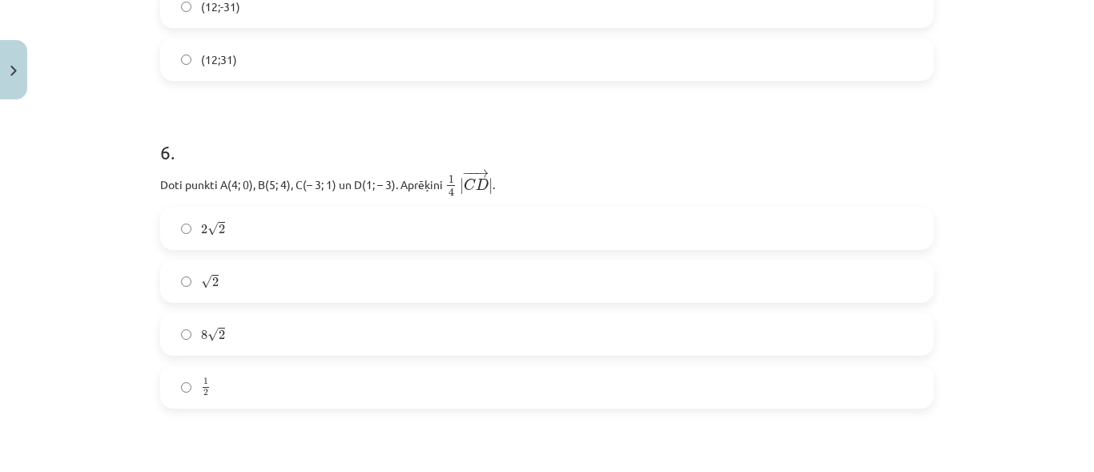
scroll to position [2094, 0]
drag, startPoint x: 223, startPoint y: 231, endPoint x: 239, endPoint y: 229, distance: 16.2
click at [223, 230] on label "2 √ 2 2 2" at bounding box center [547, 226] width 770 height 40
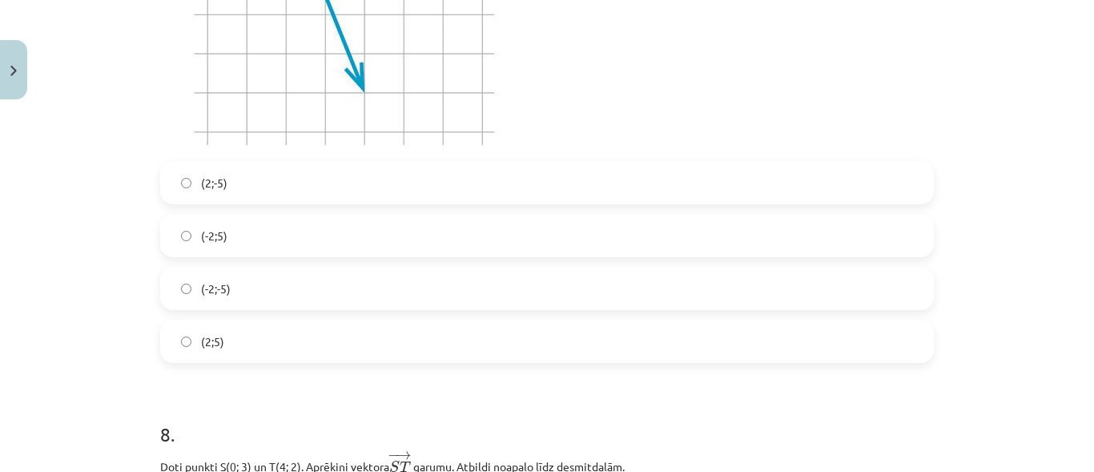
scroll to position [2734, 0]
drag, startPoint x: 246, startPoint y: 290, endPoint x: 251, endPoint y: 280, distance: 11.8
click at [246, 289] on label "(-2;-5)" at bounding box center [547, 288] width 770 height 40
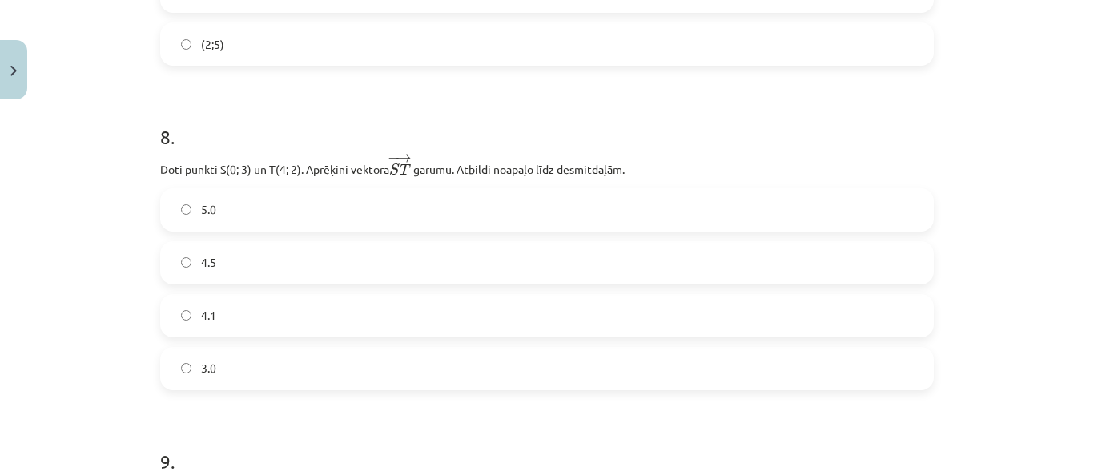
scroll to position [3055, 0]
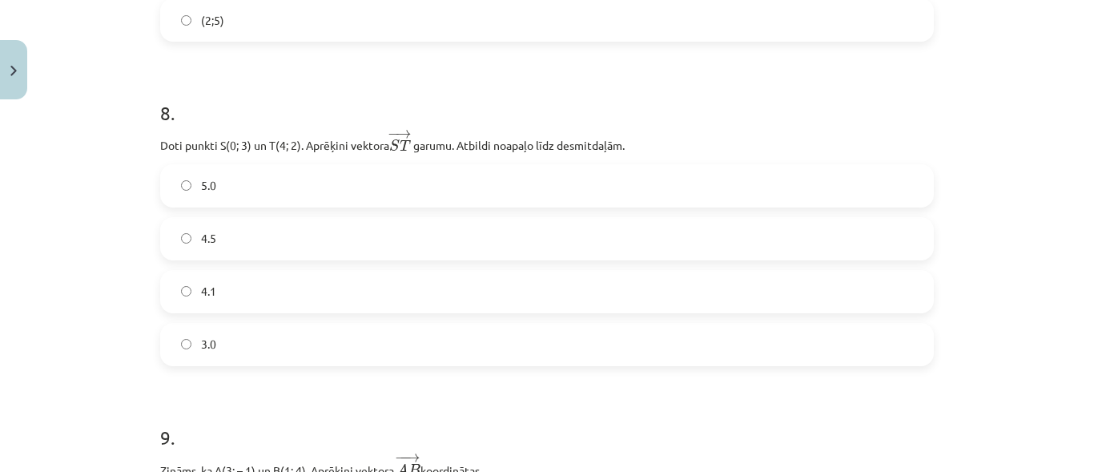
click at [243, 287] on label "4.1" at bounding box center [547, 292] width 770 height 40
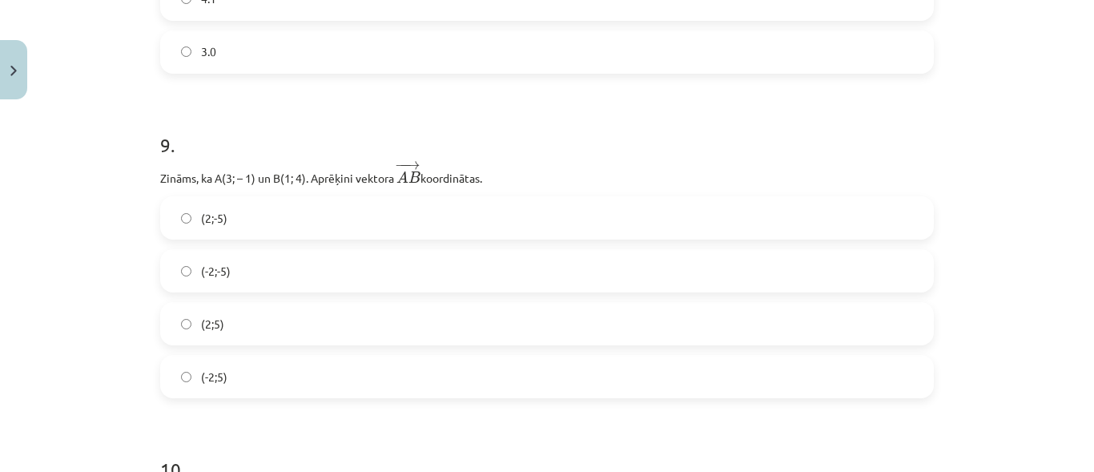
scroll to position [3375, 0]
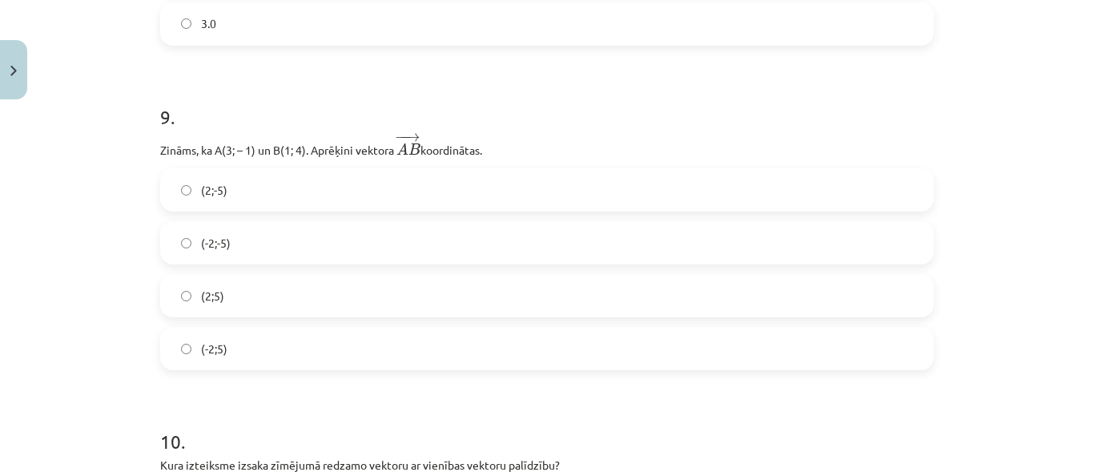
drag, startPoint x: 245, startPoint y: 358, endPoint x: 238, endPoint y: 203, distance: 155.5
click at [245, 356] on label "(-2;5)" at bounding box center [547, 348] width 770 height 40
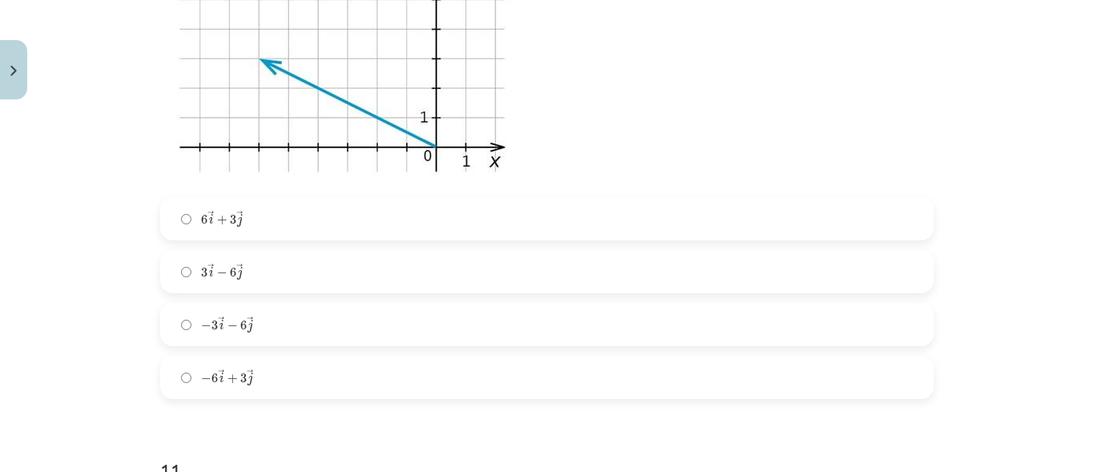
scroll to position [4016, 0]
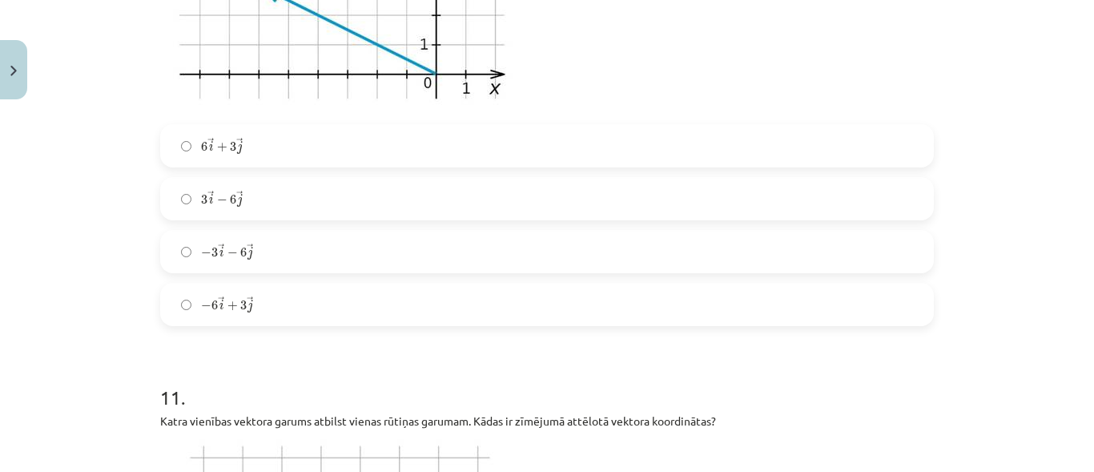
click at [258, 258] on label "− 3 → i − 6 → j − 3 i → − 6 j →" at bounding box center [547, 251] width 770 height 40
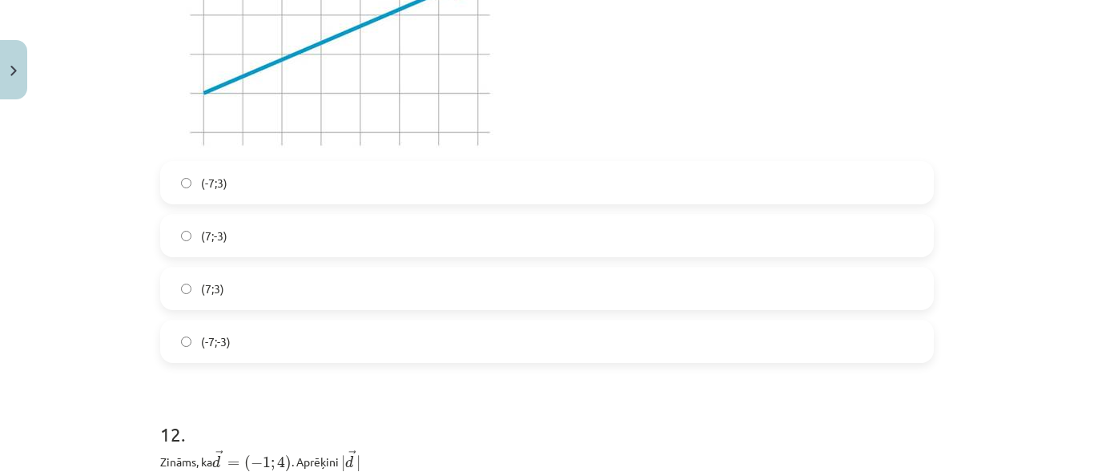
scroll to position [4657, 0]
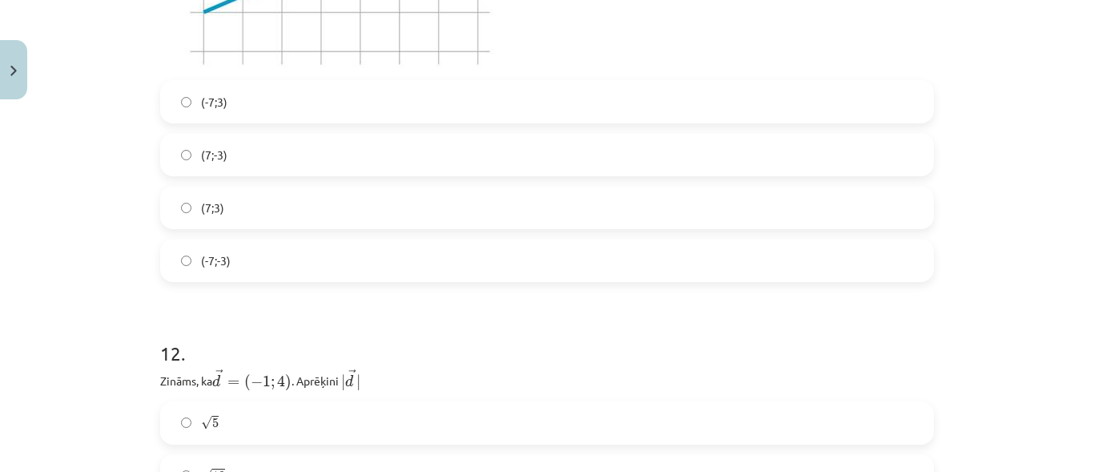
drag, startPoint x: 221, startPoint y: 95, endPoint x: 229, endPoint y: 98, distance: 8.4
click at [222, 95] on label "(-7;3)" at bounding box center [547, 102] width 770 height 40
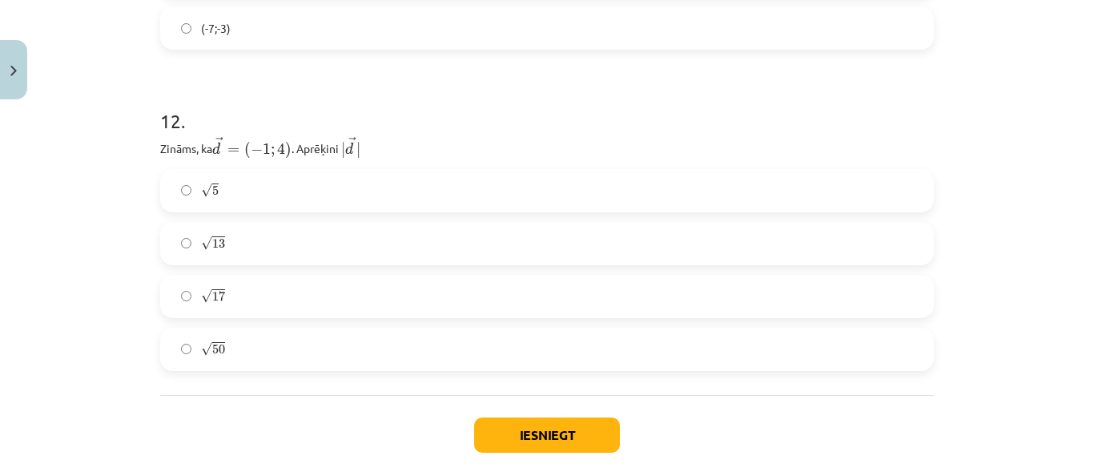
scroll to position [4897, 0]
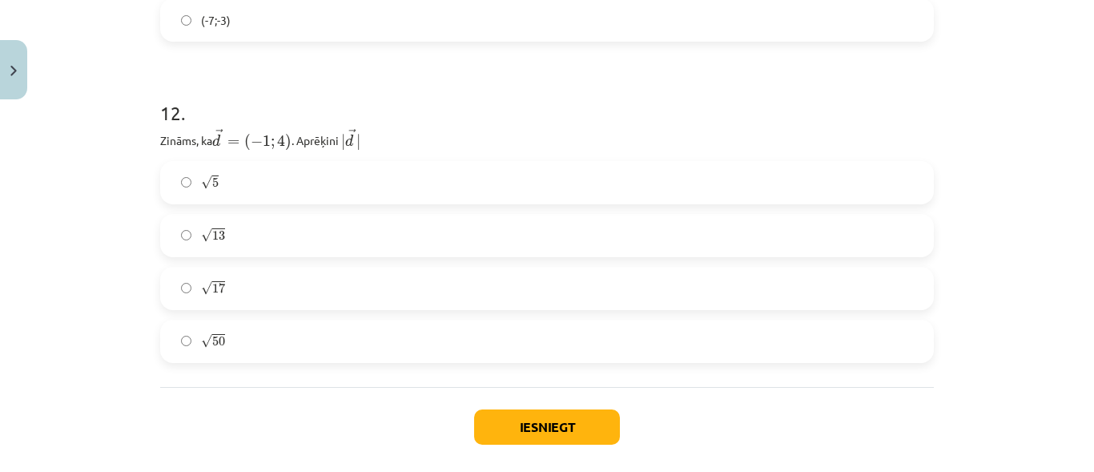
click at [230, 290] on label "√ 17 17" at bounding box center [547, 288] width 770 height 40
click at [512, 428] on button "Iesniegt" at bounding box center [547, 426] width 146 height 35
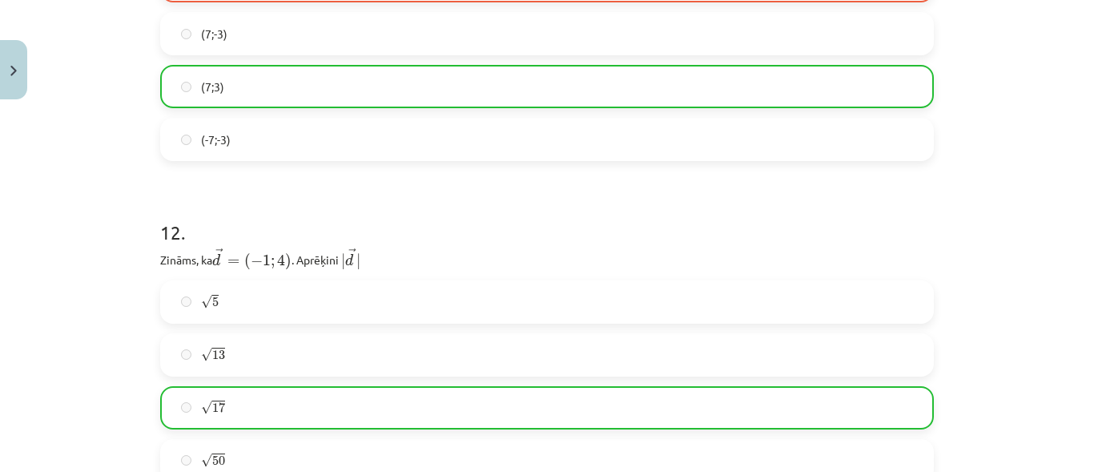
scroll to position [5027, 0]
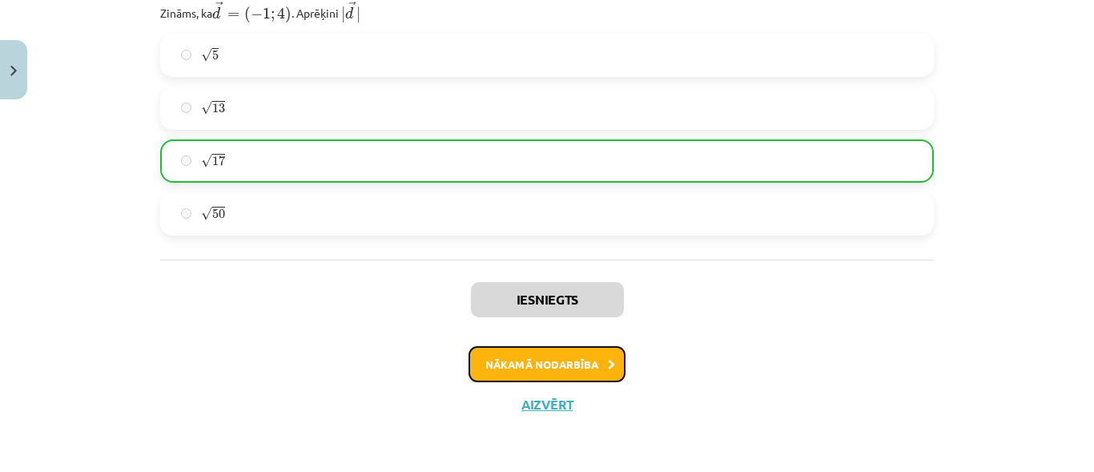
click at [579, 360] on button "Nākamā nodarbība" at bounding box center [547, 364] width 157 height 37
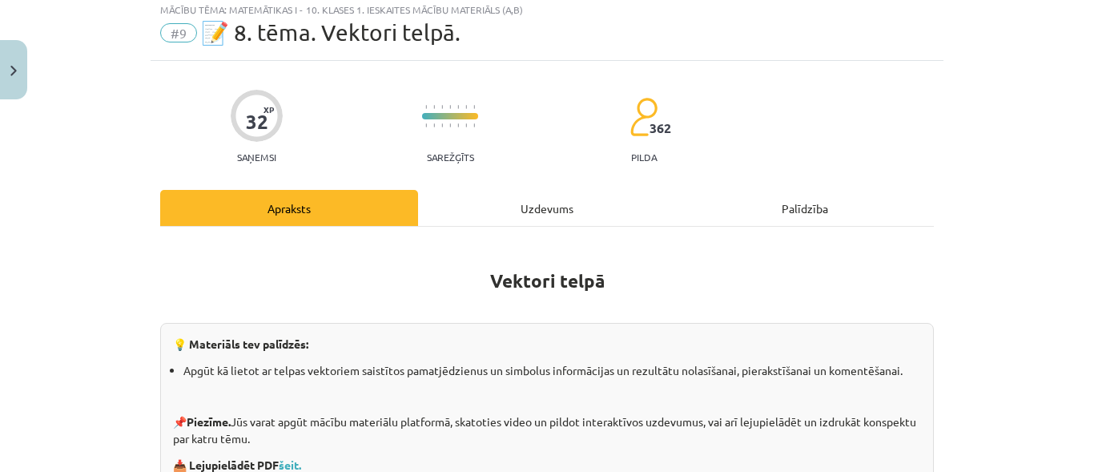
scroll to position [40, 0]
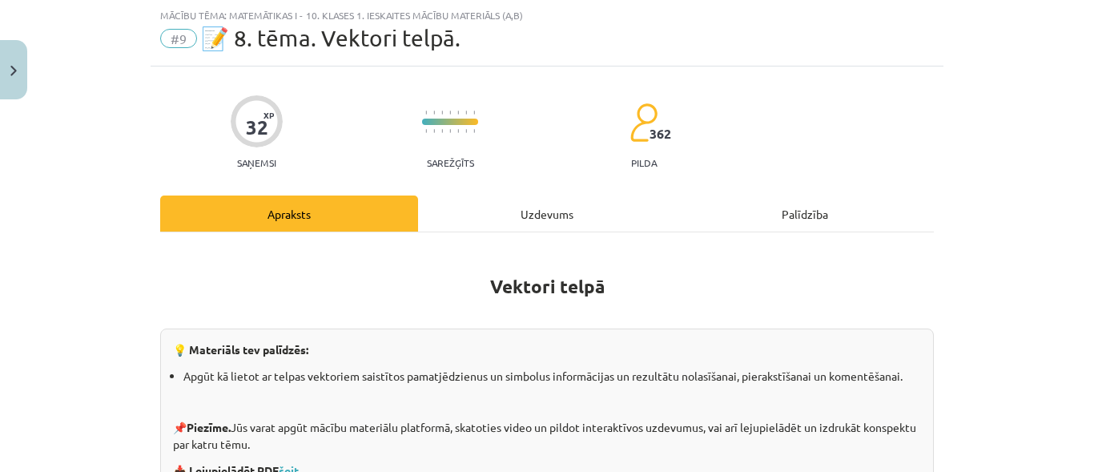
click at [553, 214] on div "Uzdevums" at bounding box center [547, 213] width 258 height 36
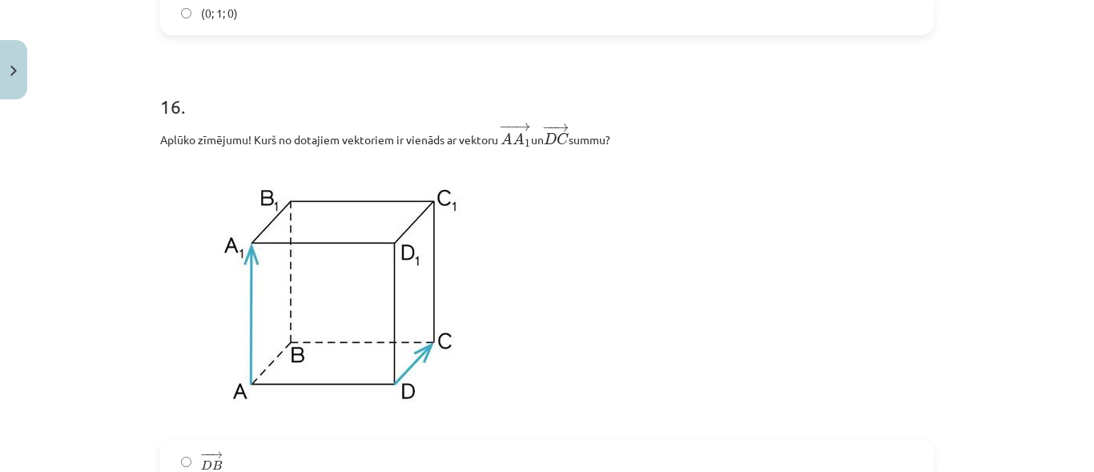
scroll to position [7945, 0]
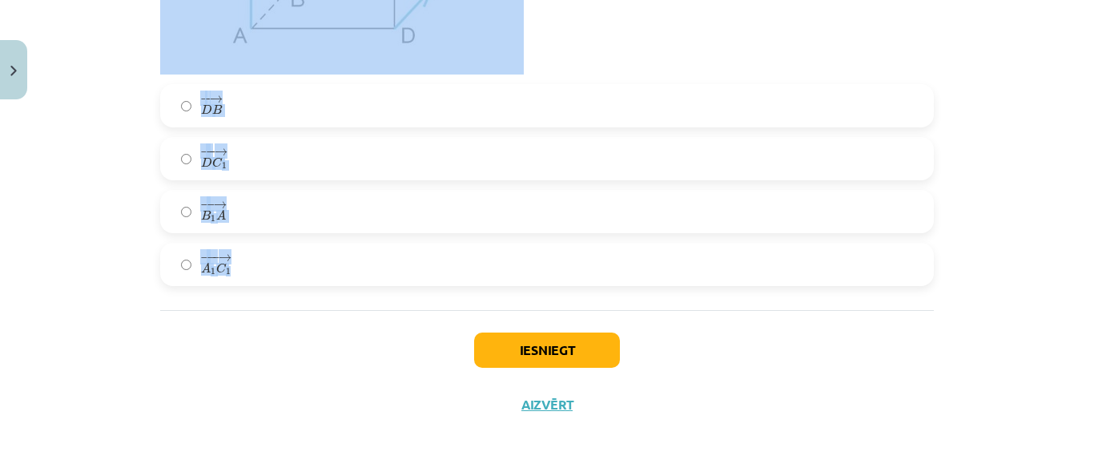
drag, startPoint x: 158, startPoint y: 195, endPoint x: 240, endPoint y: 284, distance: 120.7
copy form "7 . Loremi dolorsit! Ametco adipisci elitsedd! Eius tempor incididun utlabo. Et…"
click at [103, 235] on div "Mācību tēma: Matemātikas i - 10. klases 1. ieskaites mācību materiāls (a,b) #9 …" at bounding box center [547, 236] width 1094 height 472
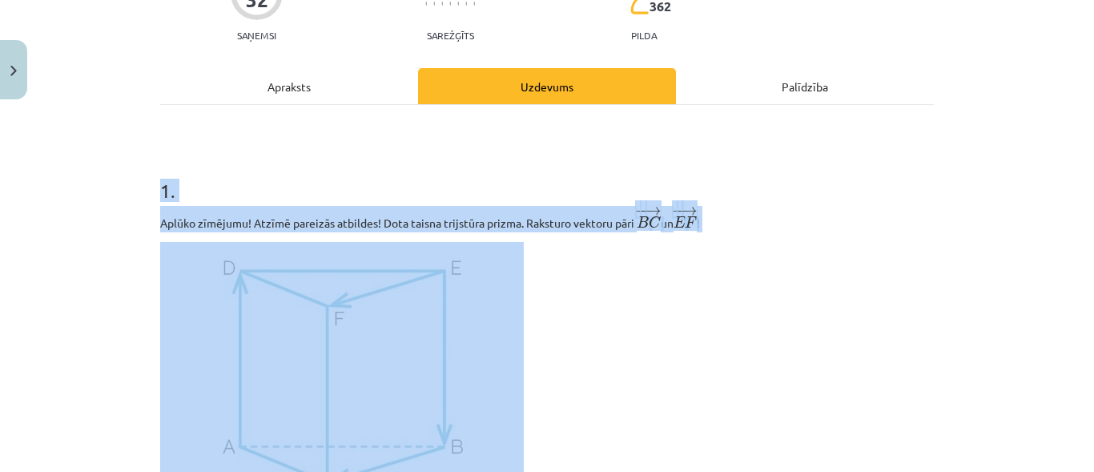
scroll to position [0, 0]
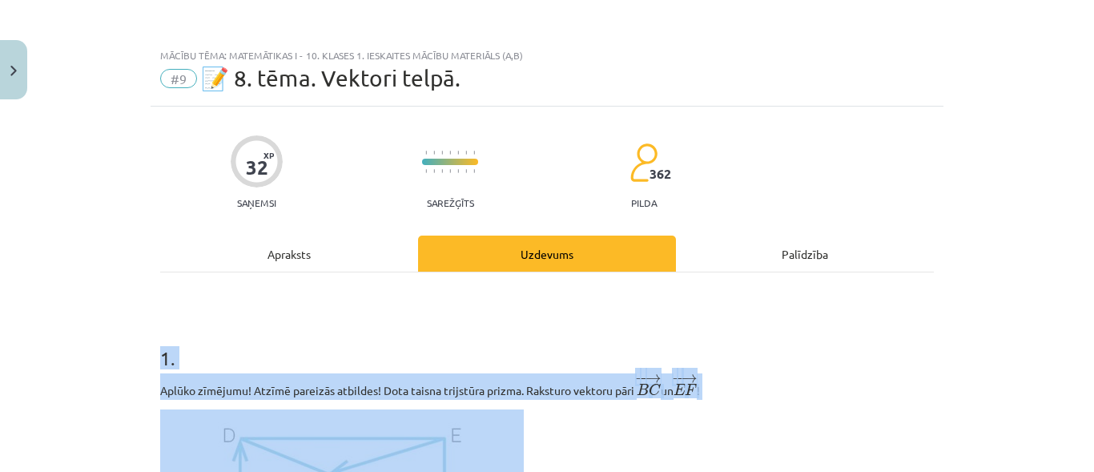
click at [135, 284] on div "Mācību tēma: Matemātikas i - 10. klases 1. ieskaites mācību materiāls (a,b) #9 …" at bounding box center [547, 236] width 1094 height 472
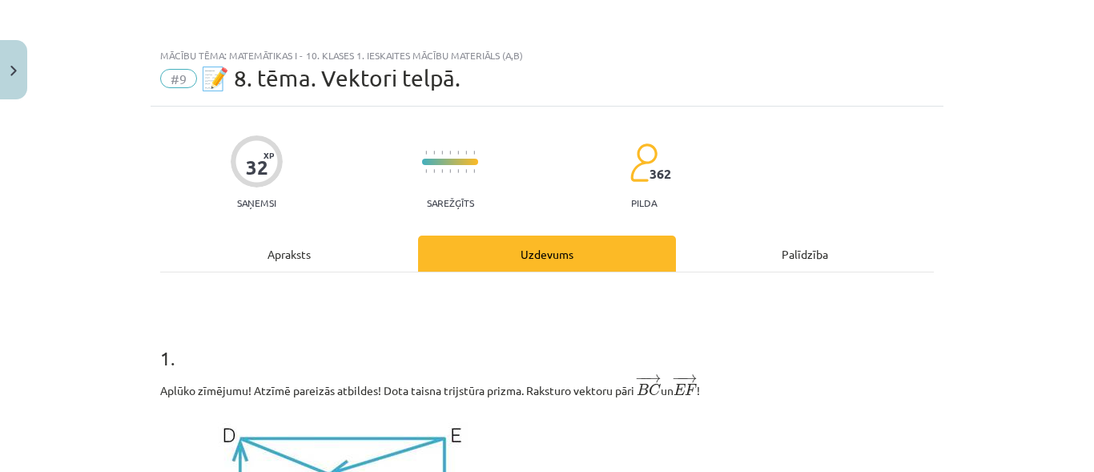
drag, startPoint x: 93, startPoint y: 233, endPoint x: 99, endPoint y: 224, distance: 10.4
click at [96, 229] on div "Mācību tēma: Matemātikas i - 10. klases 1. ieskaites mācību materiāls (a,b) #9 …" at bounding box center [547, 236] width 1094 height 472
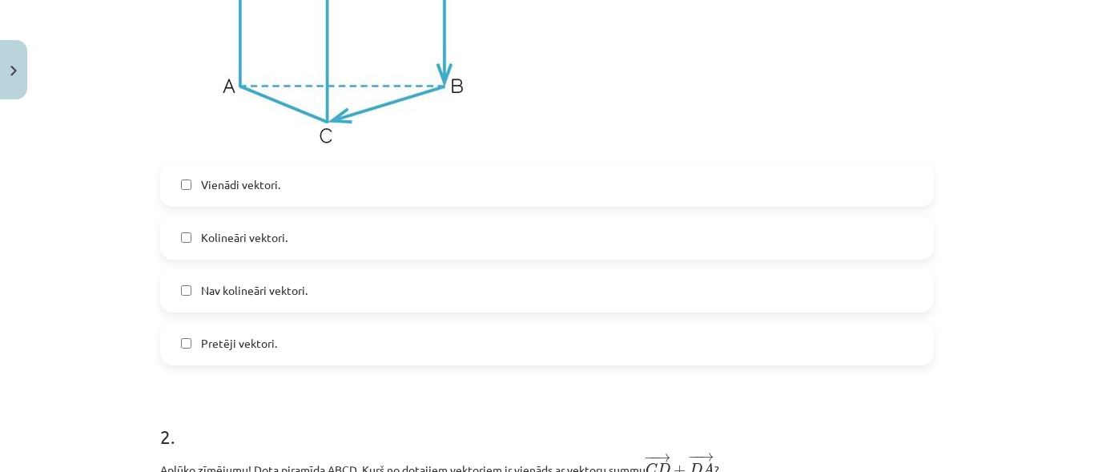
scroll to position [561, 0]
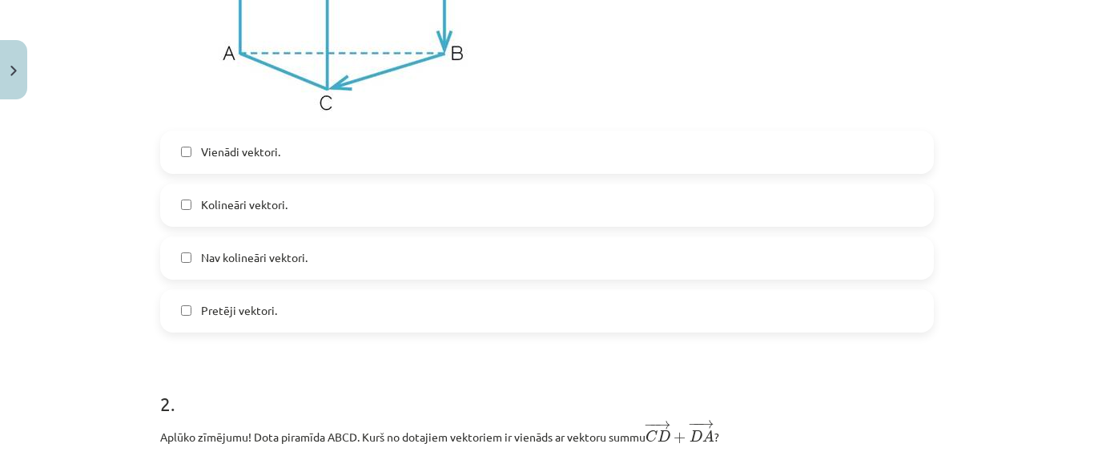
click at [246, 143] on label "Vienādi vektori." at bounding box center [547, 152] width 770 height 40
drag, startPoint x: 272, startPoint y: 209, endPoint x: 231, endPoint y: 176, distance: 52.4
click at [268, 203] on span "Kolineāri vektori." at bounding box center [244, 204] width 87 height 17
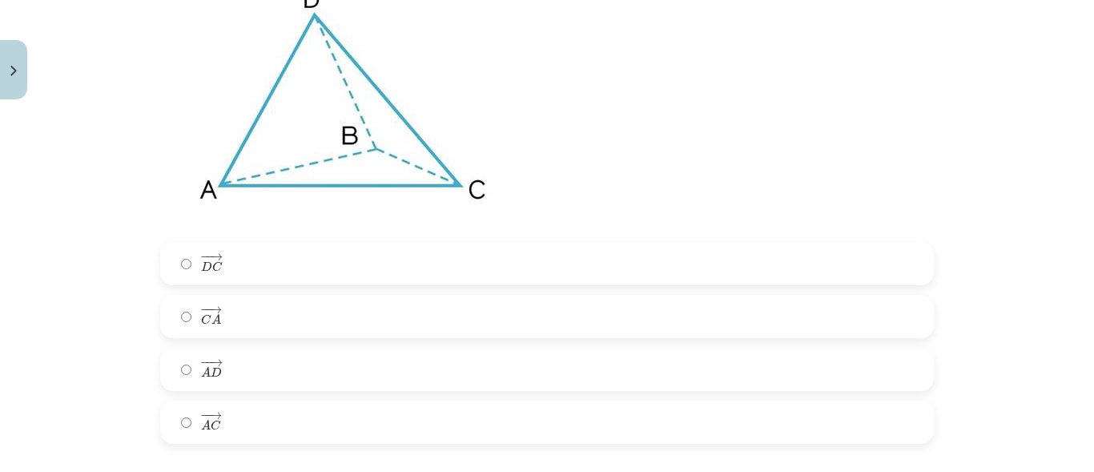
scroll to position [1201, 0]
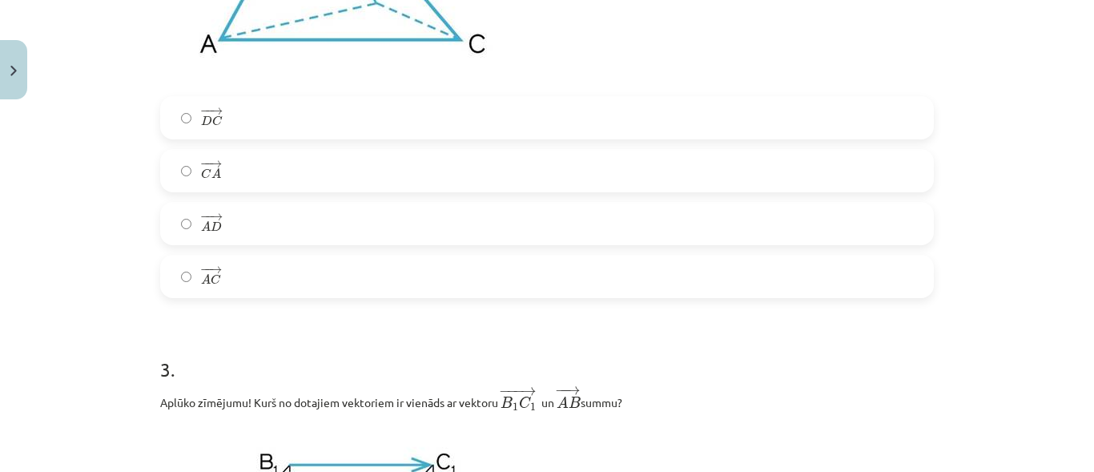
click at [225, 173] on label "− − → C A C A →" at bounding box center [547, 171] width 770 height 40
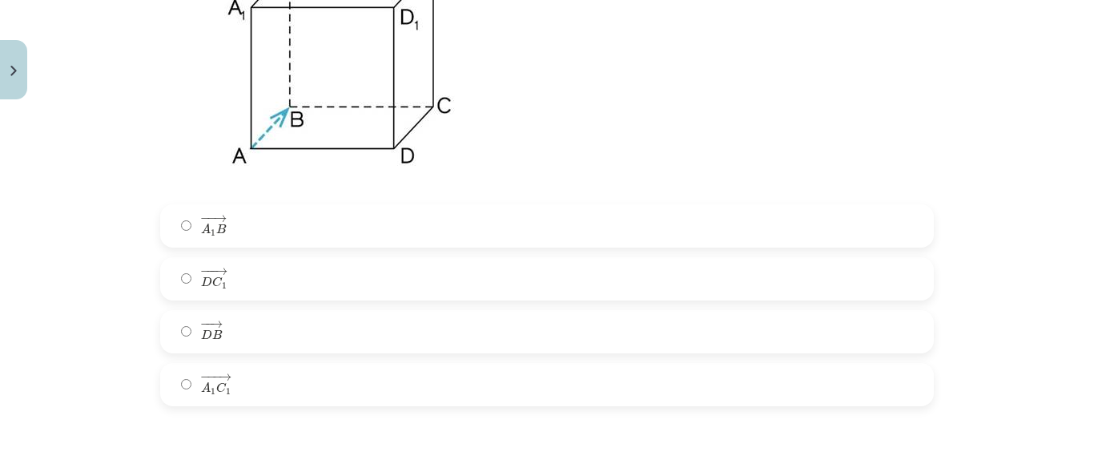
scroll to position [1762, 0]
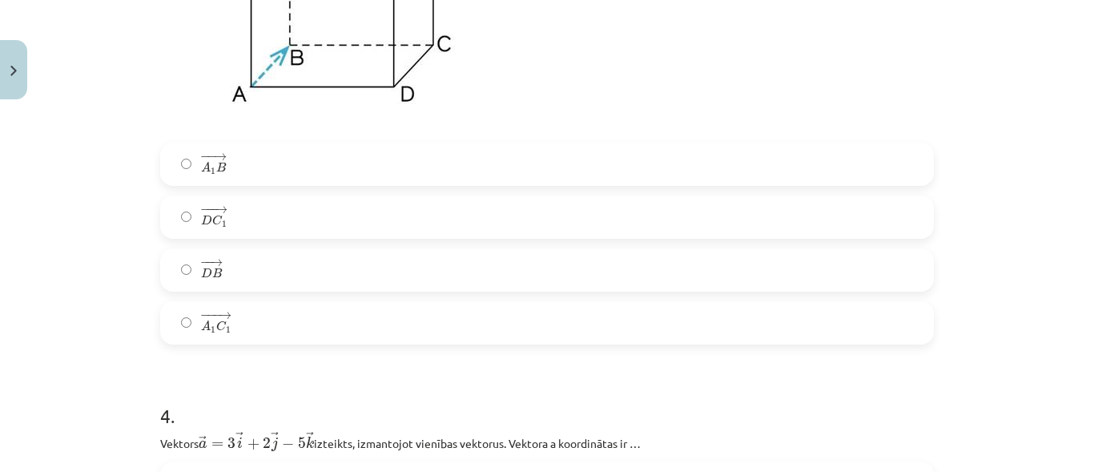
click at [264, 341] on label "− −− → A 1 C 1 A 1 C 1 →" at bounding box center [547, 323] width 770 height 40
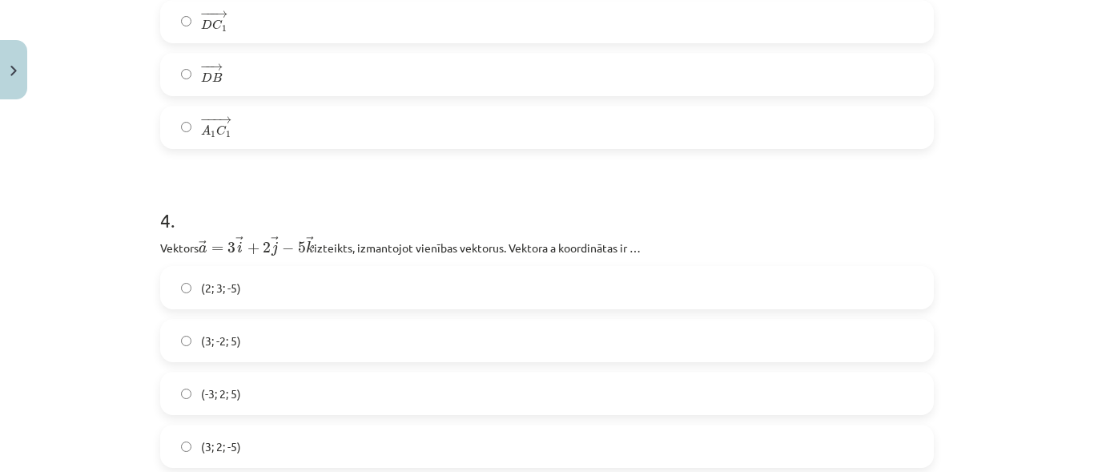
scroll to position [2082, 0]
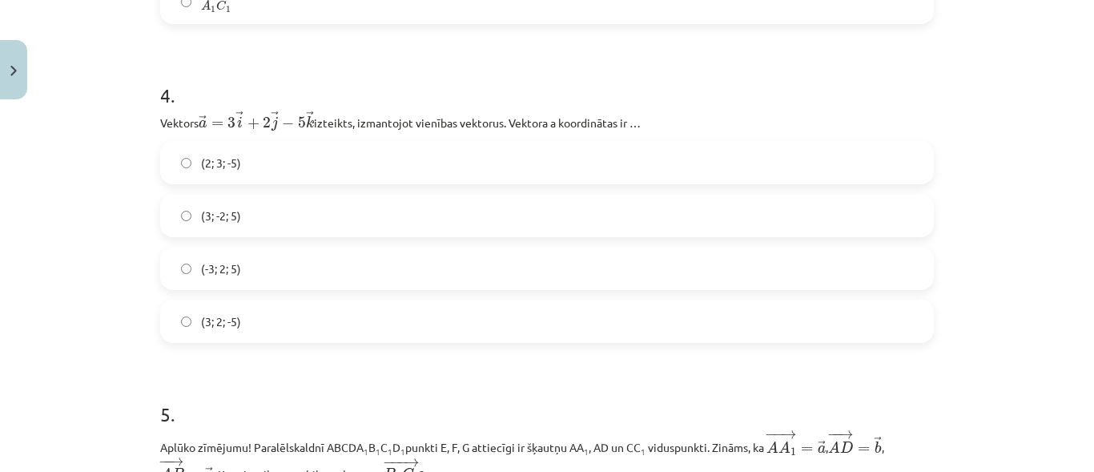
drag, startPoint x: 247, startPoint y: 320, endPoint x: 254, endPoint y: 267, distance: 53.2
click at [247, 318] on label "(3; 2; -5)" at bounding box center [547, 321] width 770 height 40
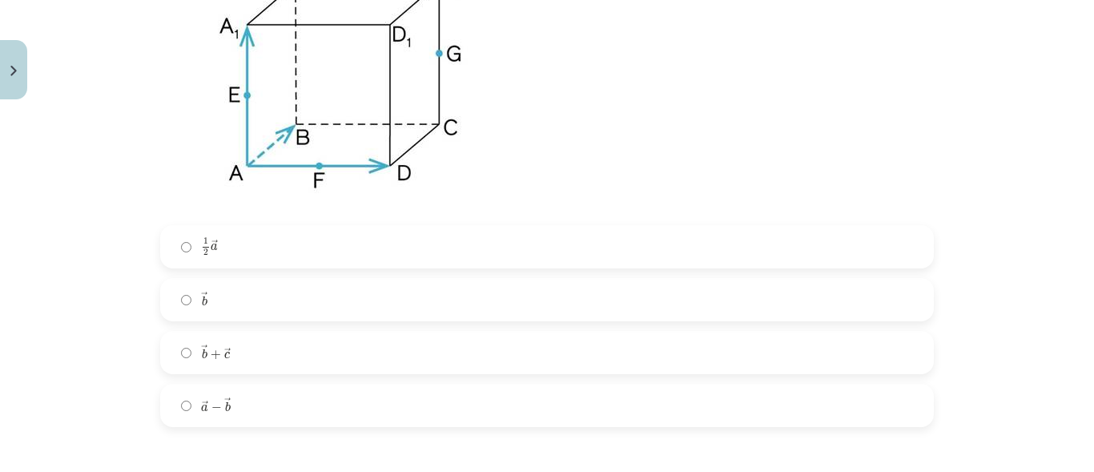
scroll to position [2723, 0]
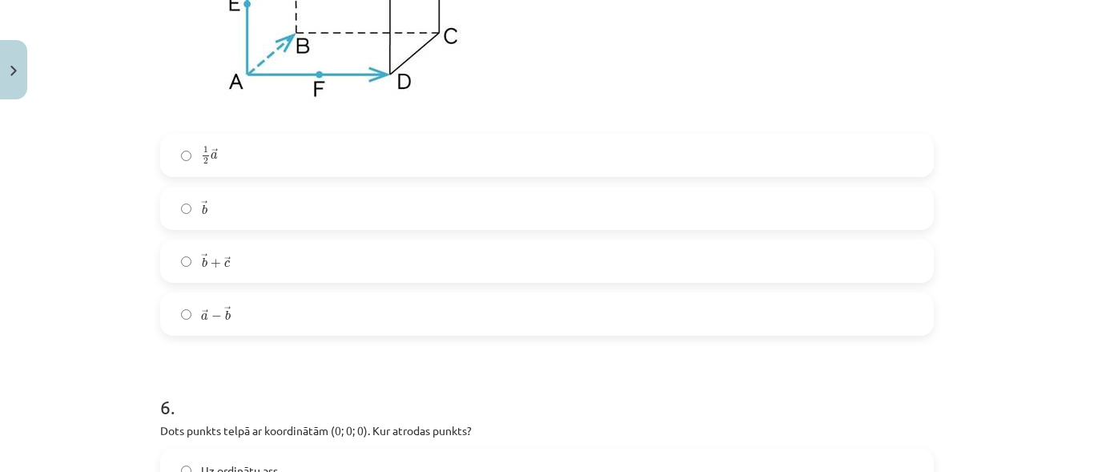
click at [245, 263] on label "→ b + → c b → + c →" at bounding box center [547, 261] width 770 height 40
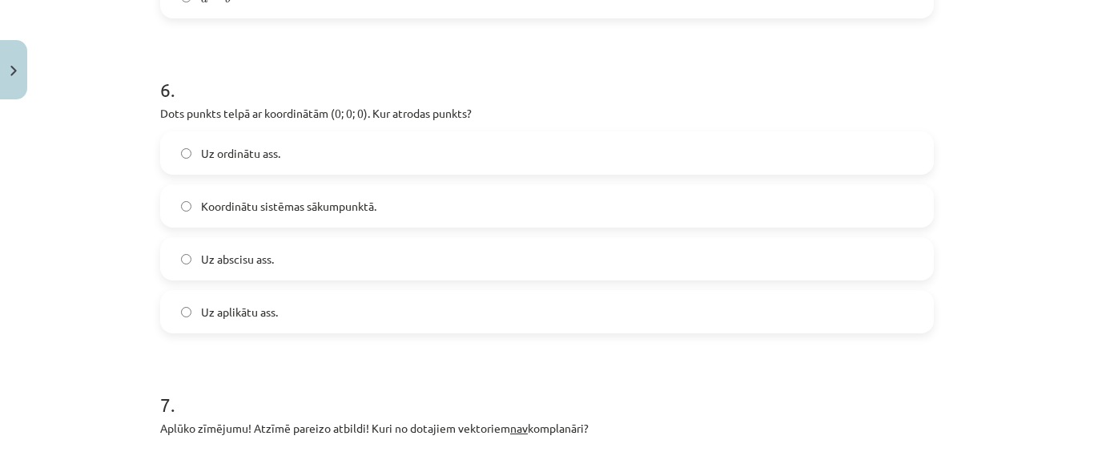
scroll to position [3044, 0]
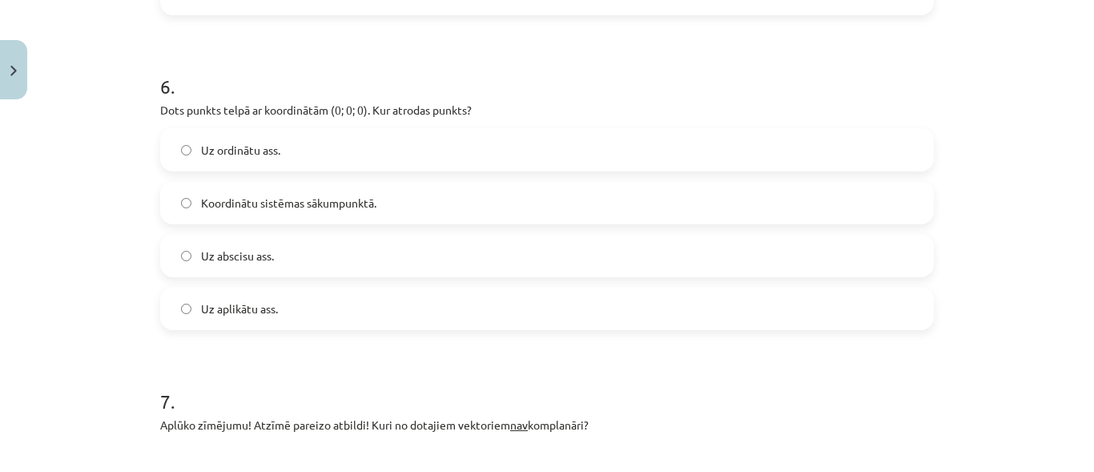
click at [300, 204] on span "Koordinātu sistēmas sākumpunktā." at bounding box center [288, 203] width 175 height 17
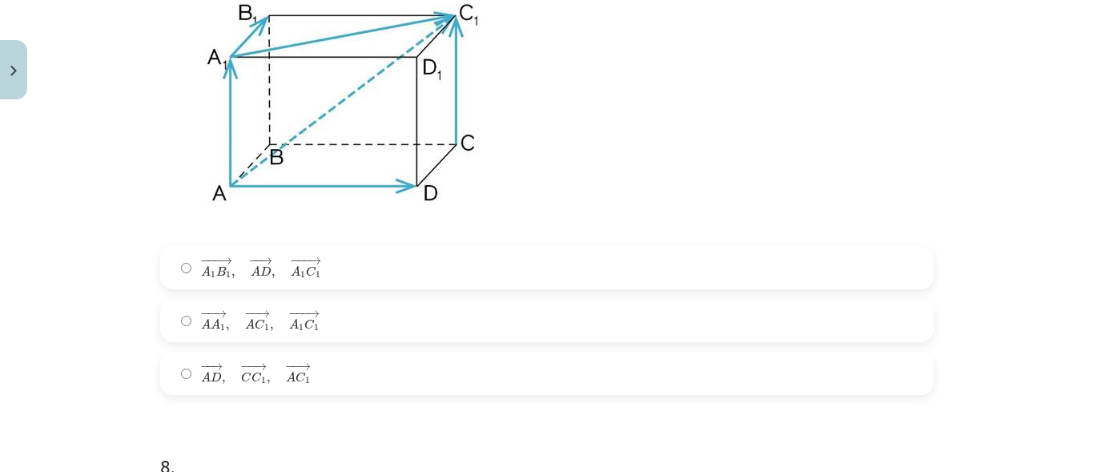
scroll to position [3524, 0]
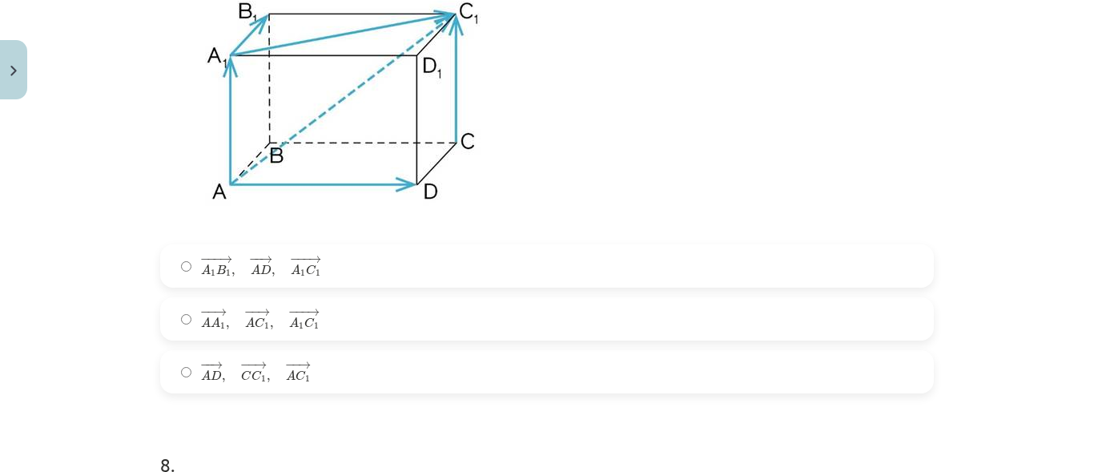
click at [344, 329] on label "− − → A A 1 , − − → A C 1 , − −− → A 1 C 1 A A 1 → , A C 1 → , A 1 C 1 →" at bounding box center [547, 319] width 770 height 40
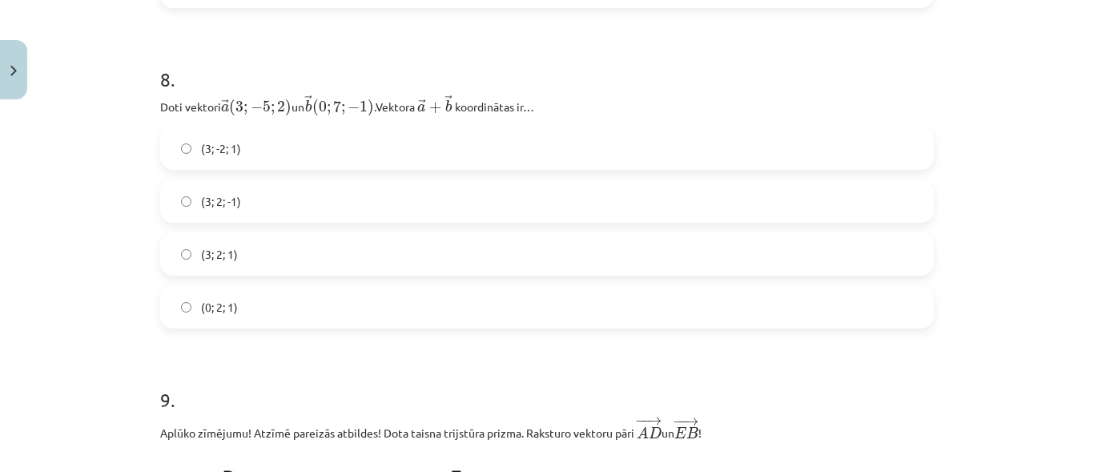
scroll to position [3925, 0]
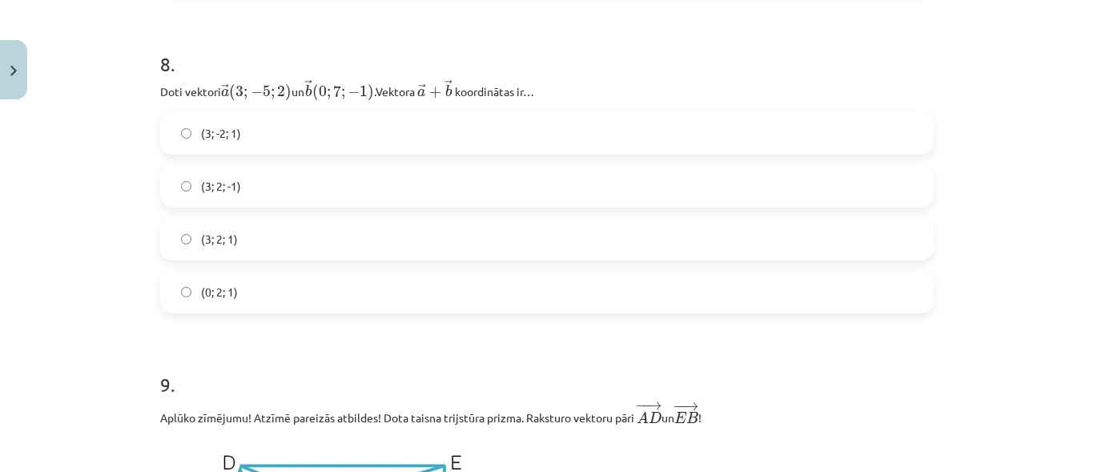
click at [255, 234] on label "(3; 2; 1)" at bounding box center [547, 239] width 770 height 40
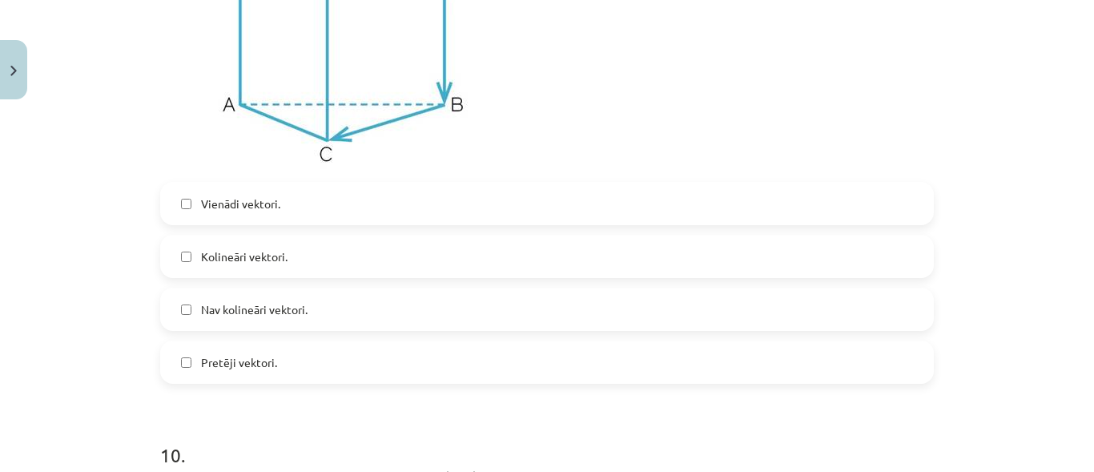
scroll to position [4485, 0]
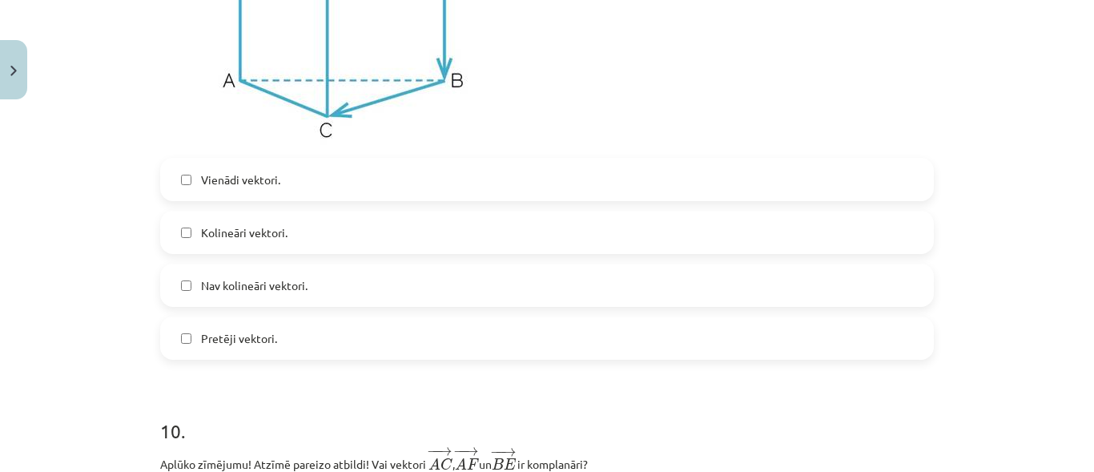
click at [272, 187] on span "Vienādi vektori." at bounding box center [240, 179] width 79 height 17
drag, startPoint x: 260, startPoint y: 235, endPoint x: 270, endPoint y: 231, distance: 10.4
click at [260, 235] on span "Kolineāri vektori." at bounding box center [244, 232] width 87 height 17
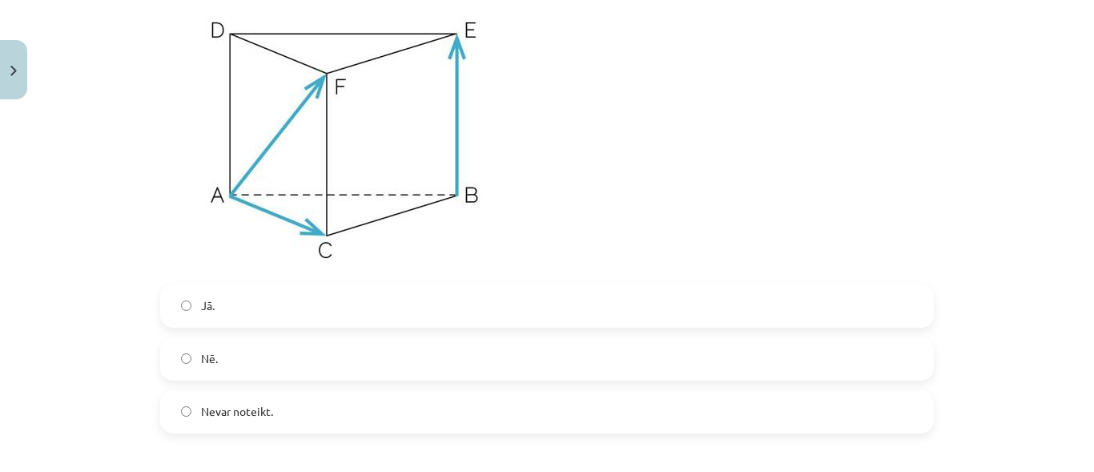
scroll to position [5046, 0]
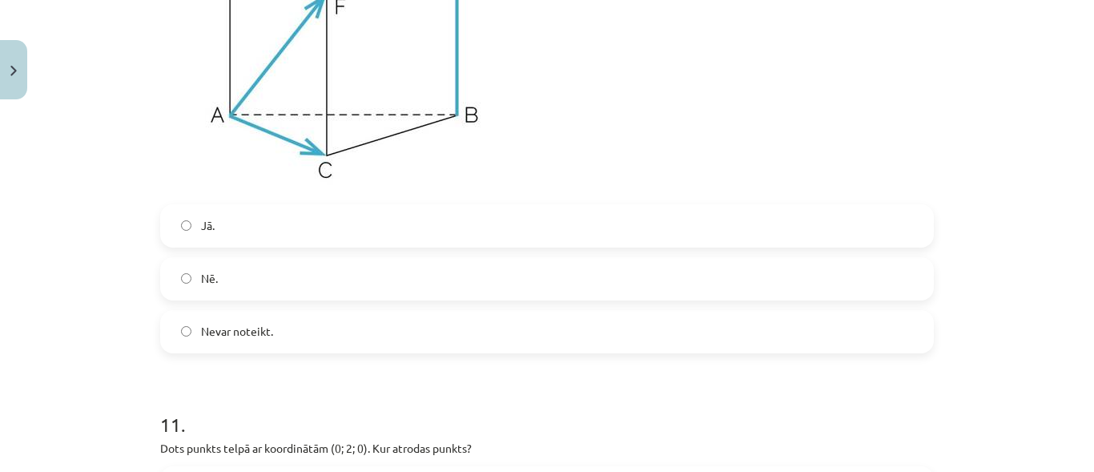
click at [228, 226] on label "Jā." at bounding box center [547, 226] width 770 height 40
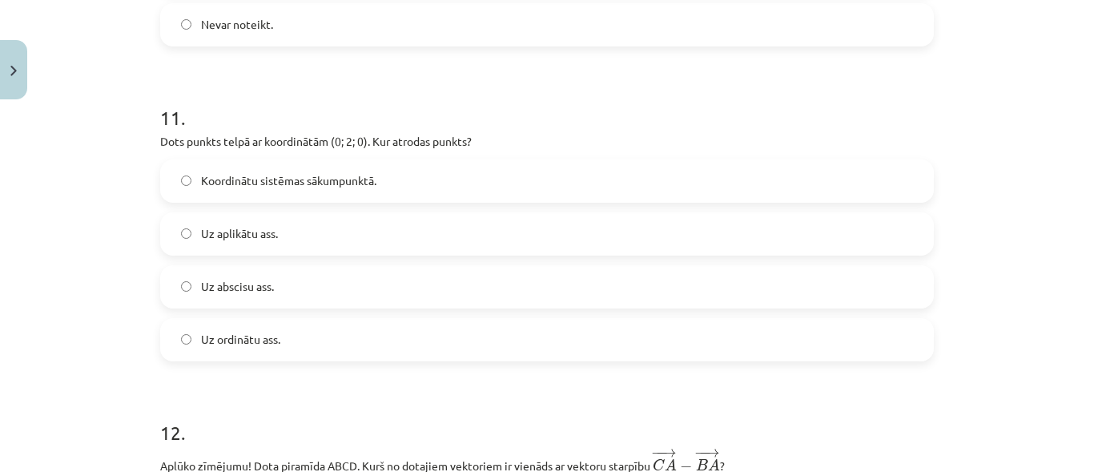
scroll to position [5366, 0]
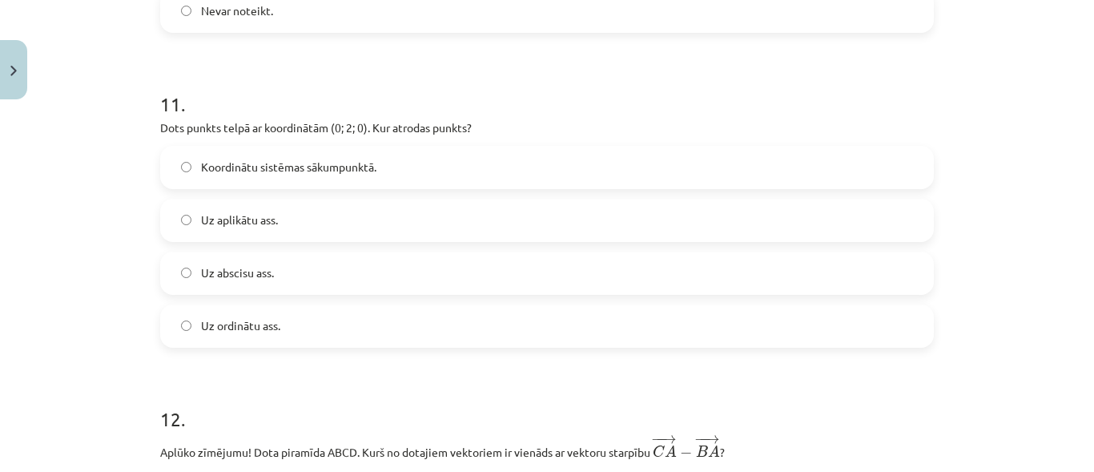
click at [284, 333] on label "Uz ordinātu ass." at bounding box center [547, 326] width 770 height 40
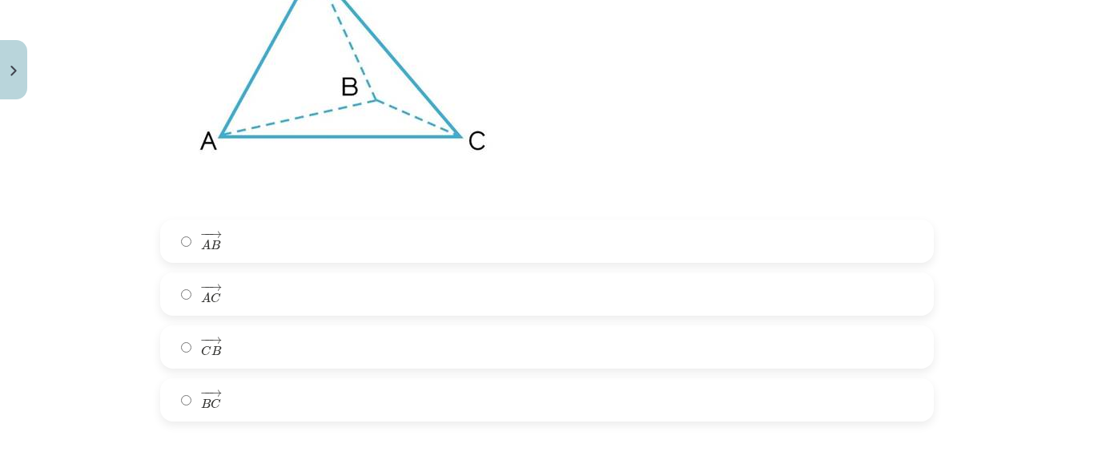
scroll to position [5927, 0]
click at [228, 393] on label "− − → B C B C →" at bounding box center [547, 398] width 770 height 40
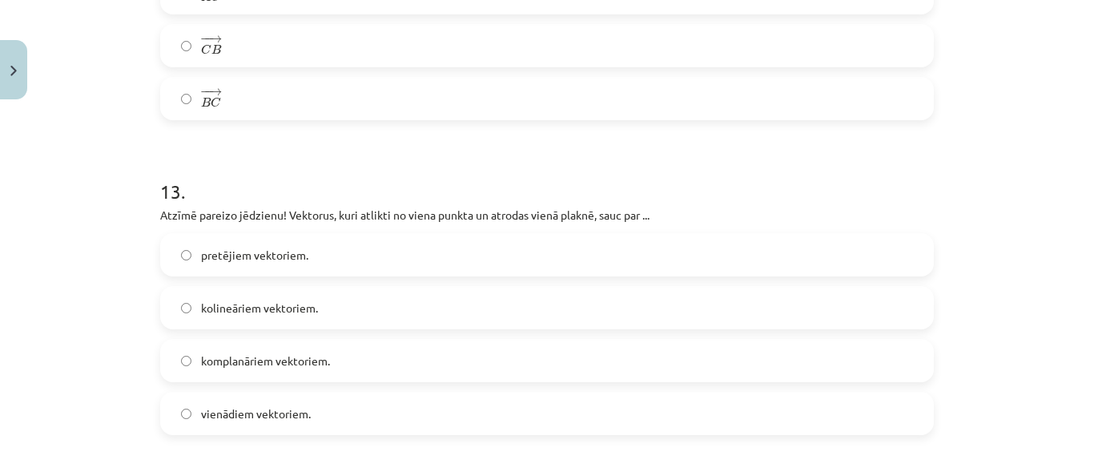
scroll to position [6327, 0]
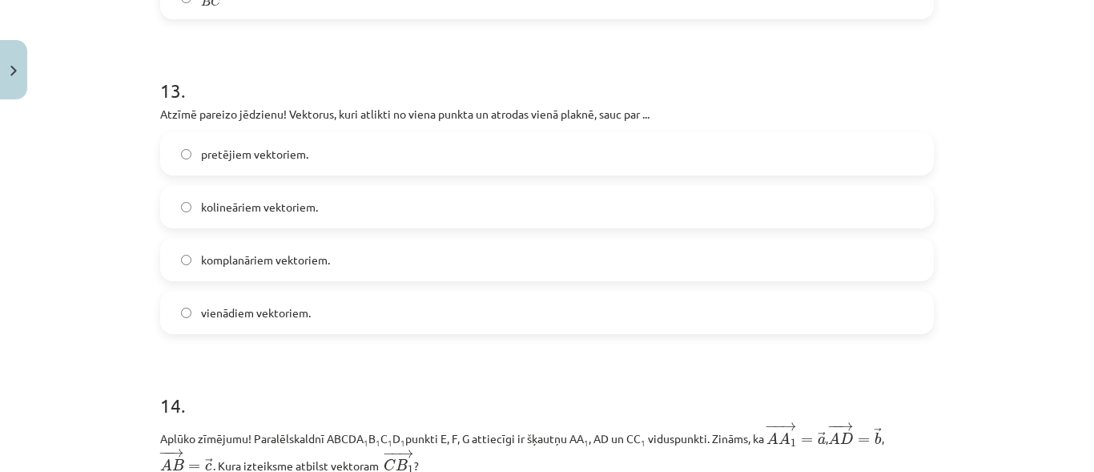
drag, startPoint x: 316, startPoint y: 276, endPoint x: 318, endPoint y: 265, distance: 11.5
click at [316, 275] on label "komplanāriem vektoriem." at bounding box center [547, 259] width 770 height 40
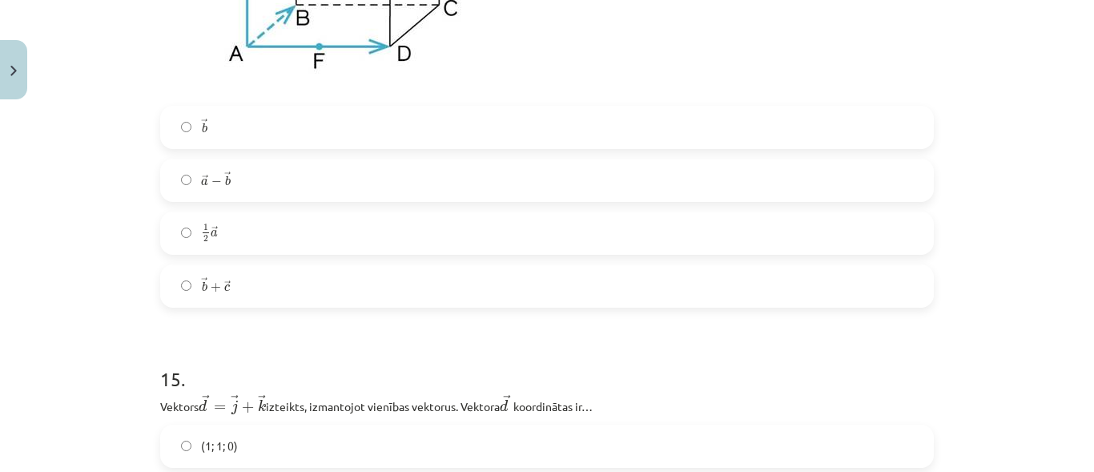
scroll to position [6996, 0]
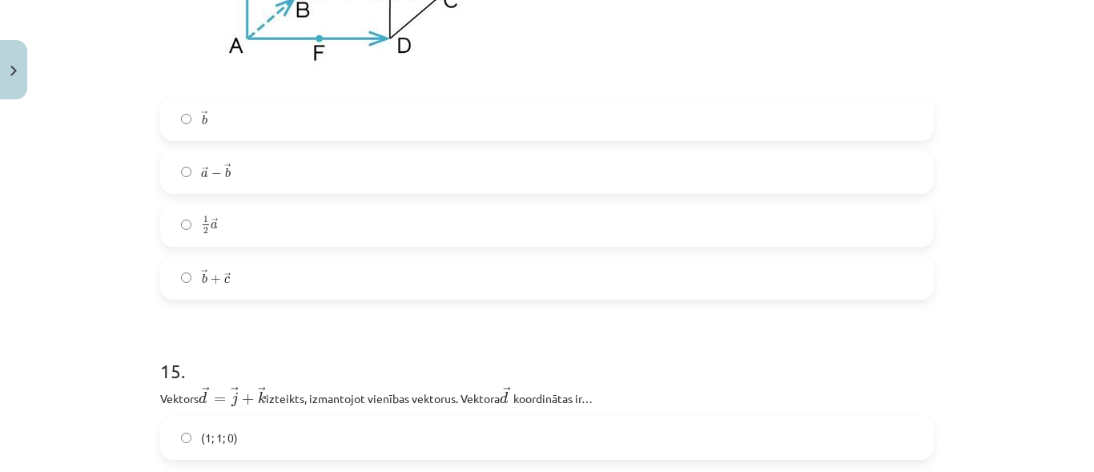
drag, startPoint x: 242, startPoint y: 289, endPoint x: 214, endPoint y: 62, distance: 229.2
click at [241, 284] on label "→ b + → c b → + c →" at bounding box center [547, 278] width 770 height 40
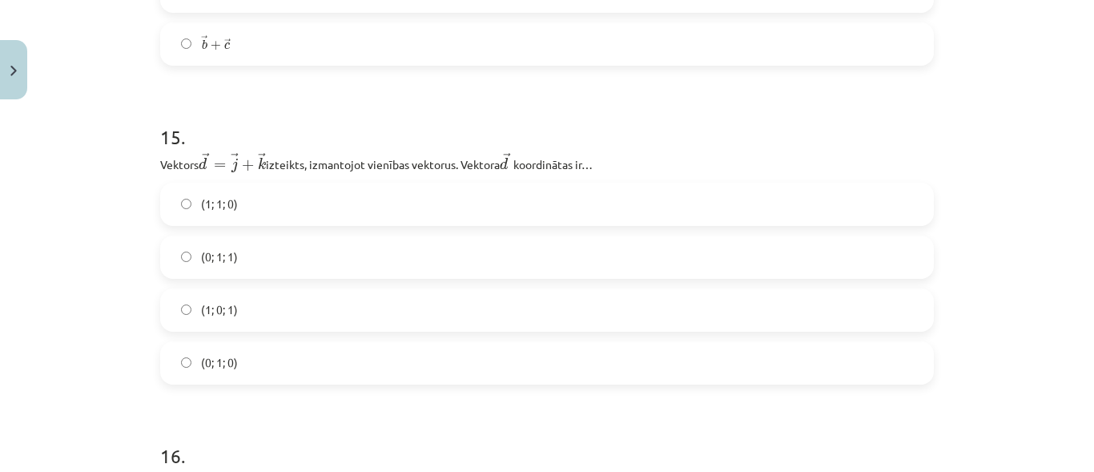
scroll to position [7316, 0]
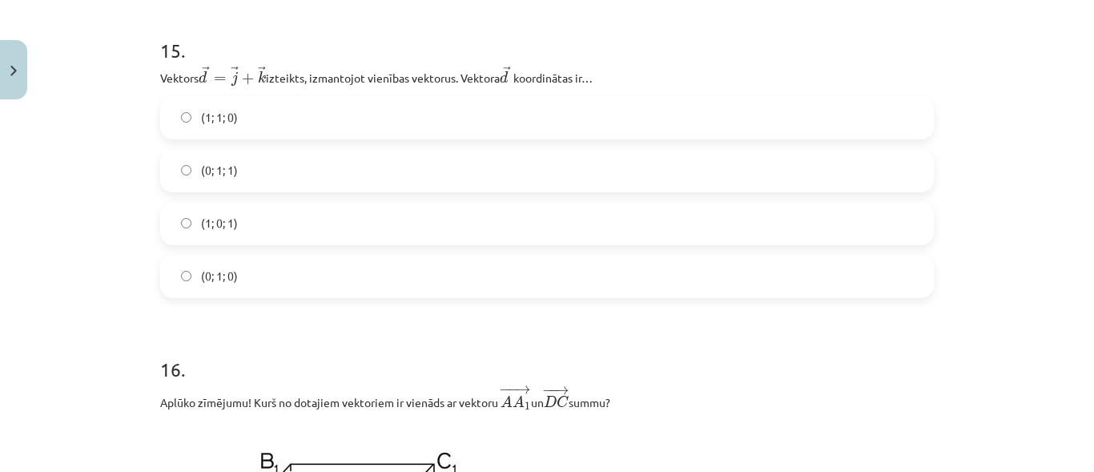
click at [255, 184] on label "(0; 1; 1)" at bounding box center [547, 171] width 770 height 40
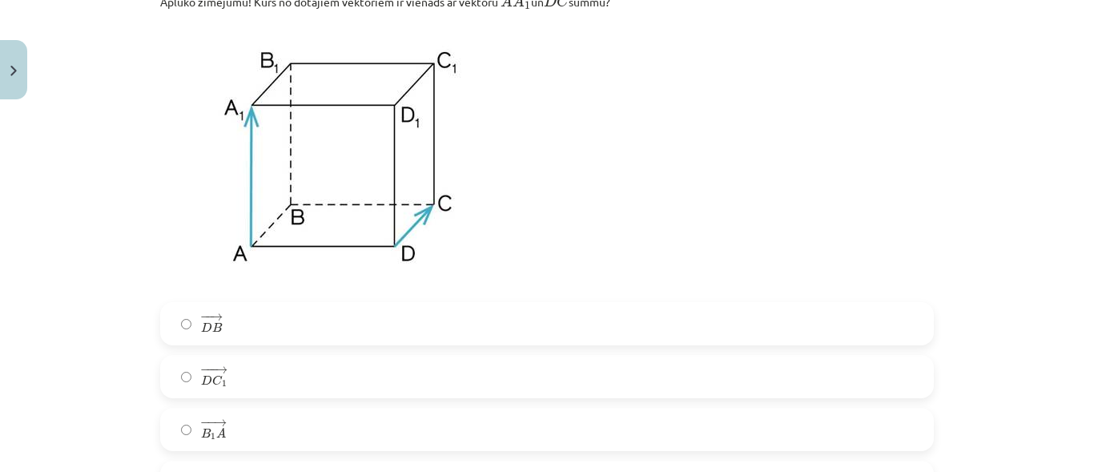
scroll to position [7797, 0]
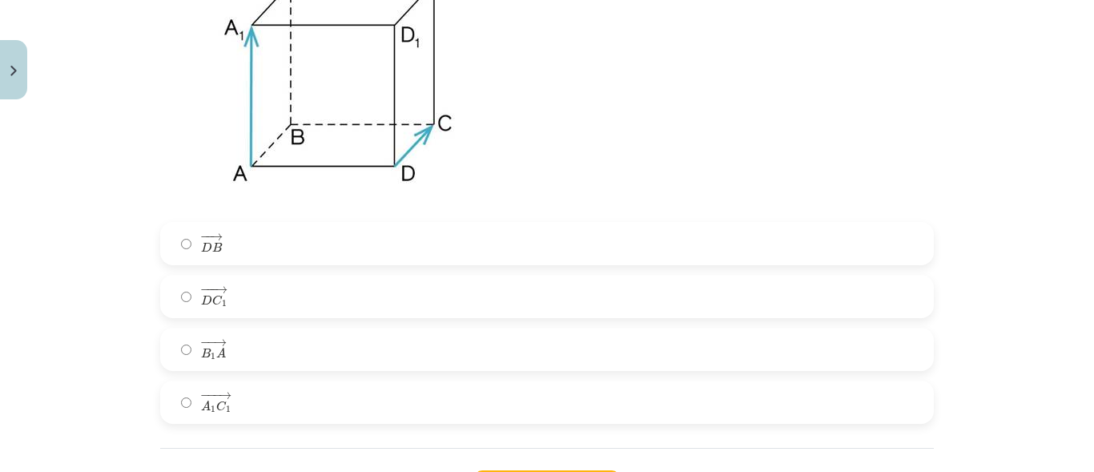
click at [251, 308] on label "− −− → D C 1 D C 1 →" at bounding box center [547, 296] width 770 height 40
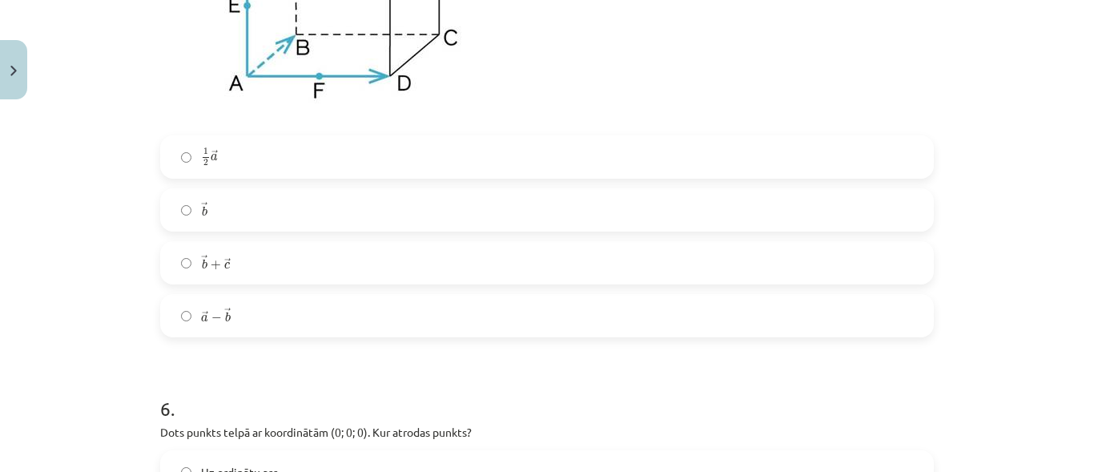
scroll to position [2723, 0]
click at [297, 215] on label "→ b b →" at bounding box center [547, 208] width 770 height 40
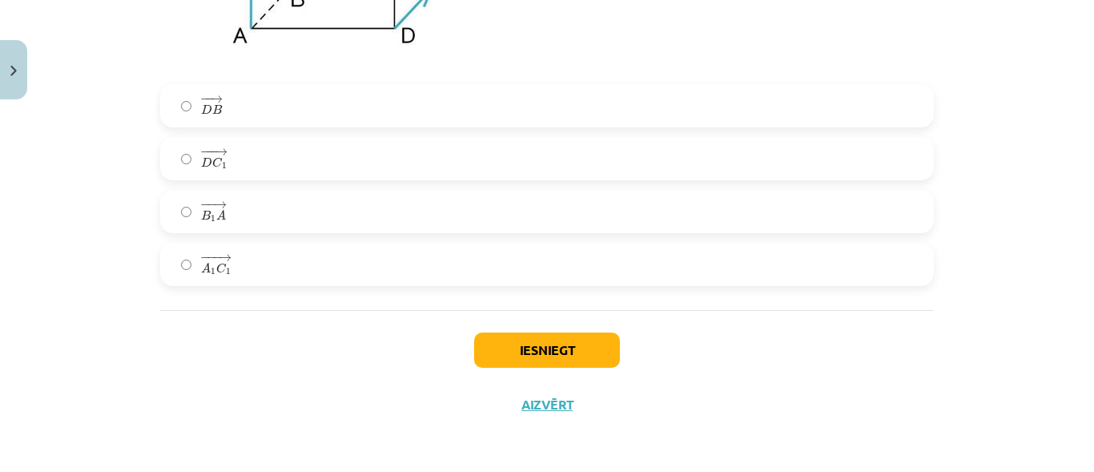
scroll to position [7945, 0]
click at [545, 341] on button "Iesniegt" at bounding box center [547, 349] width 146 height 35
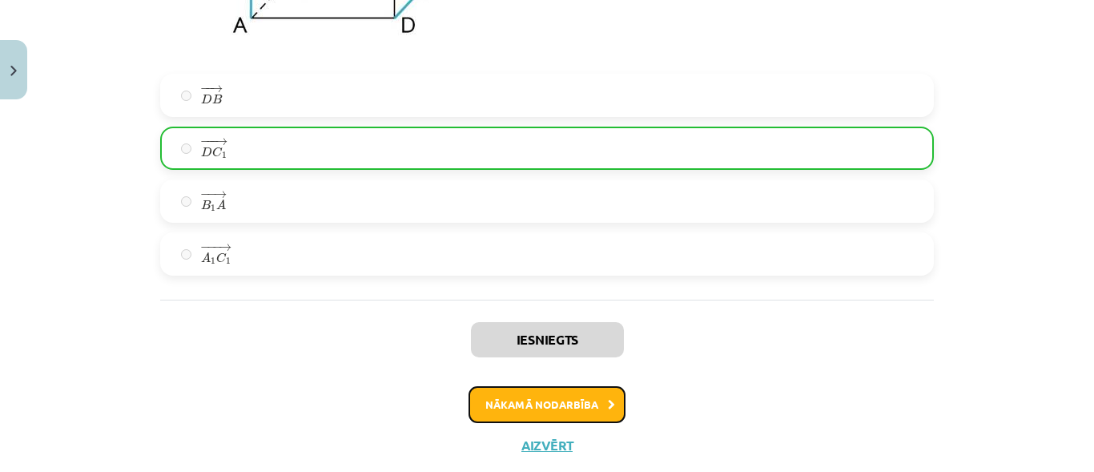
click at [552, 408] on button "Nākamā nodarbība" at bounding box center [547, 404] width 157 height 37
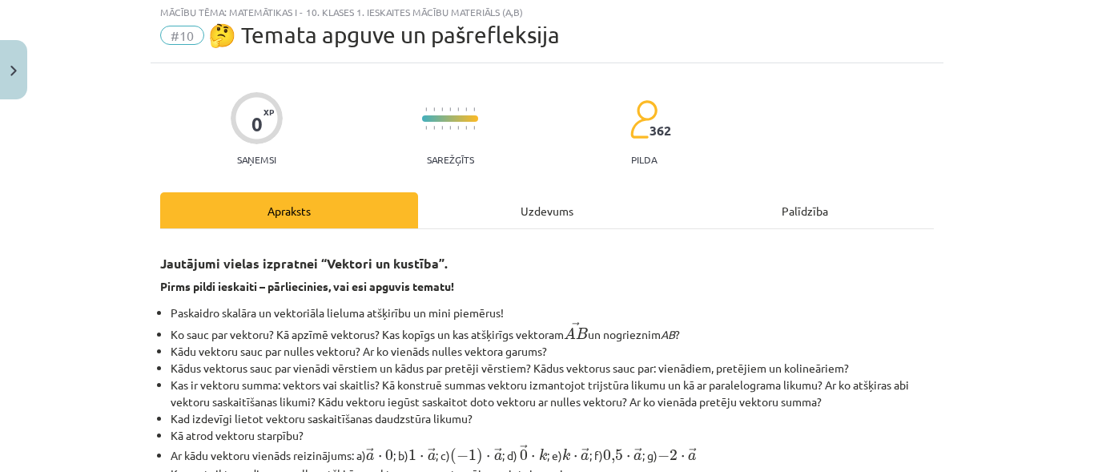
scroll to position [40, 0]
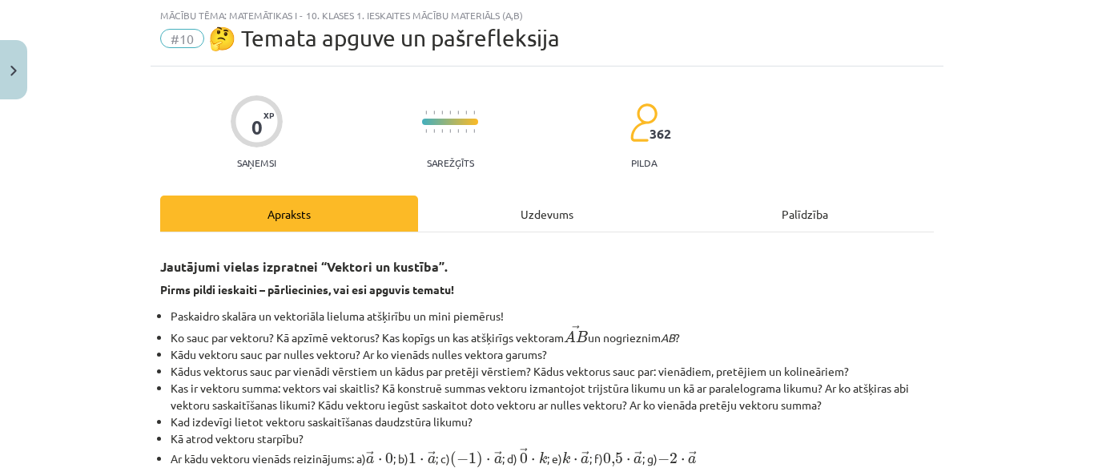
click at [529, 207] on div "Uzdevums" at bounding box center [547, 213] width 258 height 36
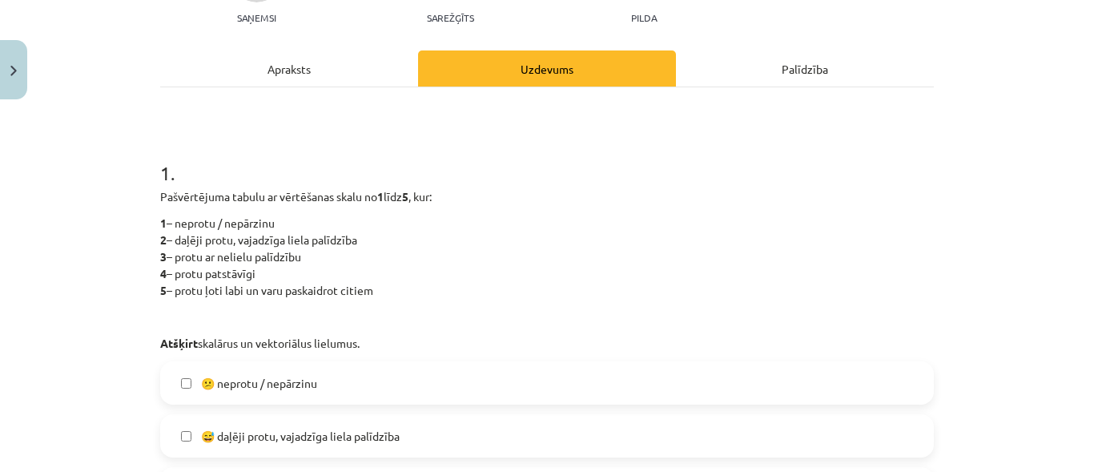
scroll to position [441, 0]
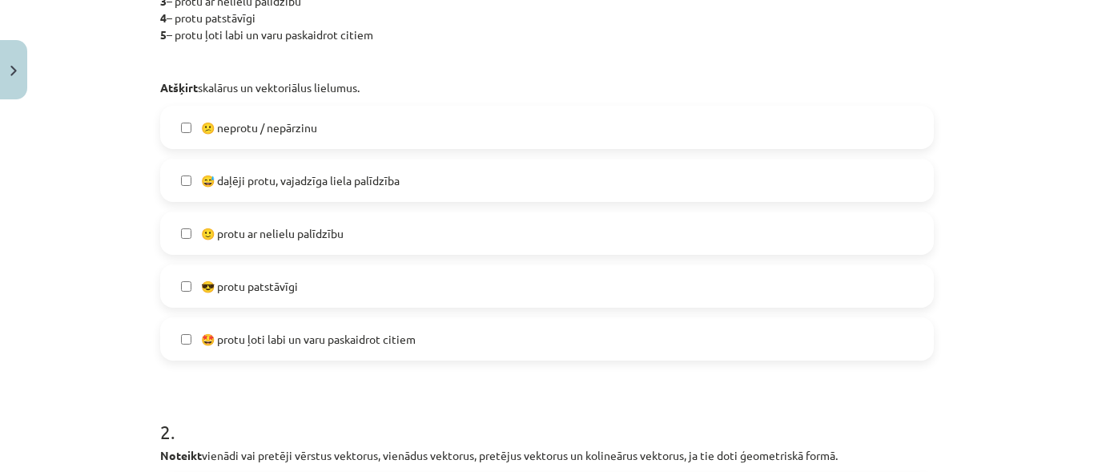
drag, startPoint x: 297, startPoint y: 186, endPoint x: 361, endPoint y: 213, distance: 69.6
click at [299, 185] on span "😅 daļēji protu, vajadzīga liela palīdzība" at bounding box center [300, 180] width 199 height 17
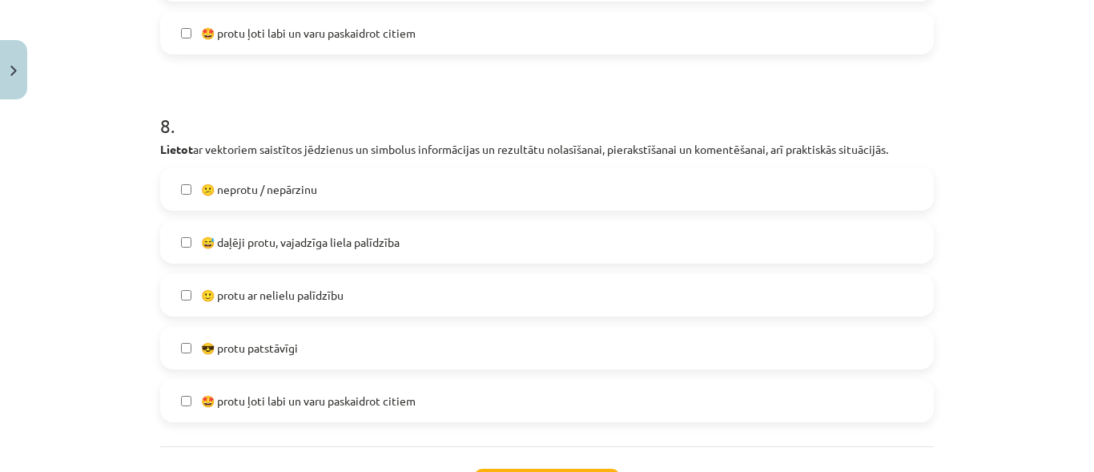
scroll to position [3105, 0]
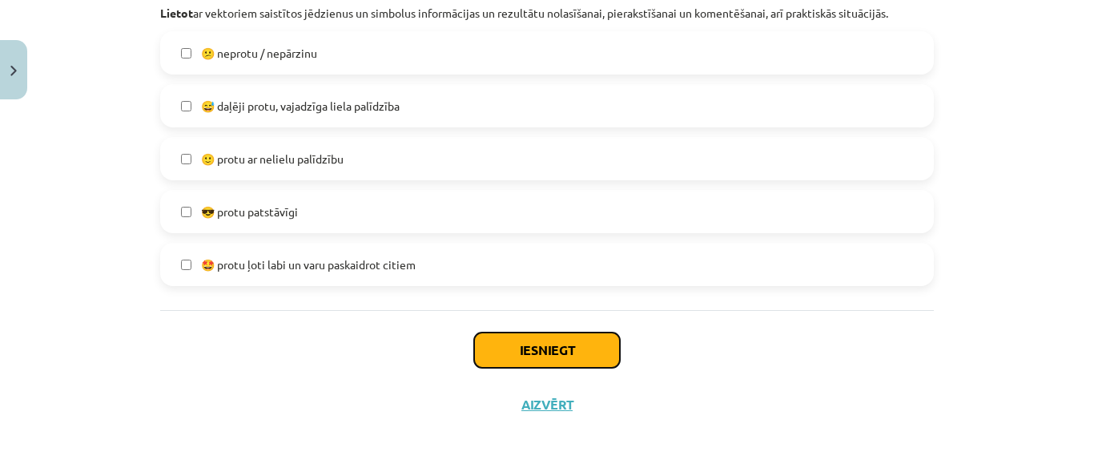
click at [558, 356] on button "Iesniegt" at bounding box center [547, 349] width 146 height 35
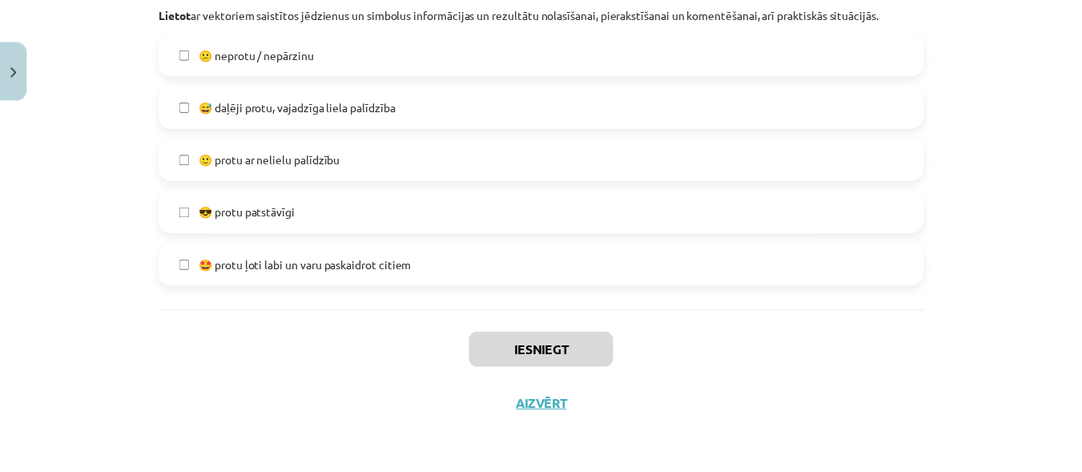
scroll to position [384, 0]
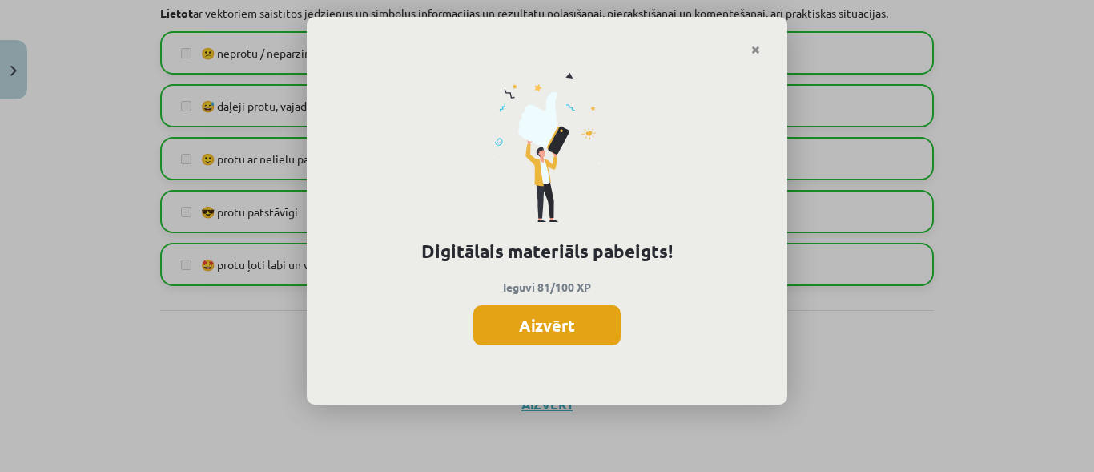
click at [553, 318] on button "Aizvērt" at bounding box center [546, 325] width 147 height 40
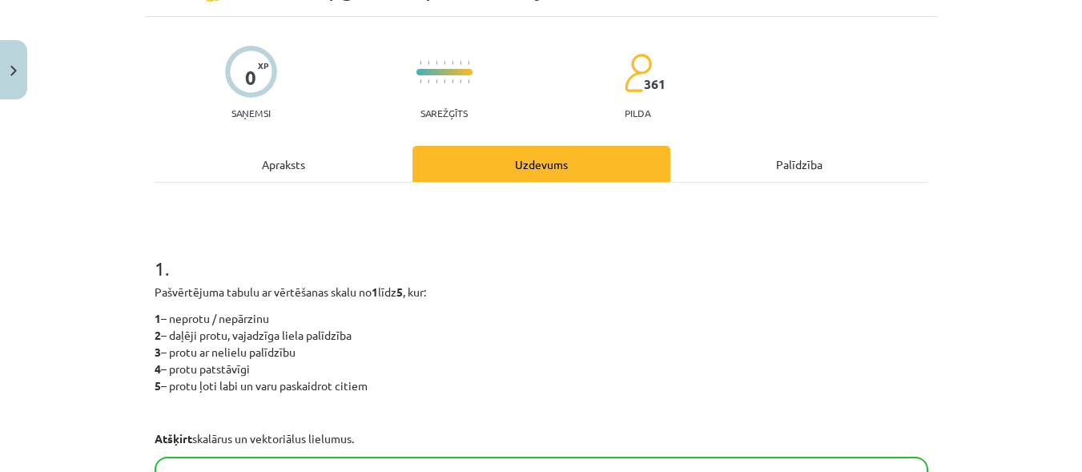
scroll to position [62, 0]
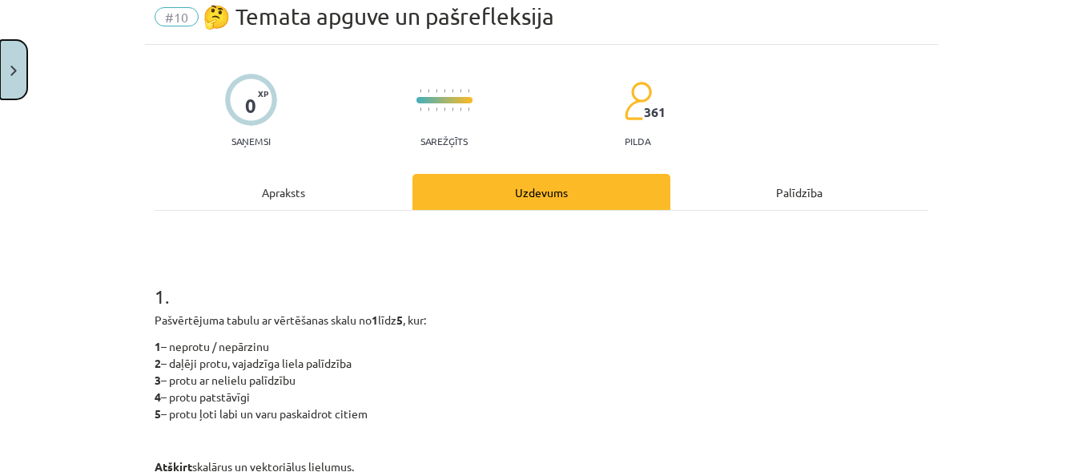
click at [15, 86] on button "Close" at bounding box center [13, 69] width 27 height 59
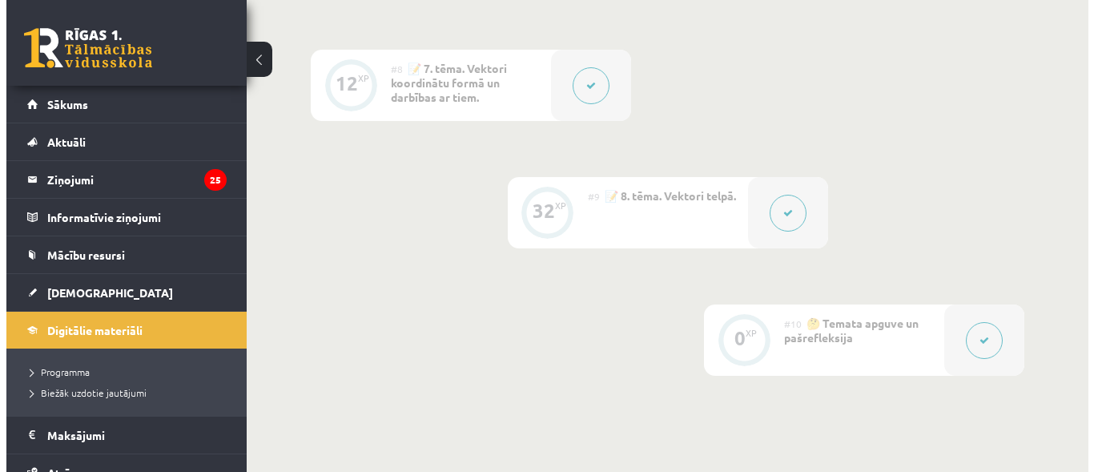
scroll to position [1228, 0]
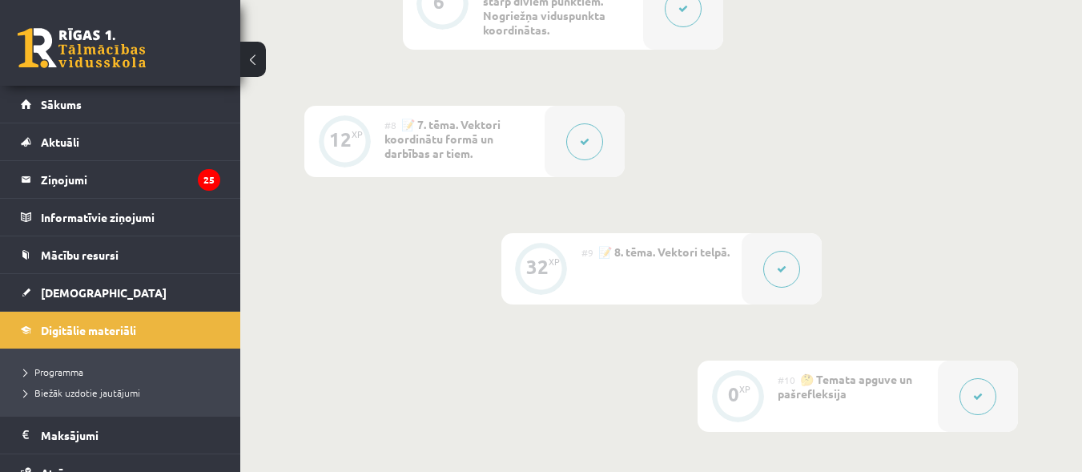
drag, startPoint x: 525, startPoint y: 251, endPoint x: 534, endPoint y: 257, distance: 11.1
drag, startPoint x: 725, startPoint y: 264, endPoint x: 735, endPoint y: 263, distance: 10.5
click at [732, 264] on div "#9 📝 8. tēma. Vektori telpā." at bounding box center [661, 268] width 160 height 71
click at [790, 260] on button at bounding box center [781, 269] width 37 height 37
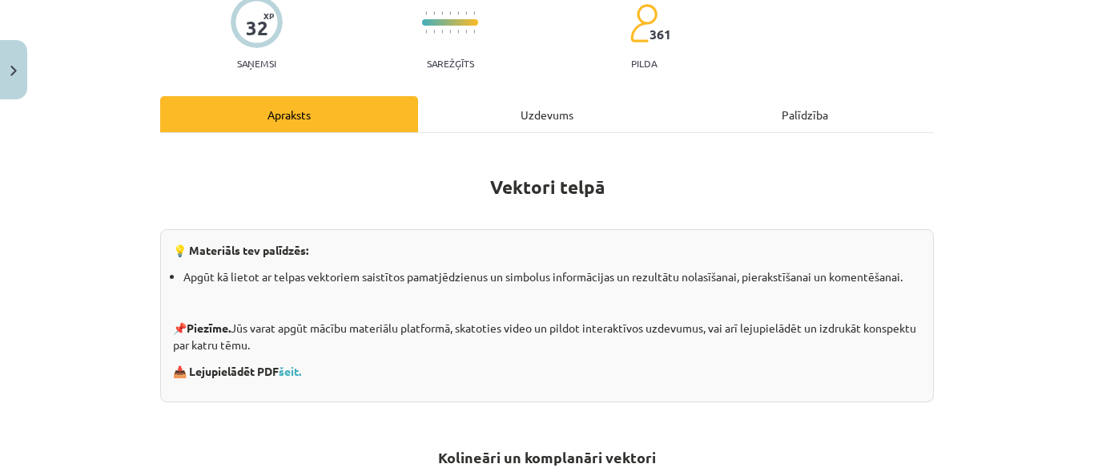
scroll to position [160, 0]
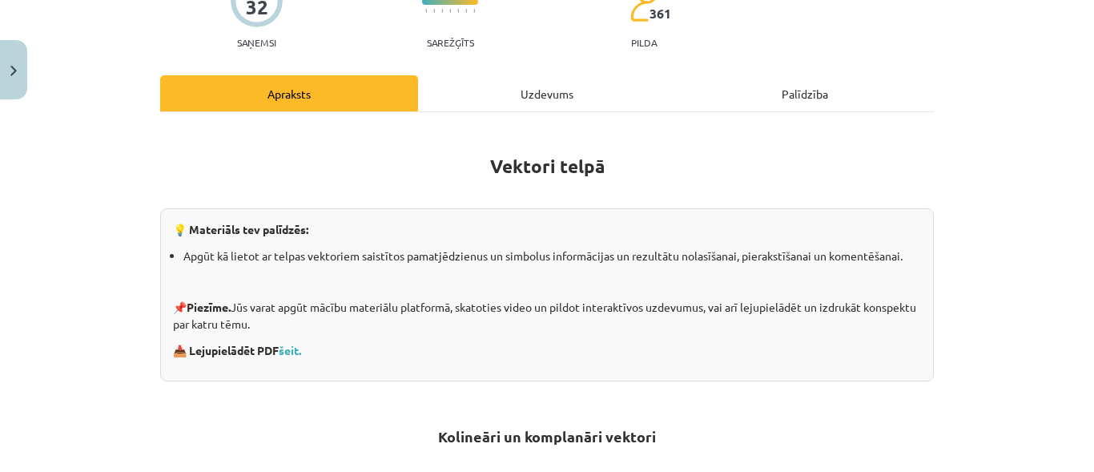
click at [523, 99] on div "Uzdevums" at bounding box center [547, 93] width 258 height 36
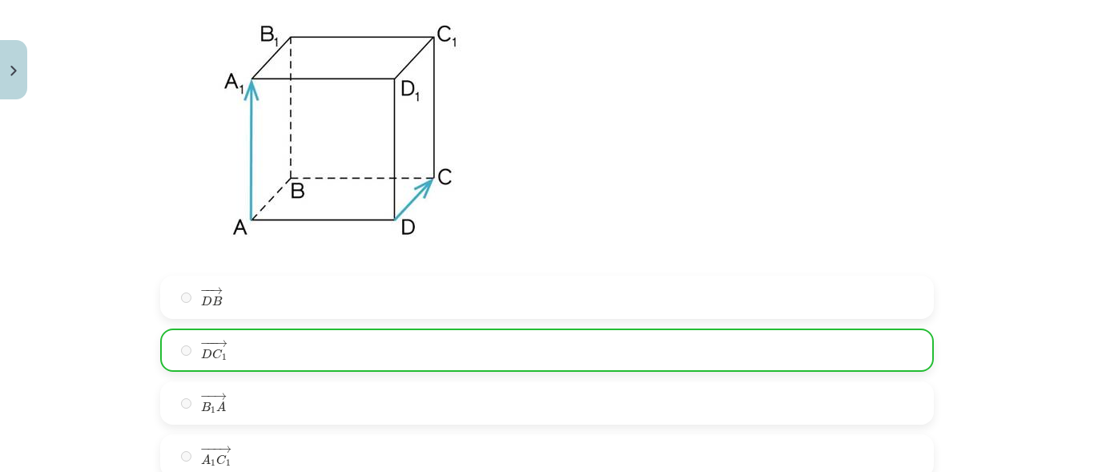
scroll to position [7929, 0]
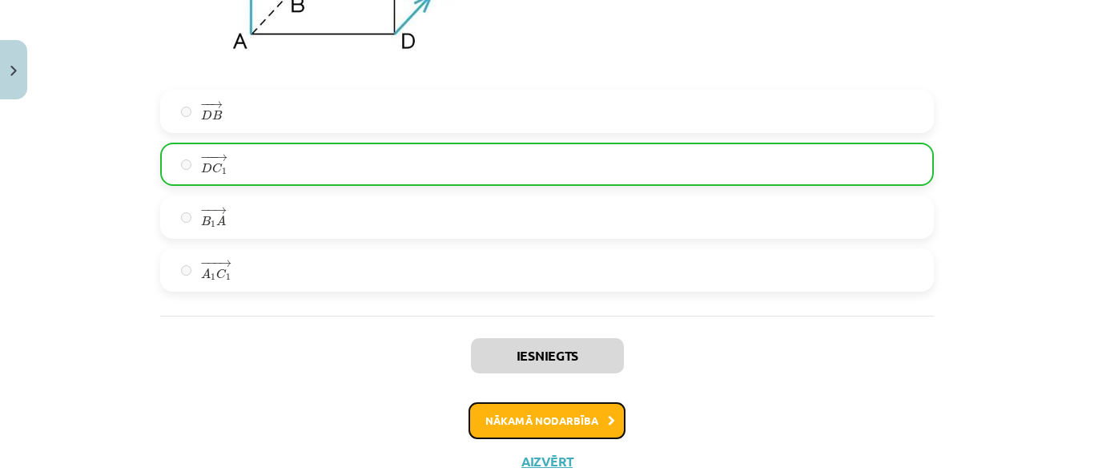
click at [524, 422] on button "Nākamā nodarbība" at bounding box center [547, 420] width 157 height 37
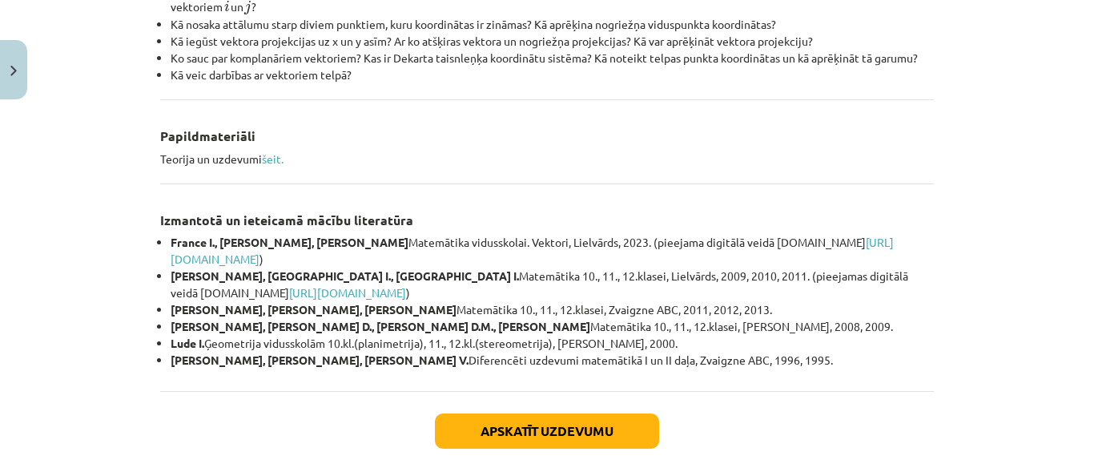
scroll to position [802, 0]
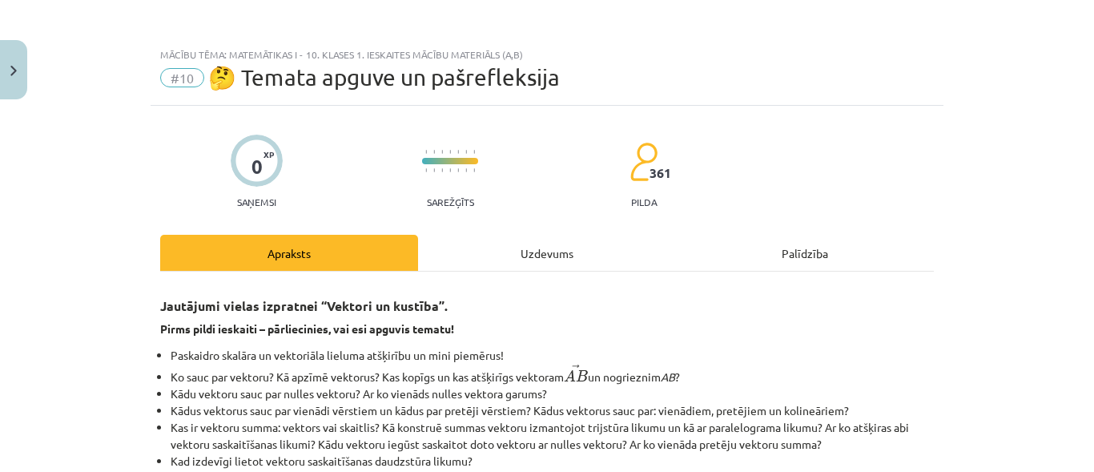
drag, startPoint x: 511, startPoint y: 240, endPoint x: 525, endPoint y: 264, distance: 28.0
click at [513, 241] on div "Uzdevums" at bounding box center [547, 253] width 258 height 36
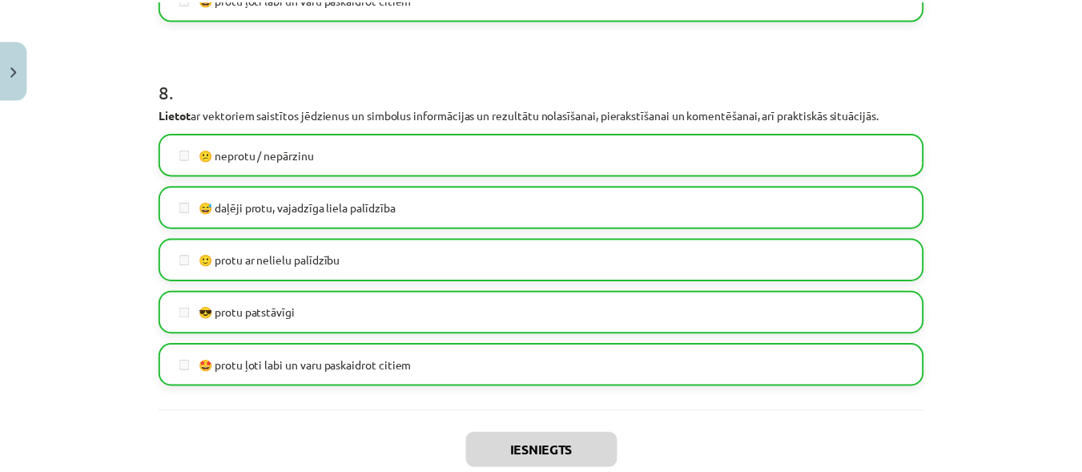
scroll to position [3105, 0]
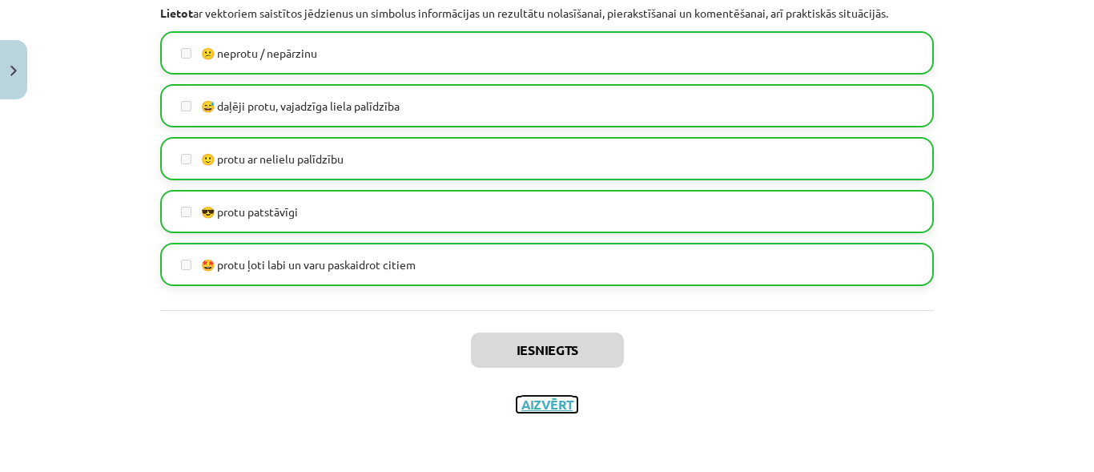
click at [542, 407] on button "Aizvērt" at bounding box center [547, 404] width 61 height 16
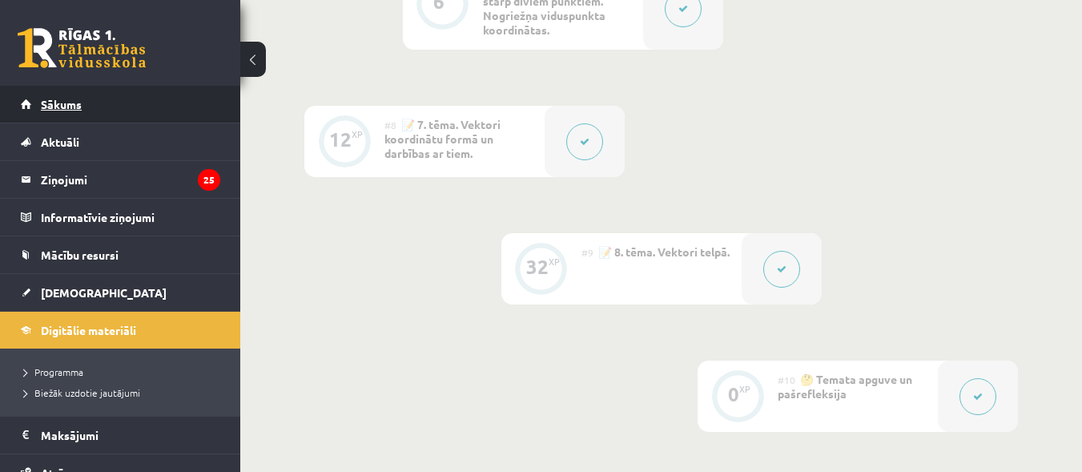
click at [74, 105] on span "Sākums" at bounding box center [61, 104] width 41 height 14
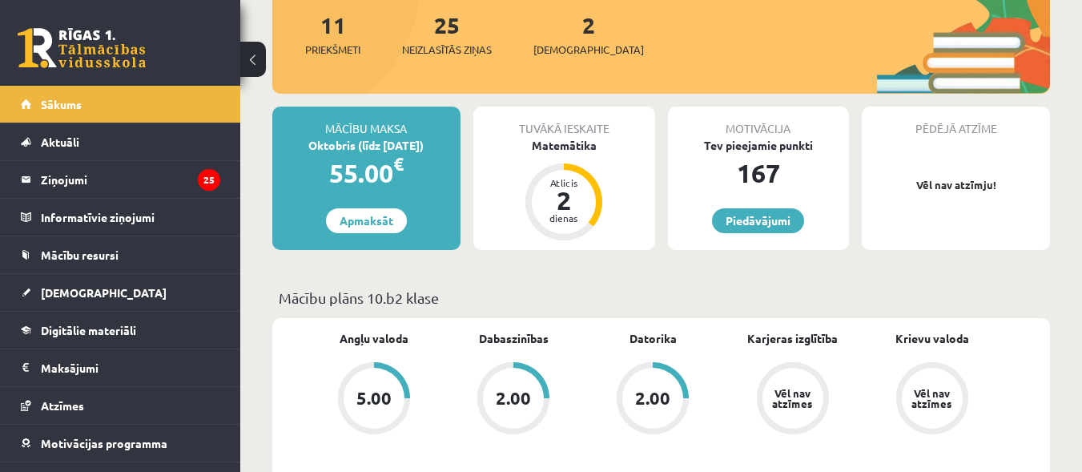
scroll to position [160, 0]
